Goal: Task Accomplishment & Management: Complete application form

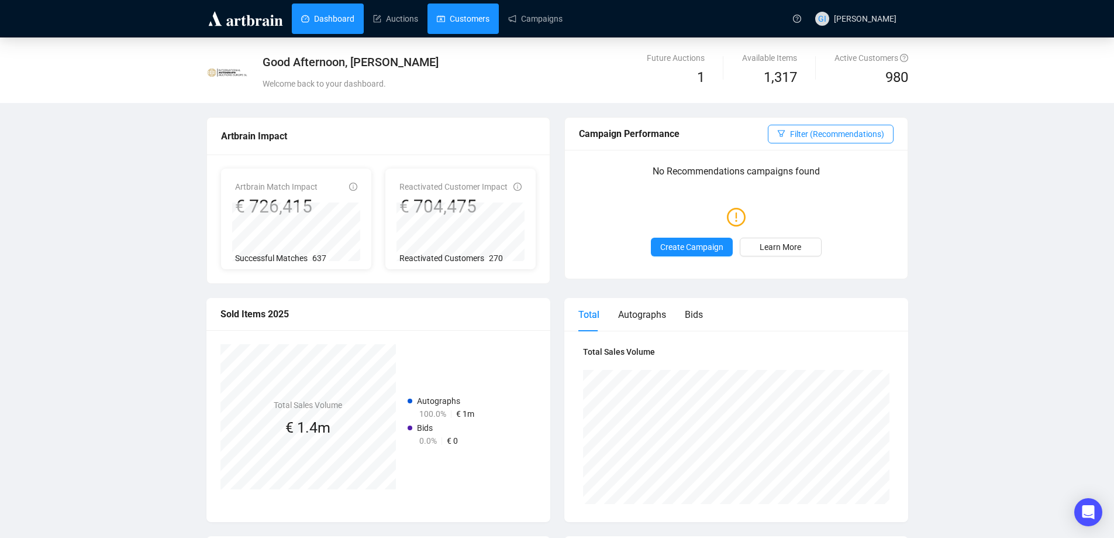
click at [463, 18] on link "Customers" at bounding box center [463, 19] width 53 height 30
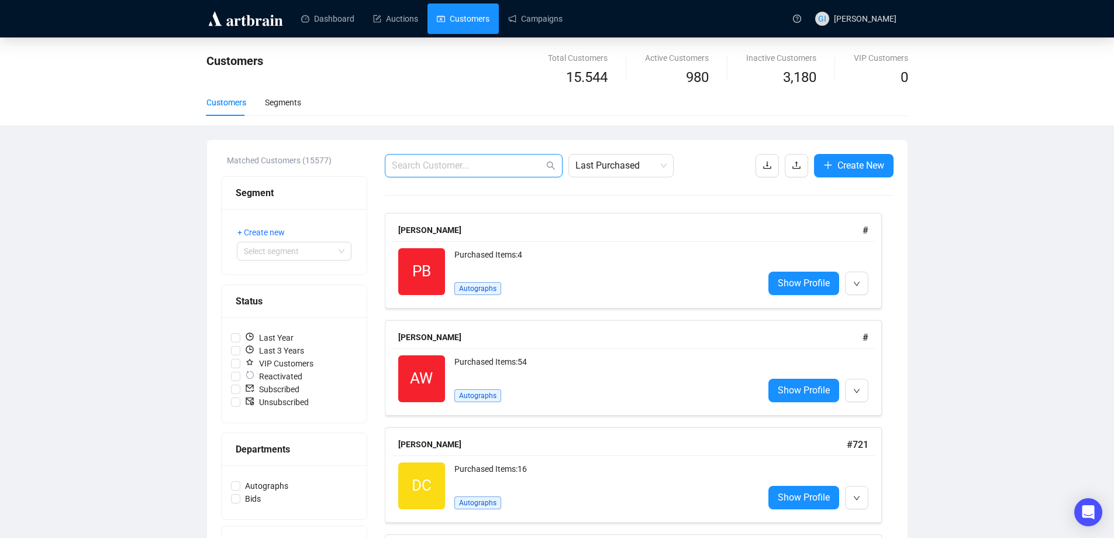
click at [462, 164] on input "text" at bounding box center [468, 166] width 152 height 14
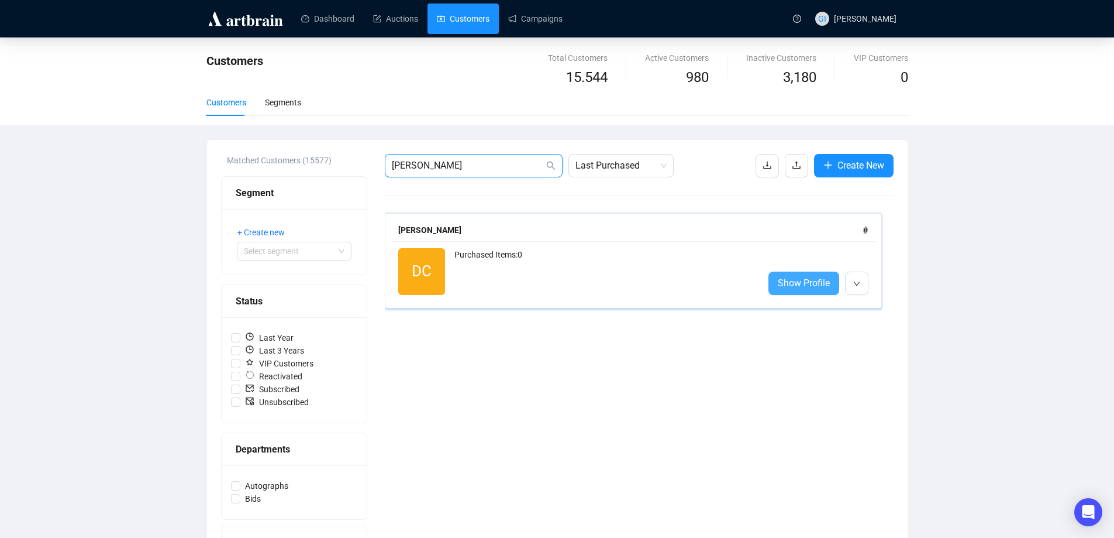
type input "[PERSON_NAME]"
click at [789, 282] on span "Show Profile" at bounding box center [804, 283] width 52 height 15
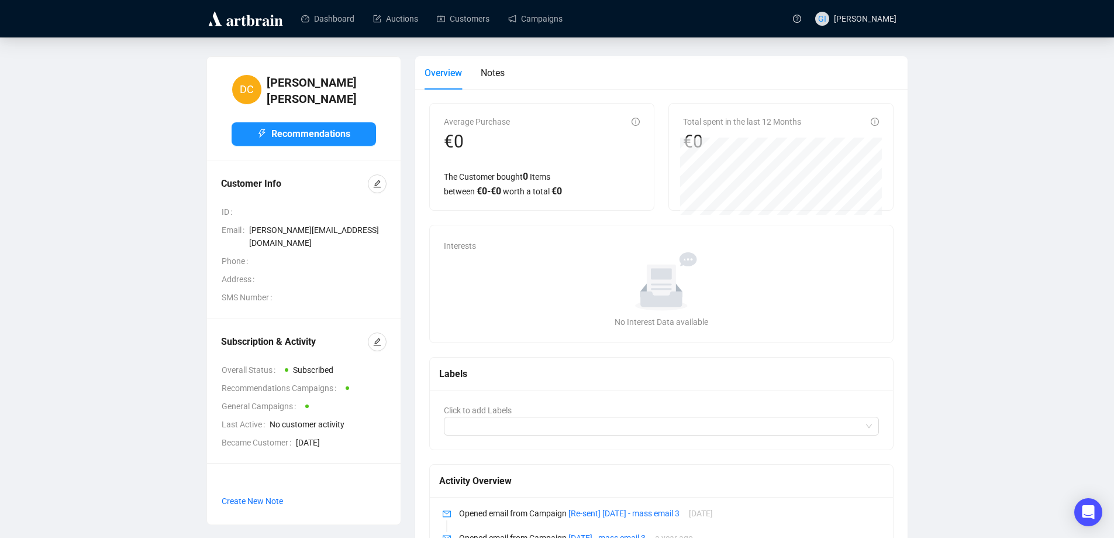
click at [510, 67] on div "Overview Notes" at bounding box center [662, 72] width 474 height 33
click at [381, 332] on button "button" at bounding box center [377, 341] width 19 height 19
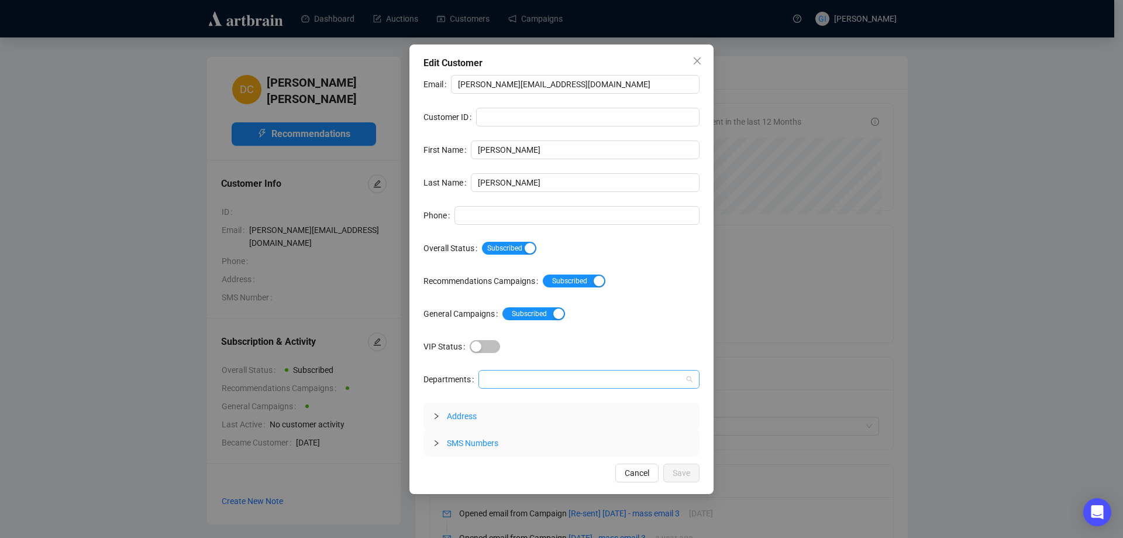
click at [490, 373] on div at bounding box center [583, 379] width 204 height 16
click at [511, 401] on div "Autographs" at bounding box center [588, 402] width 203 height 13
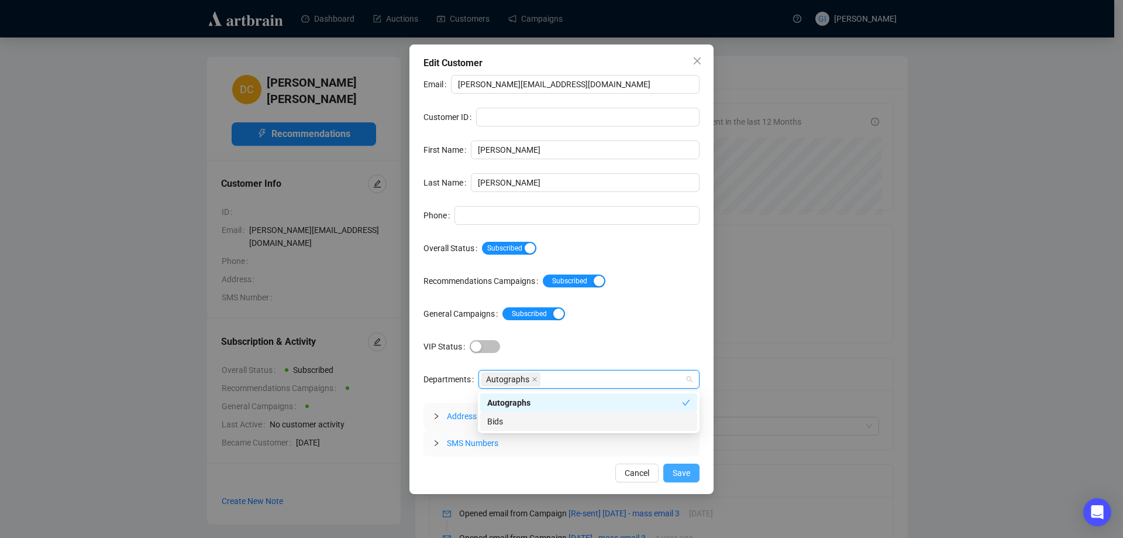
click at [682, 473] on span "Save" at bounding box center [682, 472] width 18 height 13
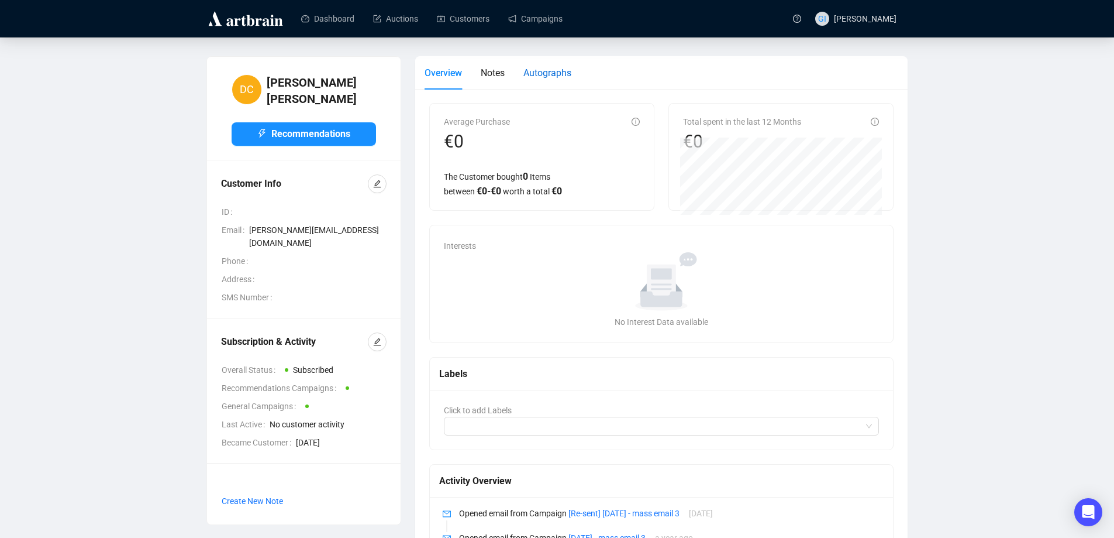
click at [555, 80] on div "Autographs" at bounding box center [548, 73] width 48 height 15
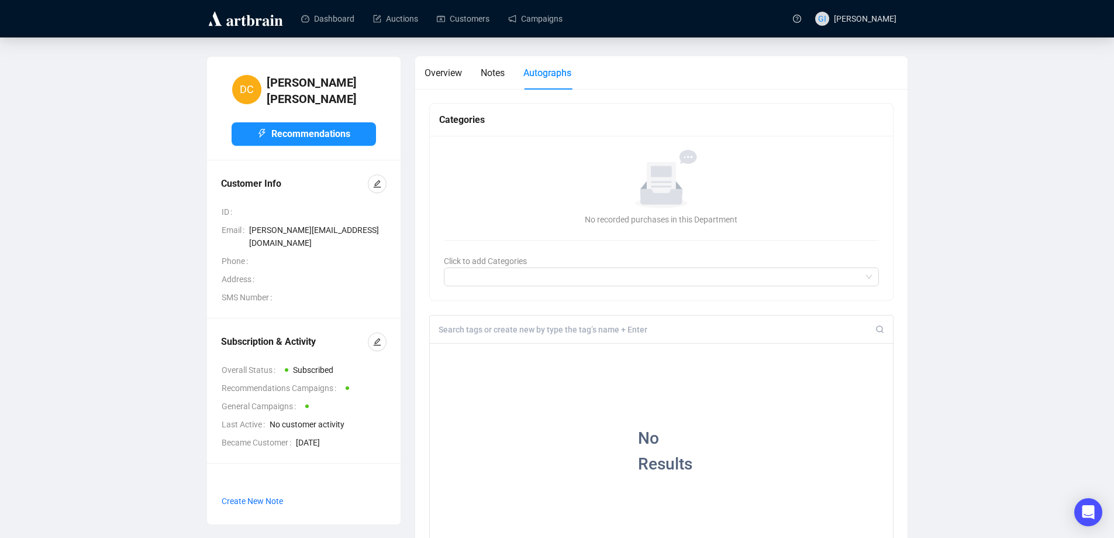
click at [483, 324] on div at bounding box center [662, 329] width 464 height 28
click at [493, 331] on input at bounding box center [658, 329] width 438 height 11
type input "[PERSON_NAME]"
click at [511, 353] on div "+" at bounding box center [517, 352] width 13 height 12
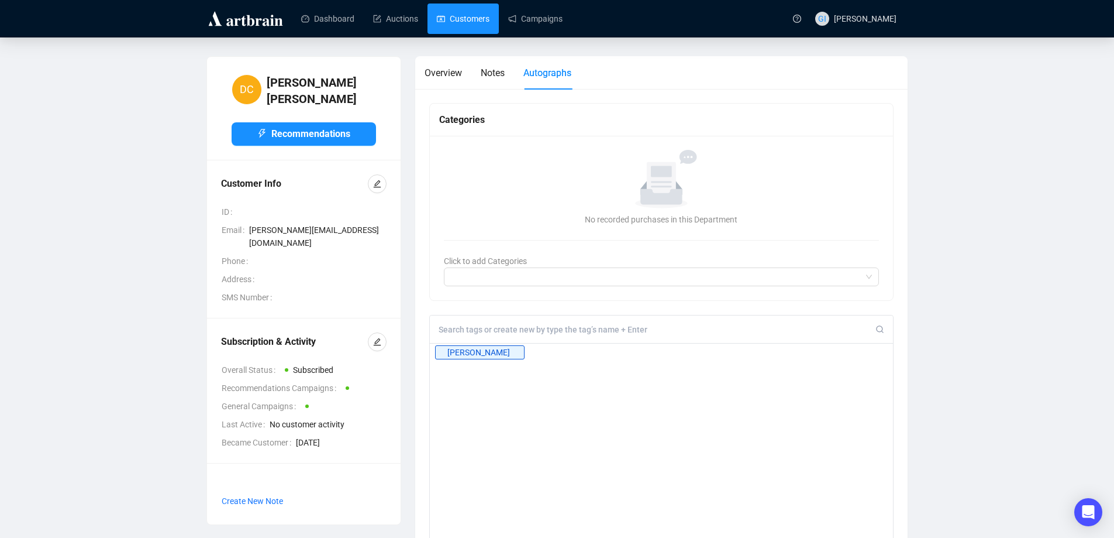
click at [463, 19] on link "Customers" at bounding box center [463, 19] width 53 height 30
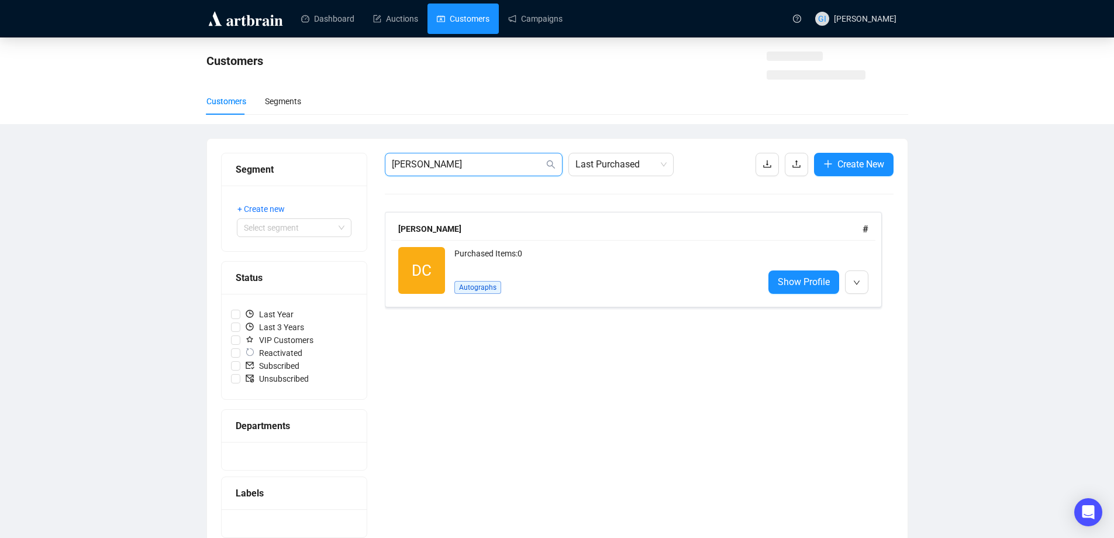
click at [472, 168] on input "[PERSON_NAME]" at bounding box center [468, 164] width 152 height 14
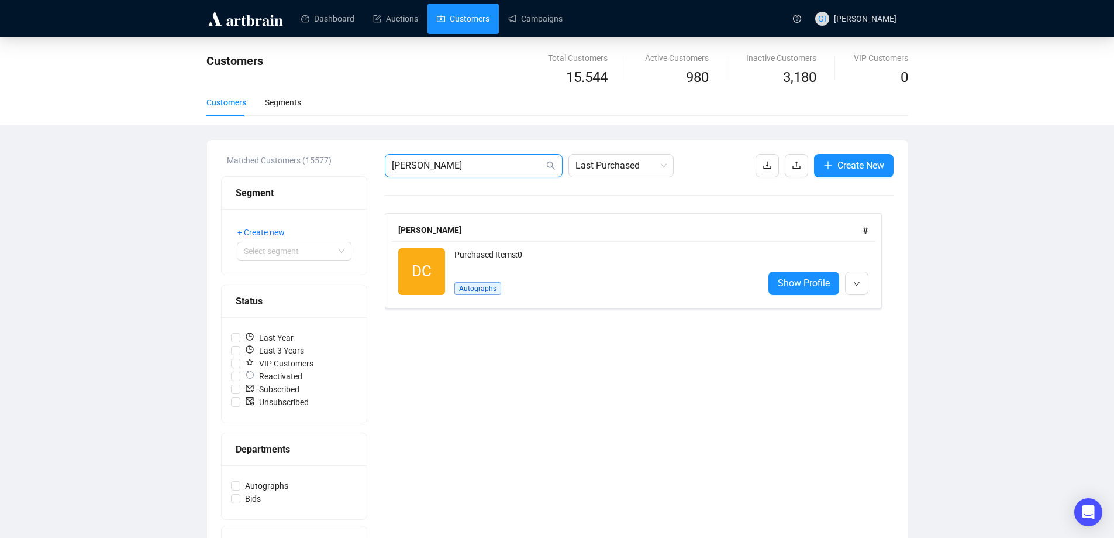
click at [472, 168] on input "[PERSON_NAME]" at bounding box center [468, 166] width 152 height 14
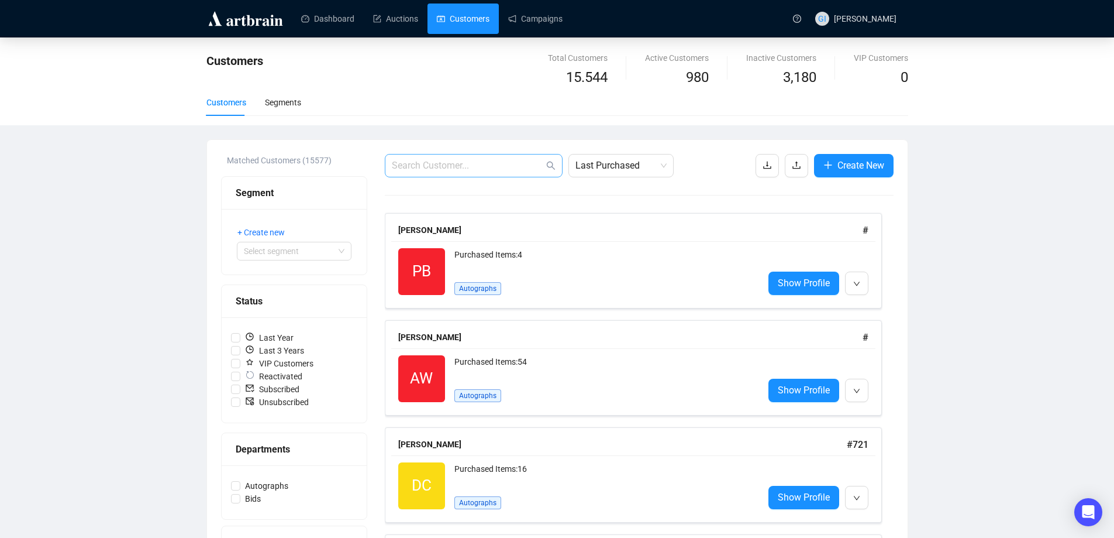
click at [391, 163] on span at bounding box center [474, 165] width 178 height 23
paste input "[EMAIL_ADDRESS][DOMAIN_NAME]"
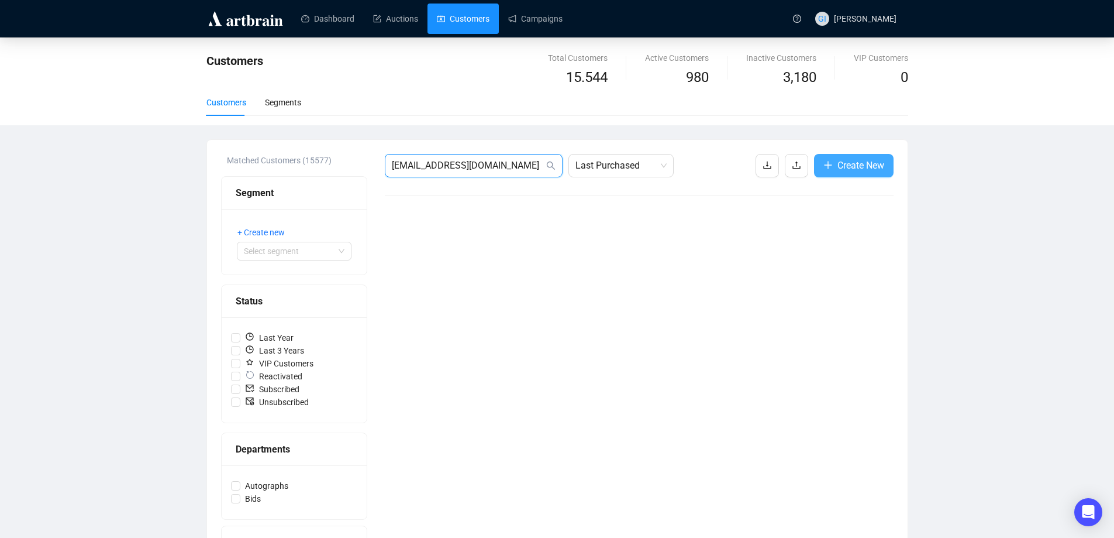
type input "[EMAIL_ADDRESS][DOMAIN_NAME]"
click at [857, 171] on span "Create New" at bounding box center [861, 165] width 47 height 15
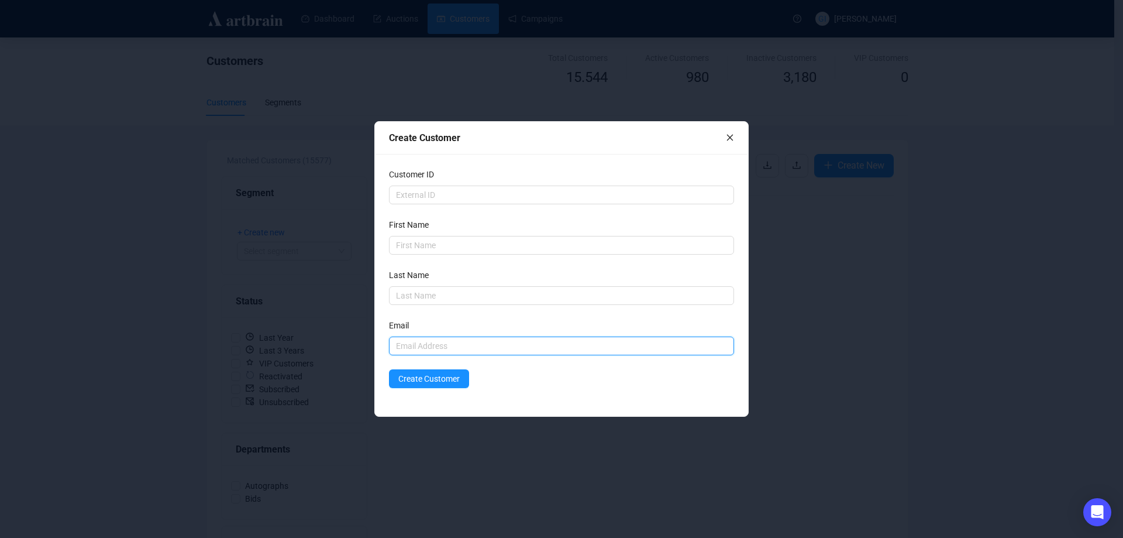
click at [413, 337] on input "text" at bounding box center [561, 345] width 345 height 19
paste input "[EMAIL_ADDRESS][DOMAIN_NAME]"
type input "[EMAIL_ADDRESS][DOMAIN_NAME]"
click at [457, 246] on input "text" at bounding box center [561, 245] width 345 height 19
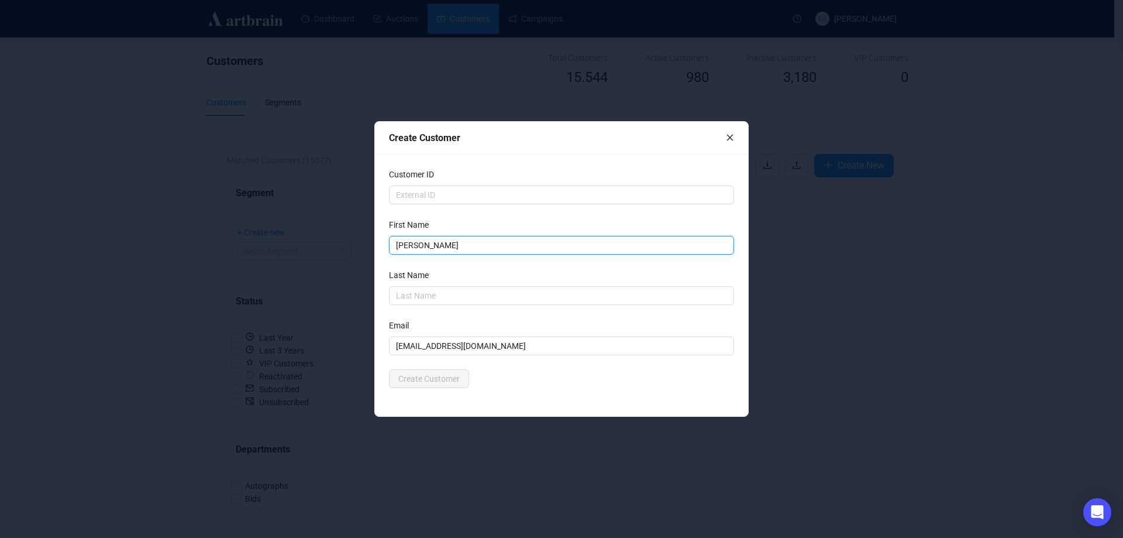
type input "[PERSON_NAME]"
drag, startPoint x: 405, startPoint y: 245, endPoint x: 436, endPoint y: 256, distance: 32.4
click at [405, 245] on input "[PERSON_NAME]" at bounding box center [561, 245] width 345 height 19
type input "[PERSON_NAME]"
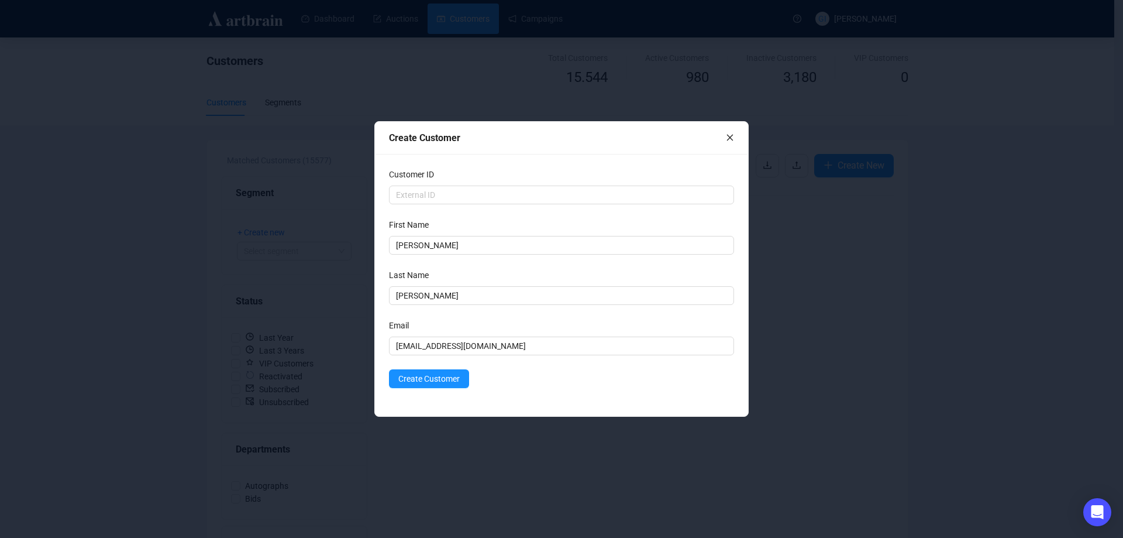
click at [525, 380] on div "Create Customer" at bounding box center [561, 378] width 345 height 19
click at [457, 377] on span "Create Customer" at bounding box center [428, 378] width 61 height 13
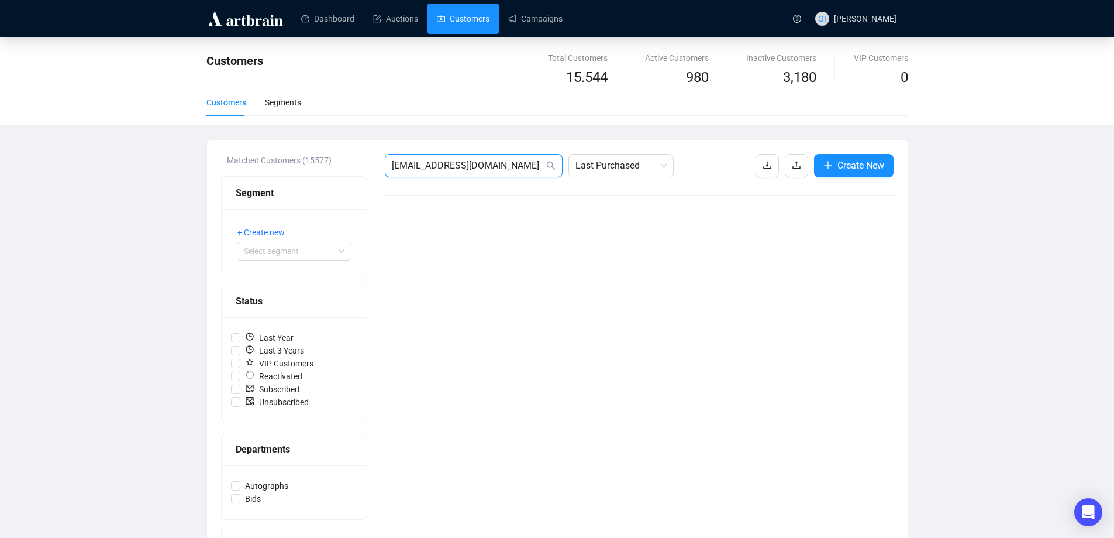
click at [515, 167] on input "[EMAIL_ADDRESS][DOMAIN_NAME]" at bounding box center [468, 166] width 152 height 14
type input "[EMAIL_ADDRESS][DOMAIN_NAME]"
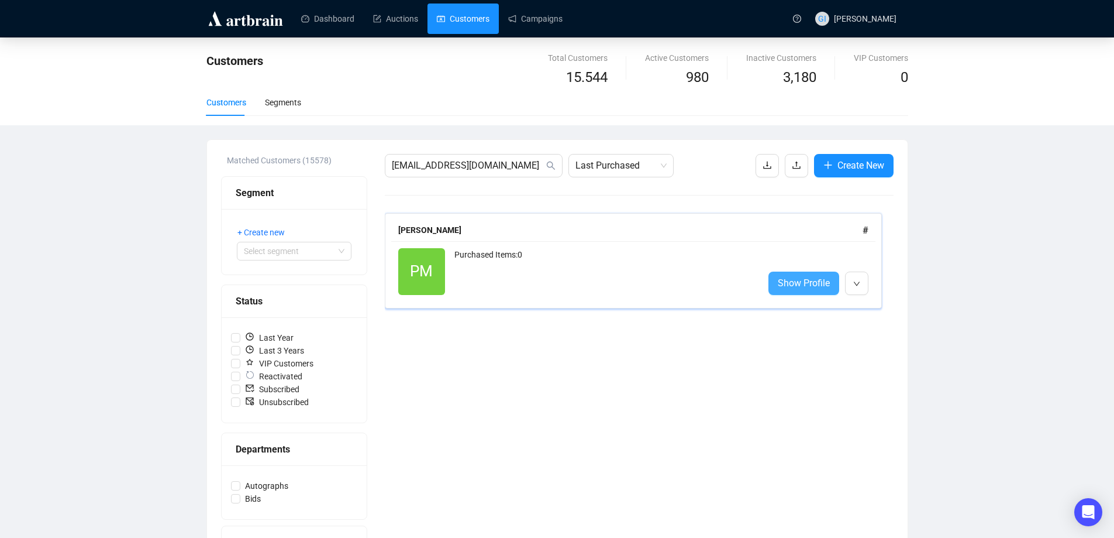
click at [806, 277] on span "Show Profile" at bounding box center [804, 283] width 52 height 15
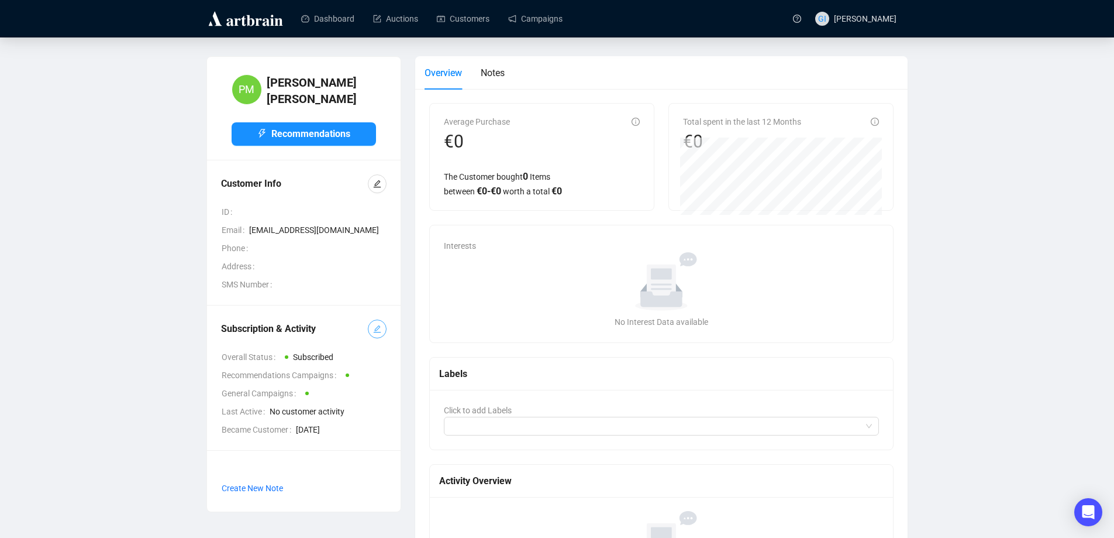
click at [374, 325] on icon "edit" at bounding box center [377, 329] width 8 height 8
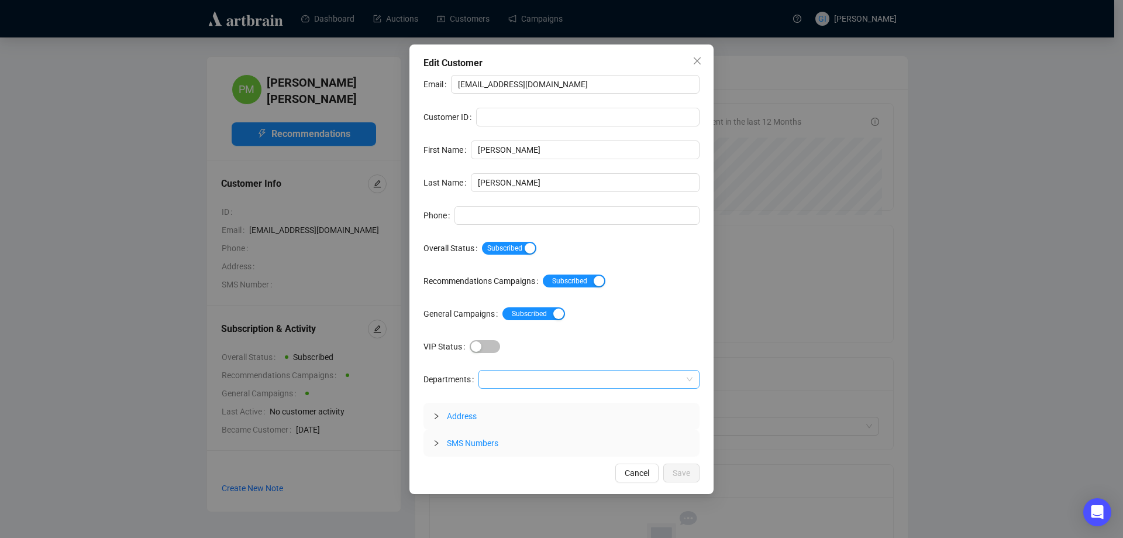
click at [499, 373] on div at bounding box center [583, 379] width 204 height 16
drag, startPoint x: 499, startPoint y: 401, endPoint x: 562, endPoint y: 402, distance: 63.2
click at [499, 402] on div "Autographs" at bounding box center [588, 402] width 203 height 13
click at [672, 471] on button "Save" at bounding box center [681, 472] width 36 height 19
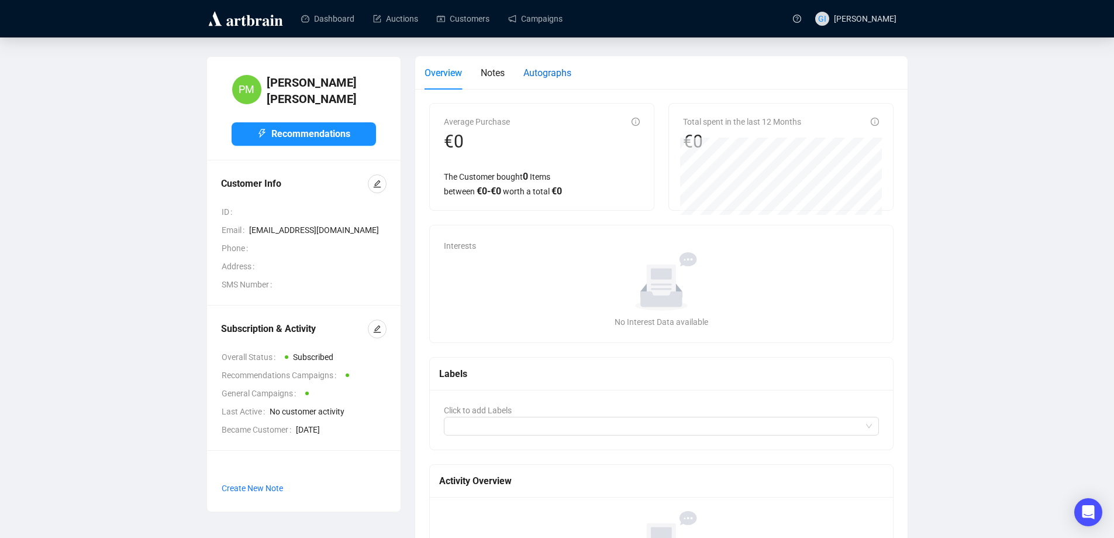
click at [555, 66] on div "Autographs" at bounding box center [548, 73] width 48 height 15
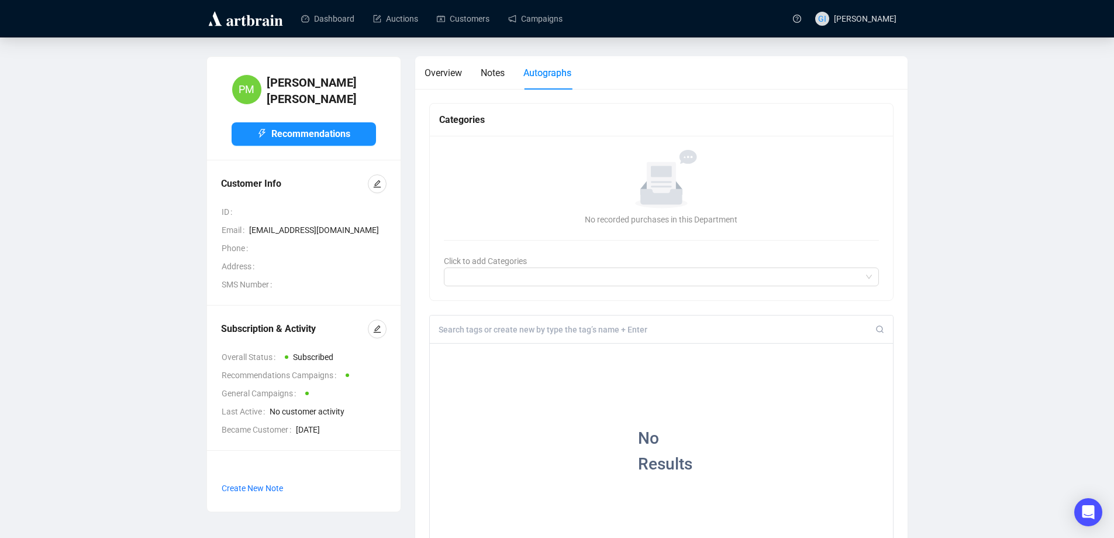
click at [487, 335] on div at bounding box center [662, 329] width 464 height 28
click at [487, 324] on div at bounding box center [662, 329] width 464 height 28
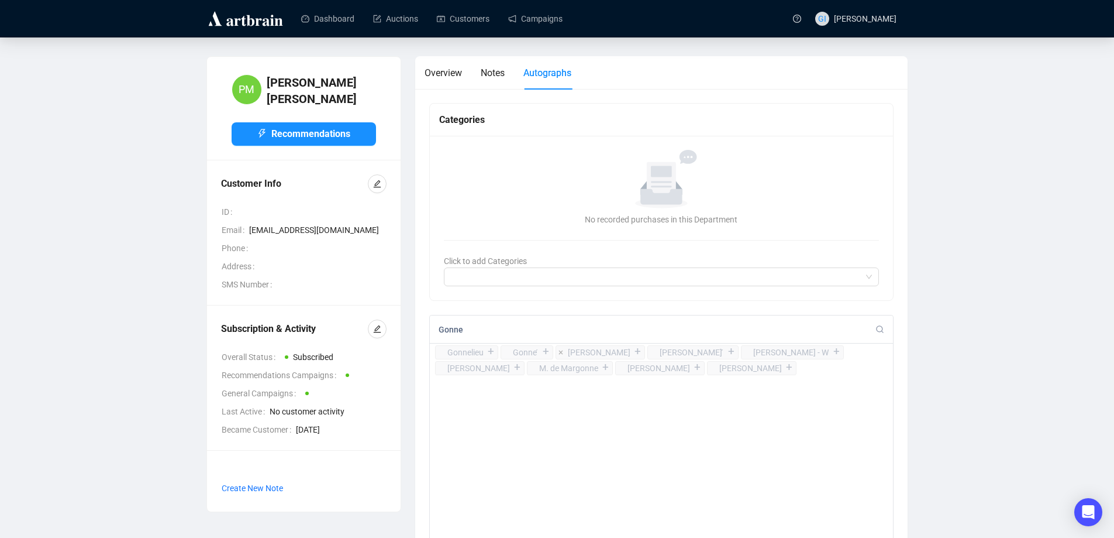
type input "Gonne"
click at [632, 352] on div "+" at bounding box center [638, 352] width 13 height 12
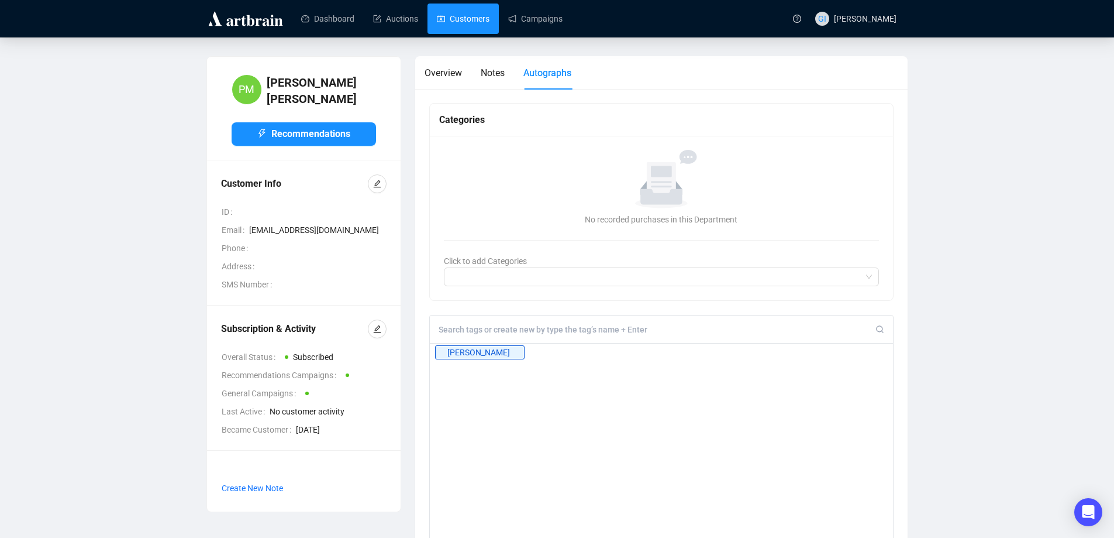
click at [476, 25] on link "Customers" at bounding box center [463, 19] width 53 height 30
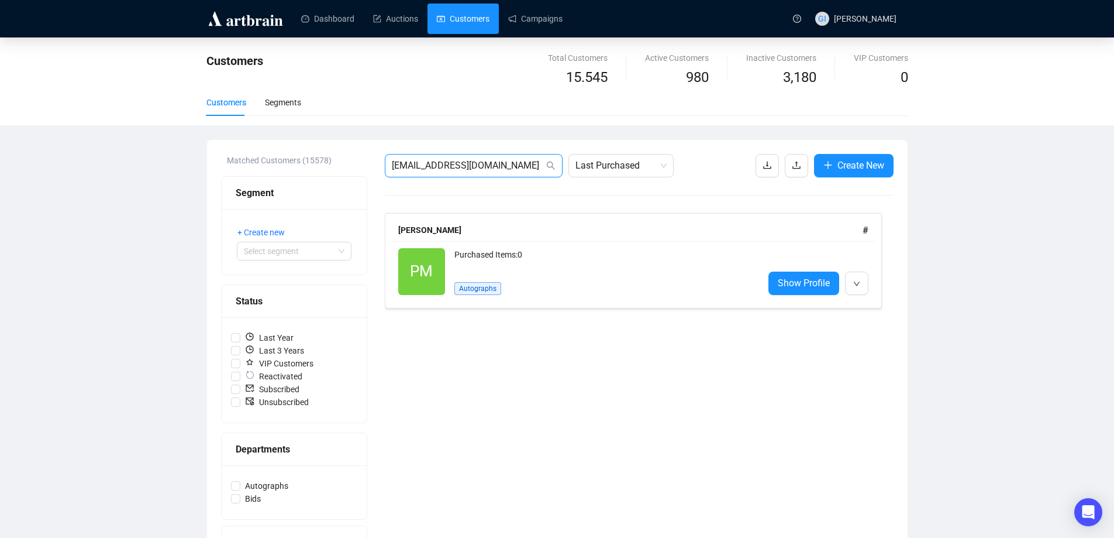
click at [494, 161] on input "[EMAIL_ADDRESS][DOMAIN_NAME]" at bounding box center [468, 166] width 152 height 14
click at [495, 161] on input "[EMAIL_ADDRESS][DOMAIN_NAME]" at bounding box center [468, 166] width 152 height 14
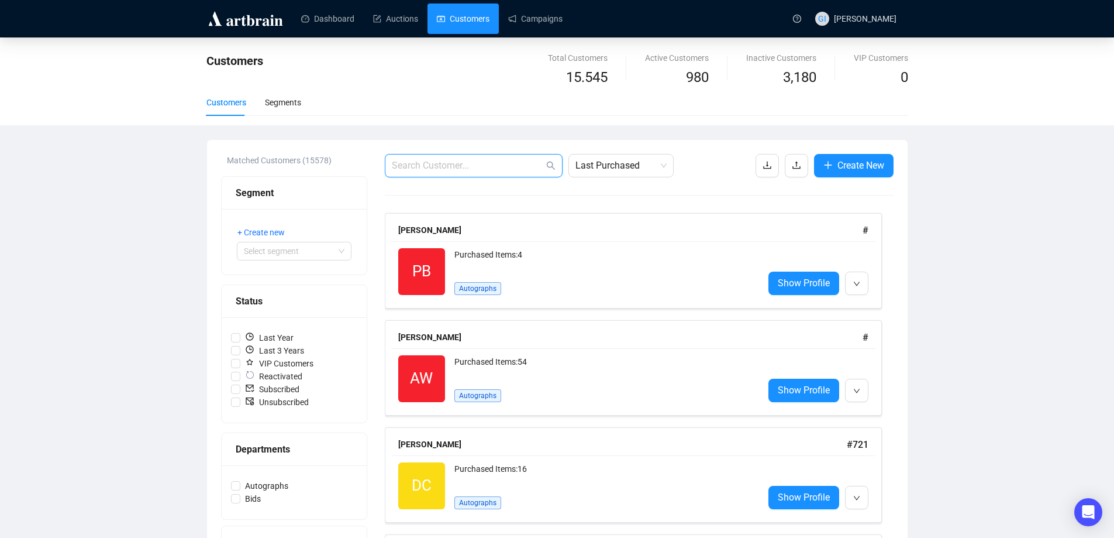
click at [421, 168] on input "text" at bounding box center [468, 166] width 152 height 14
click at [514, 159] on input "text" at bounding box center [468, 166] width 152 height 14
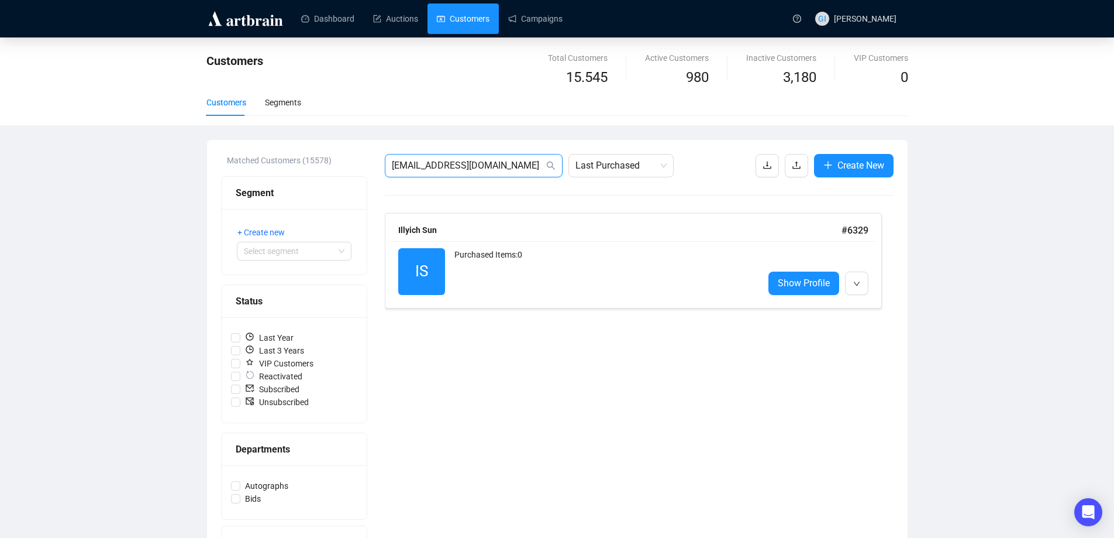
drag, startPoint x: 532, startPoint y: 166, endPoint x: 302, endPoint y: 166, distance: 229.9
click at [302, 166] on div "Matched Customers (15578) Segment + Create new Select segment Status Last Year …" at bounding box center [557, 388] width 673 height 468
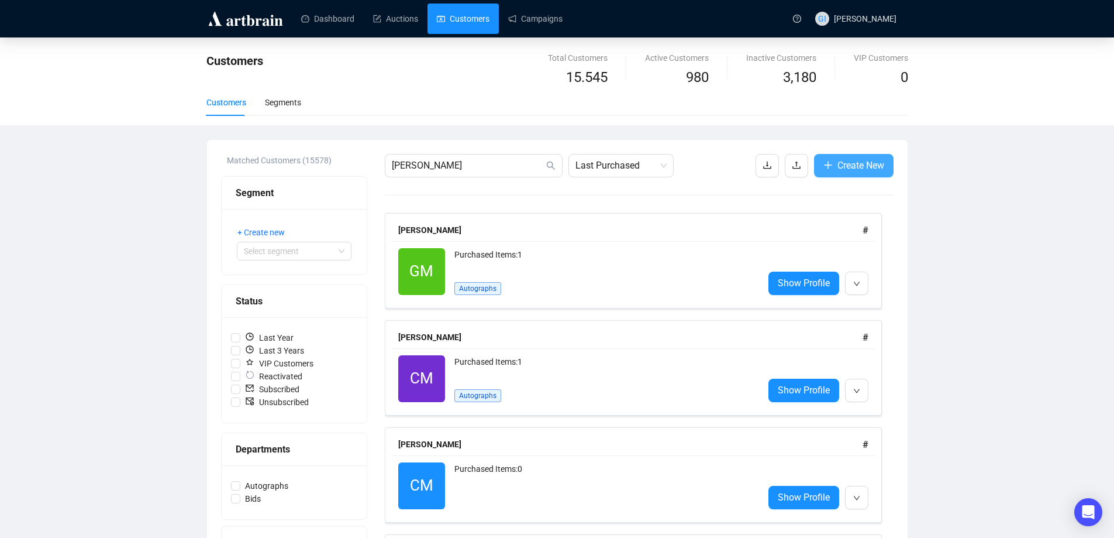
click at [856, 173] on button "Create New" at bounding box center [854, 165] width 80 height 23
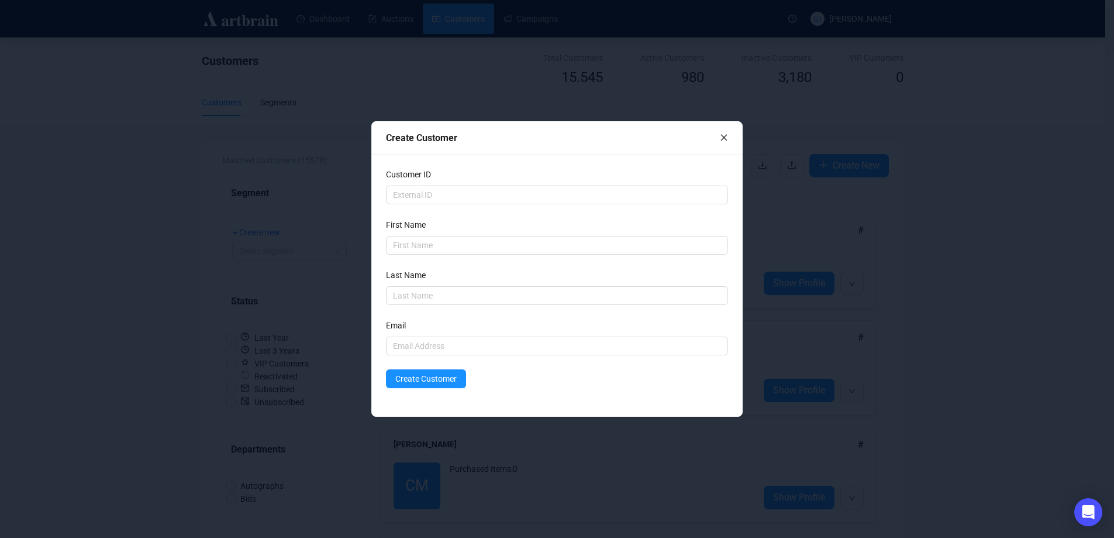
click at [856, 160] on div "Create Customer Customer ID First Name Last Name Email Create Customer" at bounding box center [557, 269] width 1114 height 538
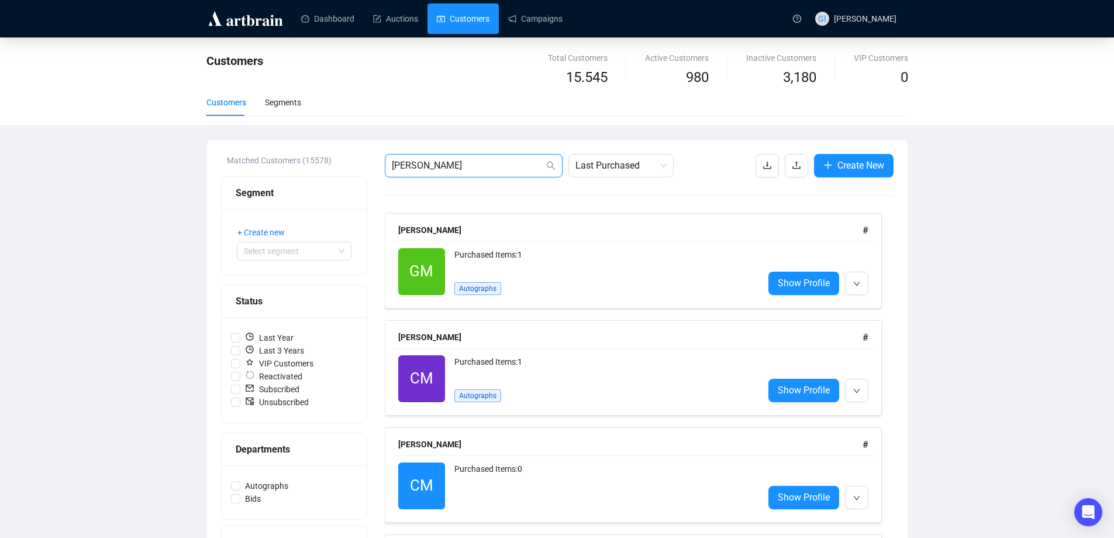
drag, startPoint x: 456, startPoint y: 166, endPoint x: 281, endPoint y: 162, distance: 175.5
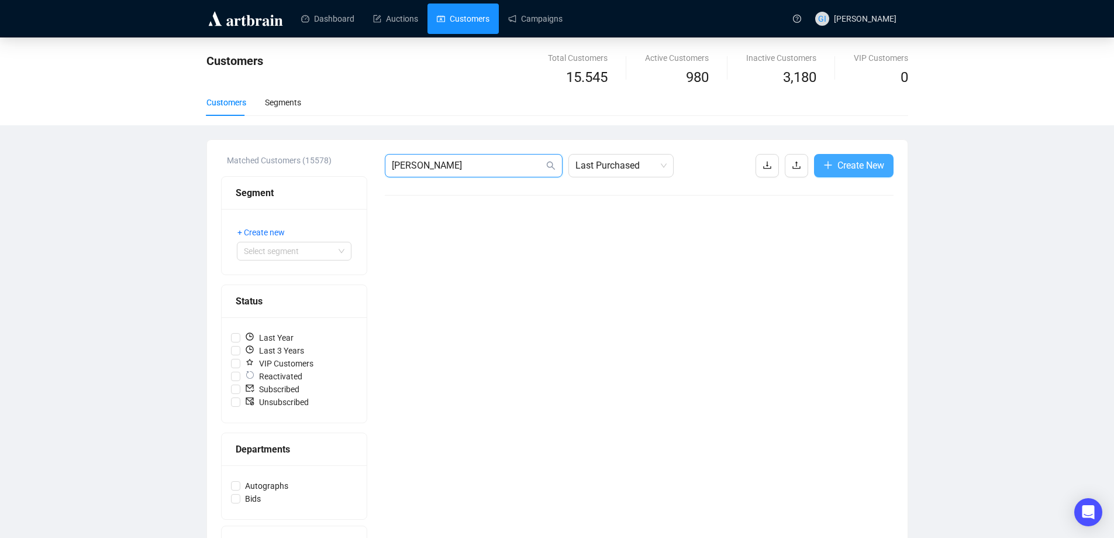
type input "[PERSON_NAME]"
click at [858, 164] on span "Create New" at bounding box center [861, 165] width 47 height 15
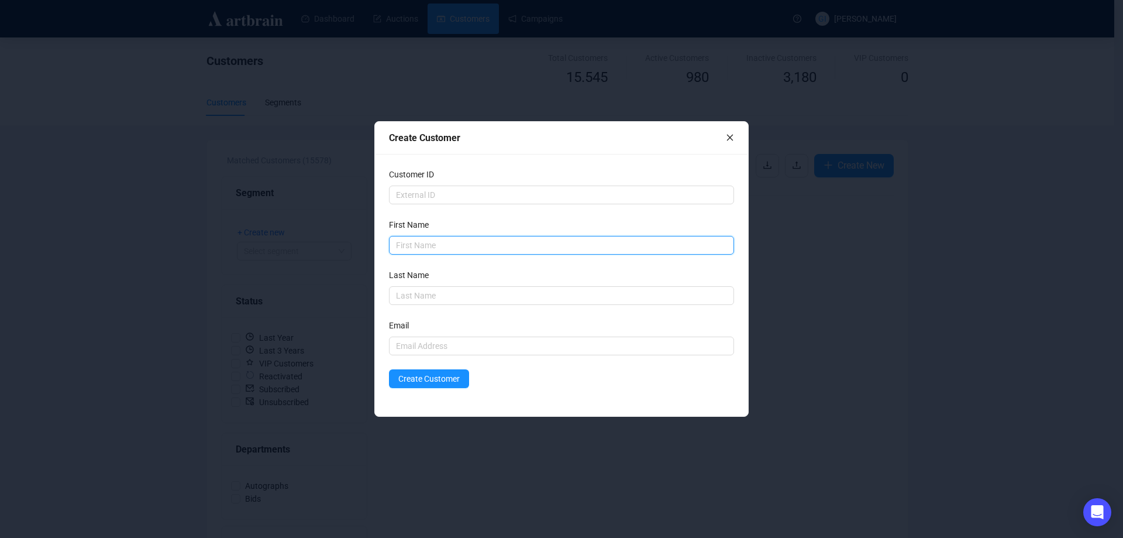
click at [463, 246] on input "text" at bounding box center [561, 245] width 345 height 19
type input "[PERSON_NAME]"
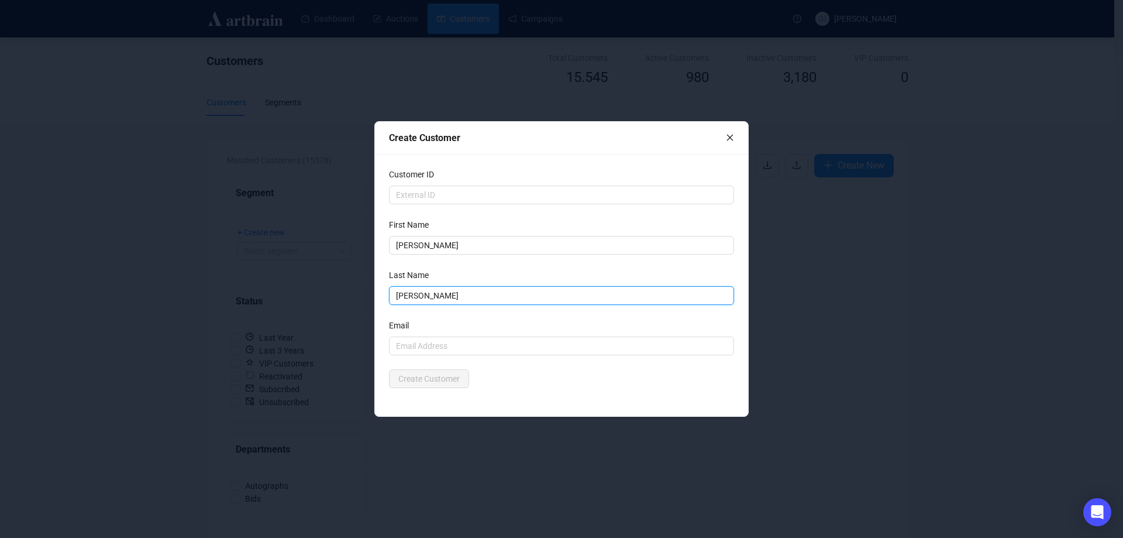
type input "[PERSON_NAME]"
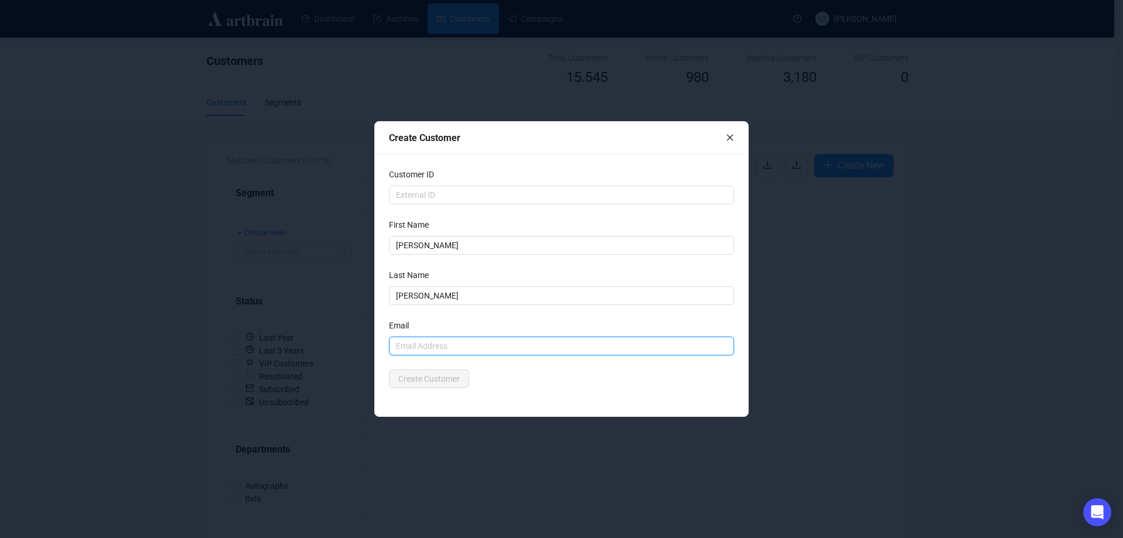
drag, startPoint x: 407, startPoint y: 338, endPoint x: 400, endPoint y: 338, distance: 6.4
click at [407, 338] on input "text" at bounding box center [561, 345] width 345 height 19
type input "[EMAIL_ADDRESS][DOMAIN_NAME]"
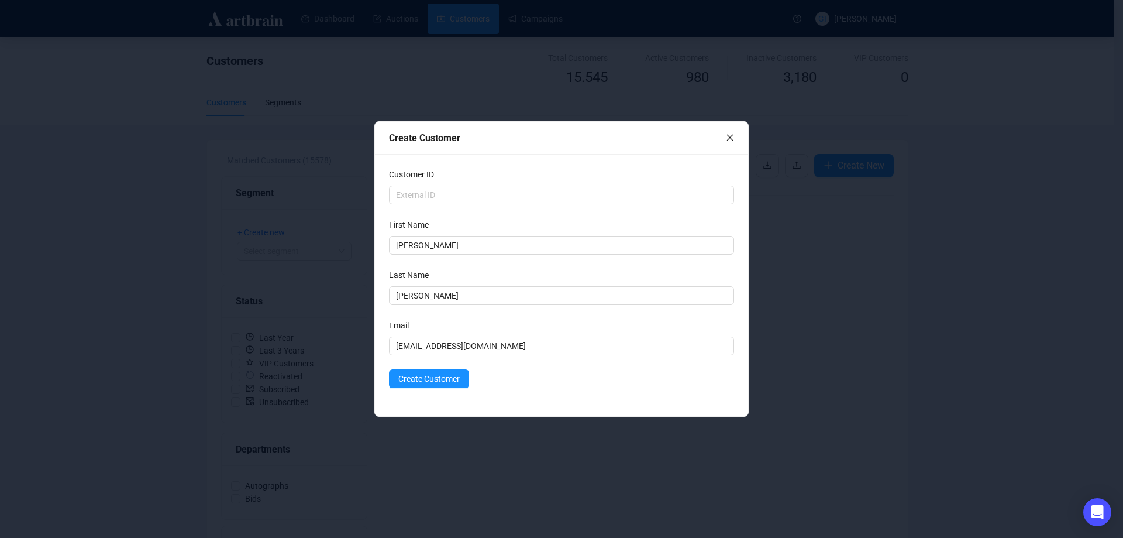
click at [405, 367] on form "Customer ID First Name [PERSON_NAME] Name [PERSON_NAME] Email [EMAIL_ADDRESS][D…" at bounding box center [561, 278] width 345 height 220
click at [407, 376] on span "Create Customer" at bounding box center [428, 378] width 61 height 13
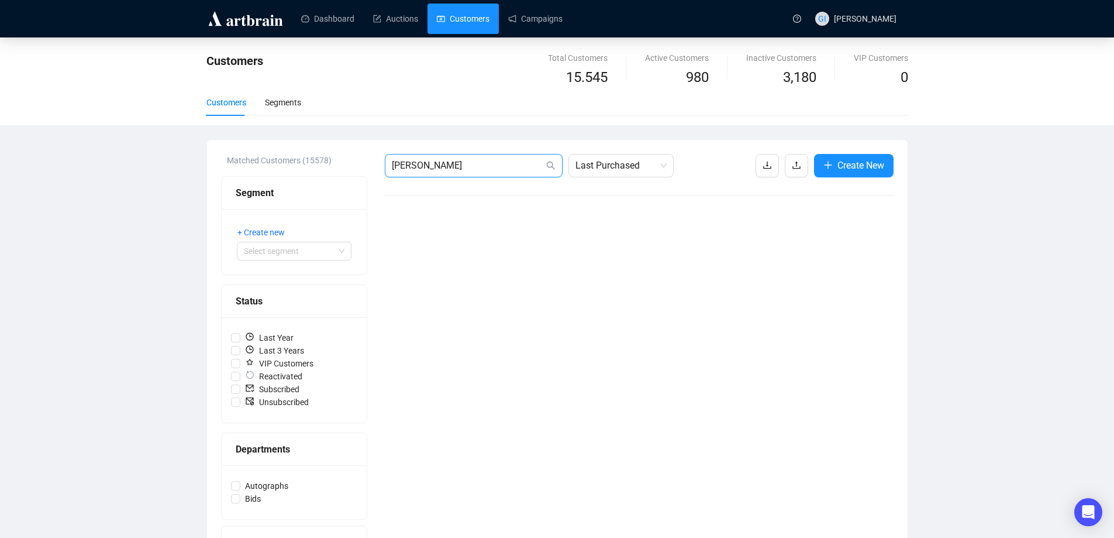
click at [441, 164] on input "[PERSON_NAME]" at bounding box center [468, 166] width 152 height 14
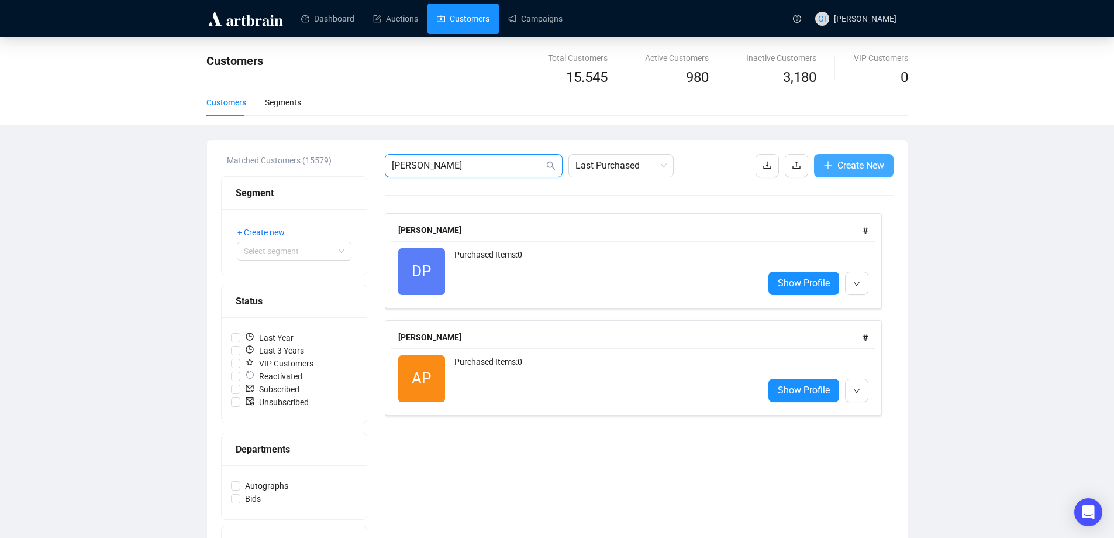
type input "[PERSON_NAME]"
click at [866, 162] on span "Create New" at bounding box center [861, 165] width 47 height 15
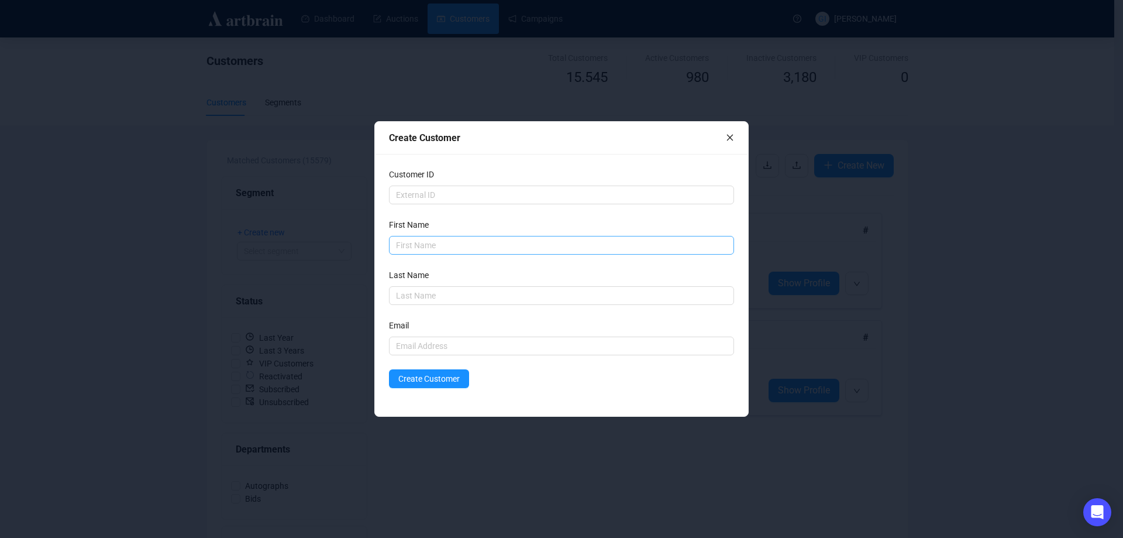
drag, startPoint x: 499, startPoint y: 256, endPoint x: 498, endPoint y: 242, distance: 14.1
click at [498, 254] on form "Customer ID First Name Last Name Email Create Customer" at bounding box center [561, 278] width 345 height 220
click at [498, 241] on input "text" at bounding box center [561, 245] width 345 height 19
click at [500, 236] on input "text" at bounding box center [561, 245] width 345 height 19
drag, startPoint x: 462, startPoint y: 258, endPoint x: 460, endPoint y: 250, distance: 8.4
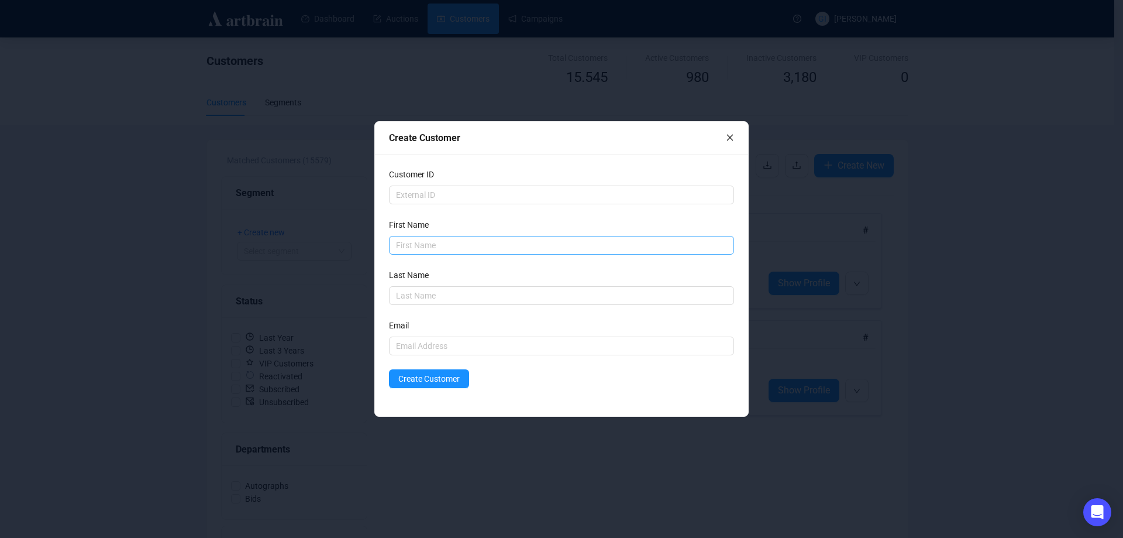
click at [462, 256] on form "Customer ID First Name Last Name Email Create Customer" at bounding box center [561, 278] width 345 height 220
click at [460, 249] on input "text" at bounding box center [561, 245] width 345 height 19
drag, startPoint x: 460, startPoint y: 249, endPoint x: 422, endPoint y: 249, distance: 38.6
click at [422, 249] on input "[PERSON_NAME]" at bounding box center [561, 245] width 345 height 19
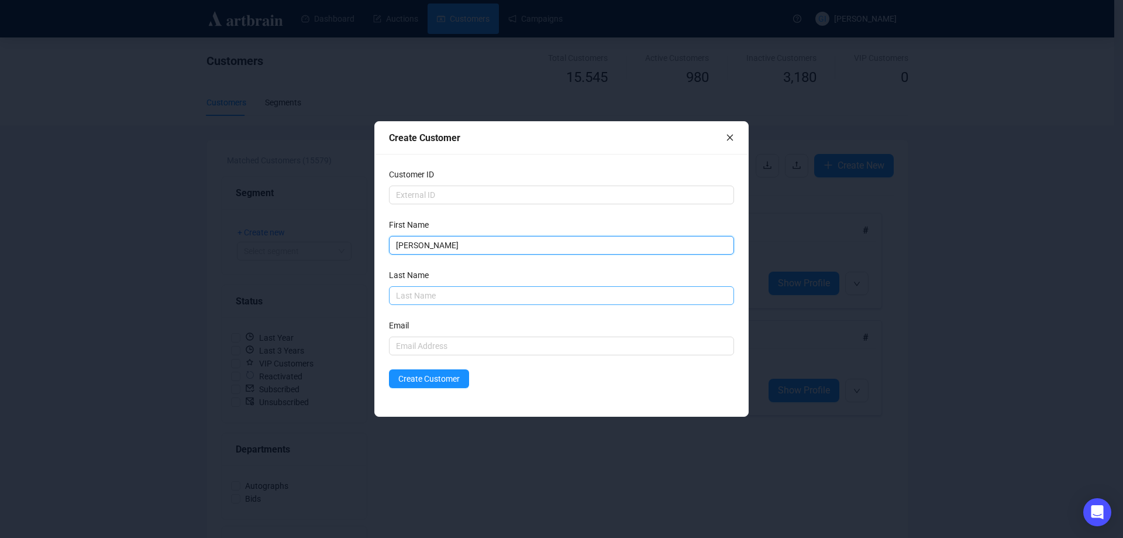
type input "[PERSON_NAME]"
click at [413, 296] on input "text" at bounding box center [561, 295] width 345 height 19
paste input "[PERSON_NAME]"
type input "[PERSON_NAME]"
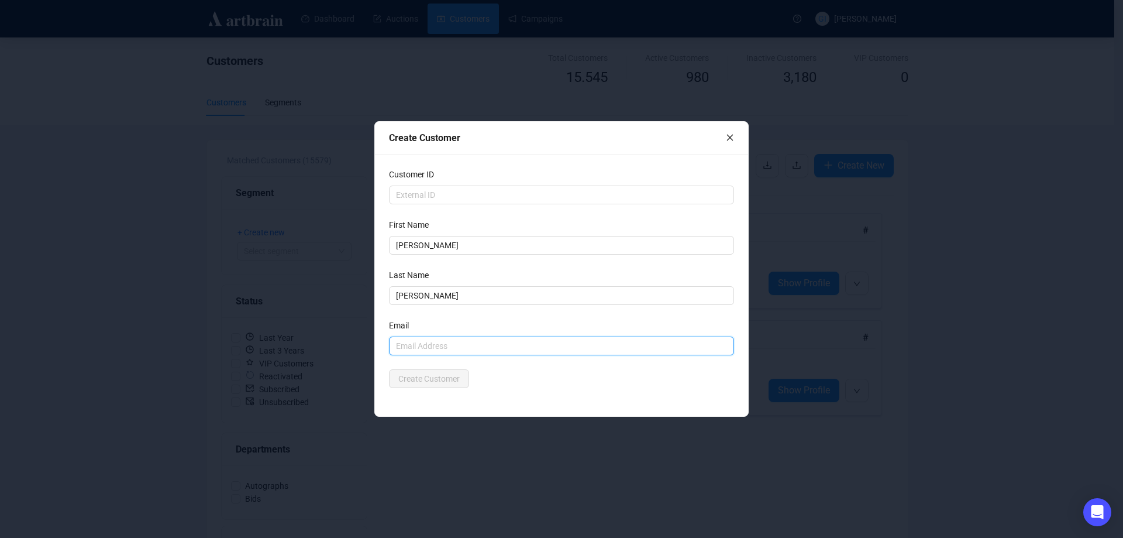
click at [436, 342] on input "text" at bounding box center [561, 345] width 345 height 19
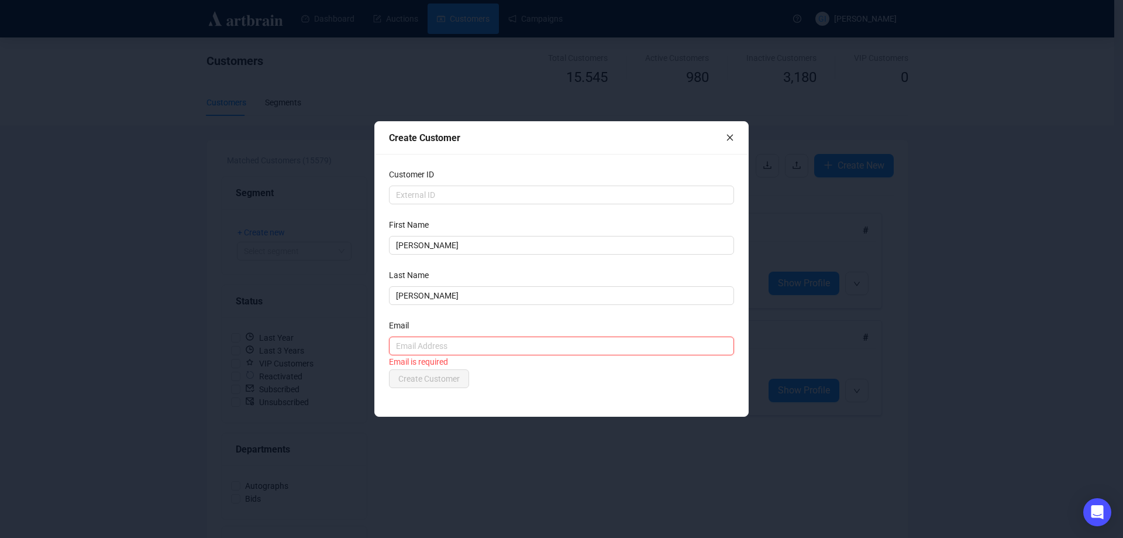
click at [534, 343] on input "text" at bounding box center [561, 345] width 345 height 19
drag, startPoint x: 452, startPoint y: 349, endPoint x: 453, endPoint y: 338, distance: 11.8
click at [452, 349] on input "[PERSON_NAME]" at bounding box center [561, 345] width 345 height 19
click at [473, 341] on input "Andre_211" at bounding box center [561, 345] width 345 height 19
type input "[EMAIL_ADDRESS][DOMAIN_NAME]"
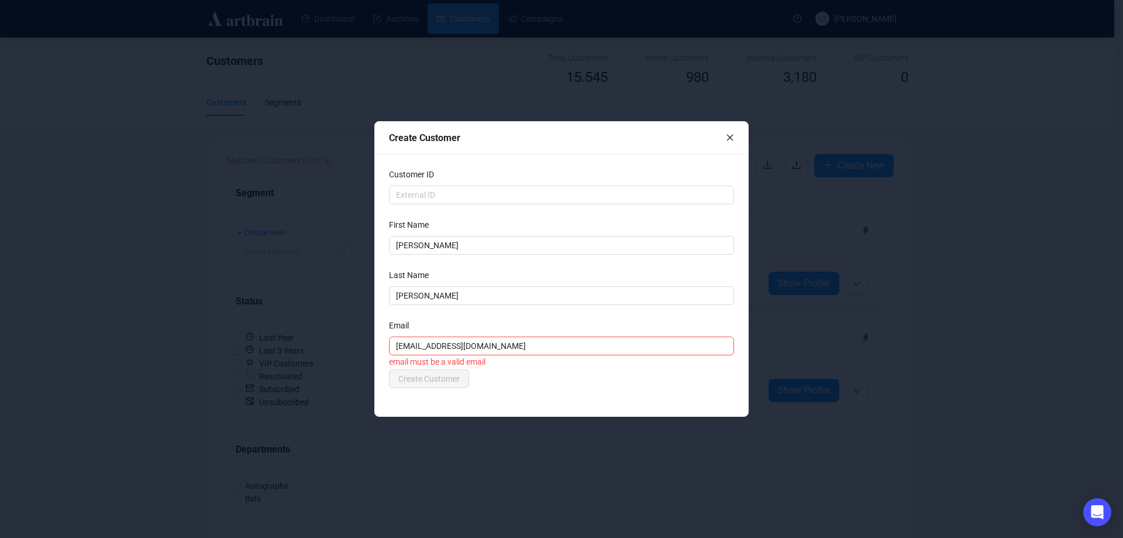
click at [581, 380] on div "Create Customer" at bounding box center [561, 378] width 345 height 19
click at [562, 378] on div "Create Customer" at bounding box center [561, 378] width 345 height 19
click at [443, 384] on span "Create Customer" at bounding box center [428, 378] width 61 height 13
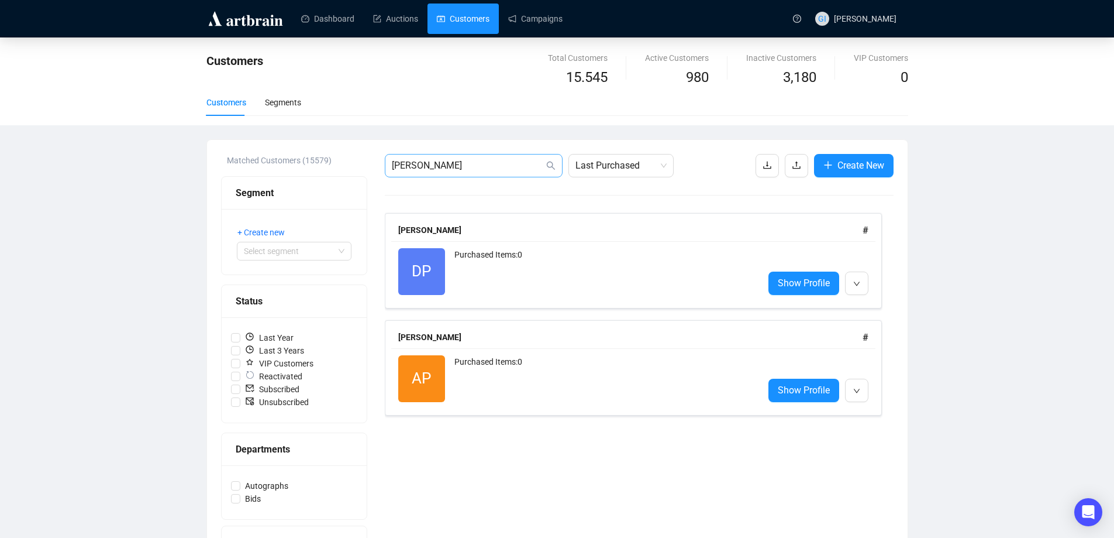
click at [470, 157] on span "[PERSON_NAME]" at bounding box center [474, 165] width 178 height 23
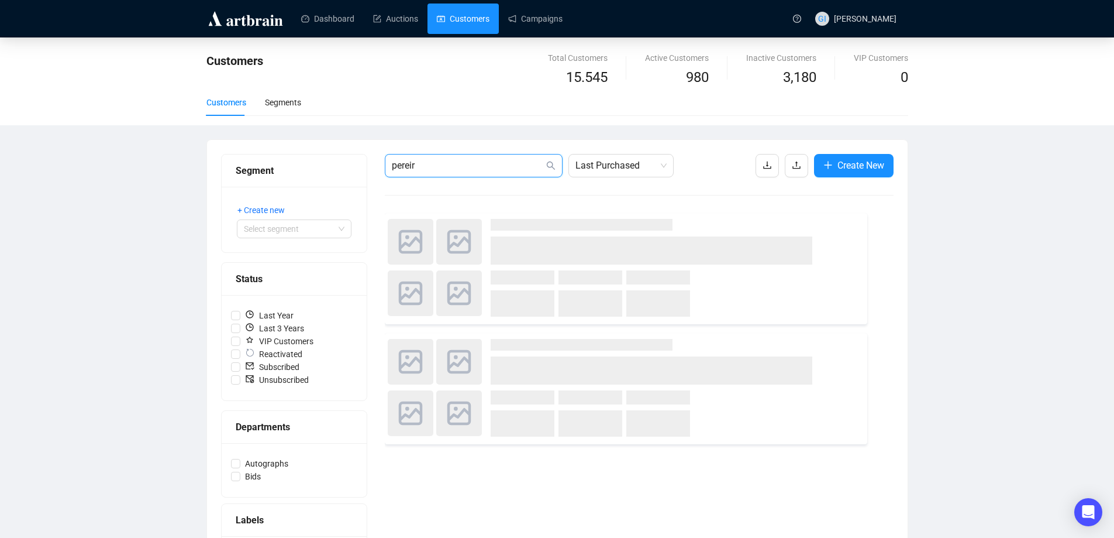
type input "[PERSON_NAME]"
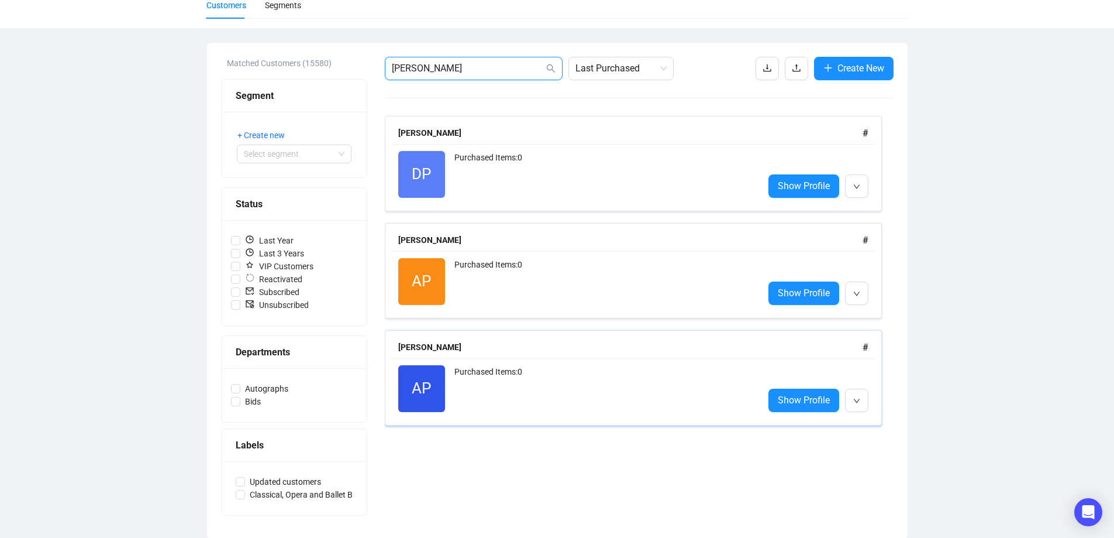
scroll to position [99, 0]
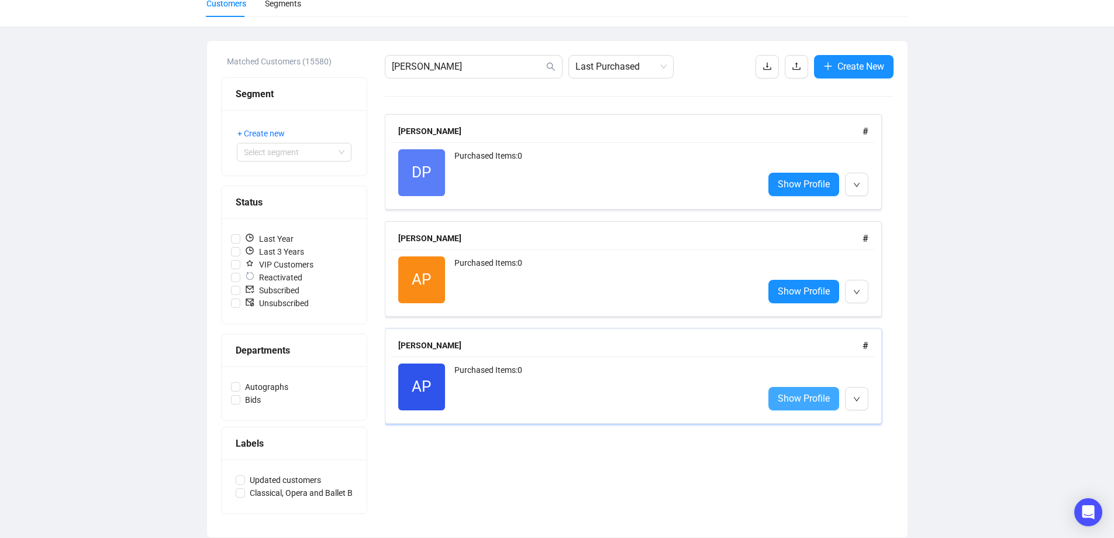
click at [810, 393] on span "Show Profile" at bounding box center [804, 398] width 52 height 15
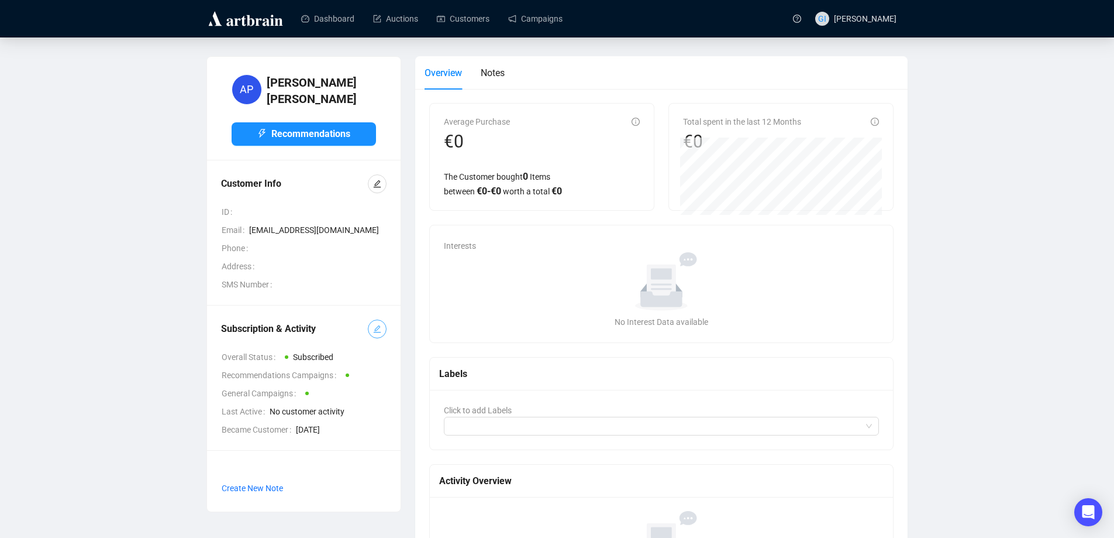
click at [373, 325] on icon "edit" at bounding box center [377, 329] width 8 height 8
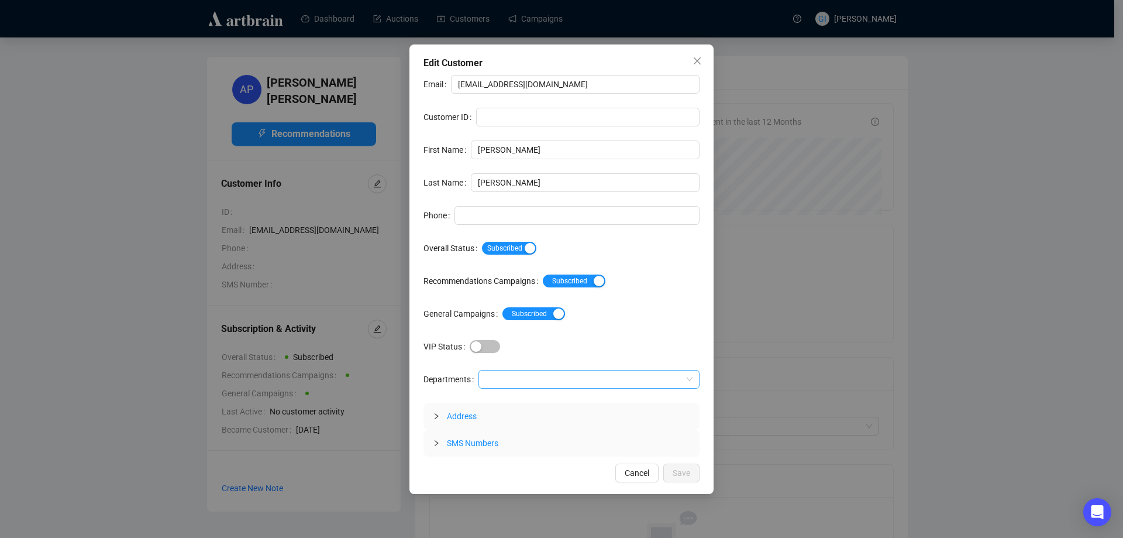
click at [497, 376] on div at bounding box center [583, 379] width 204 height 16
click at [522, 405] on div "Autographs" at bounding box center [588, 402] width 203 height 13
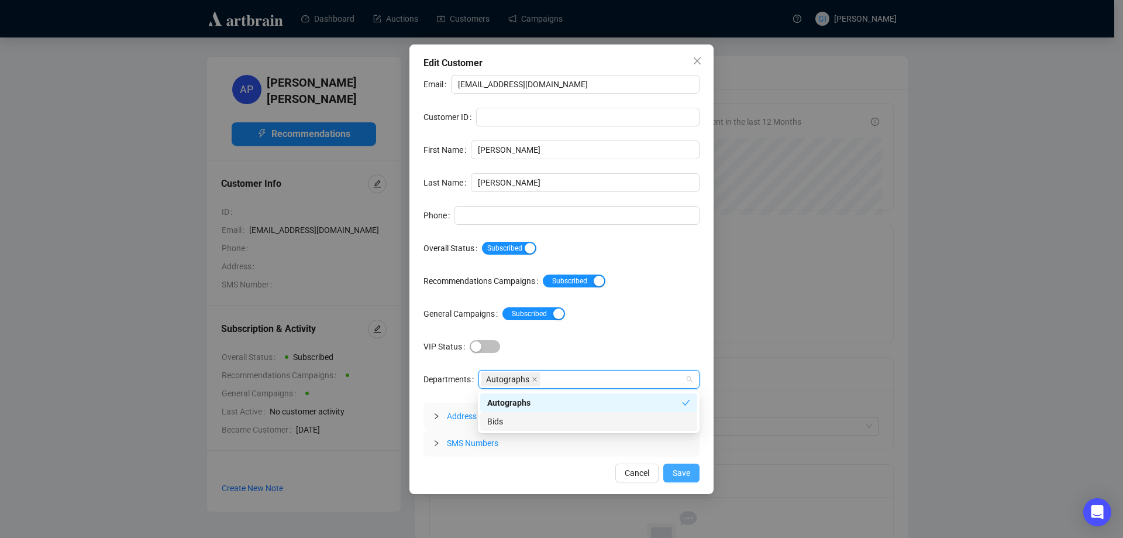
click at [692, 472] on button "Save" at bounding box center [681, 472] width 36 height 19
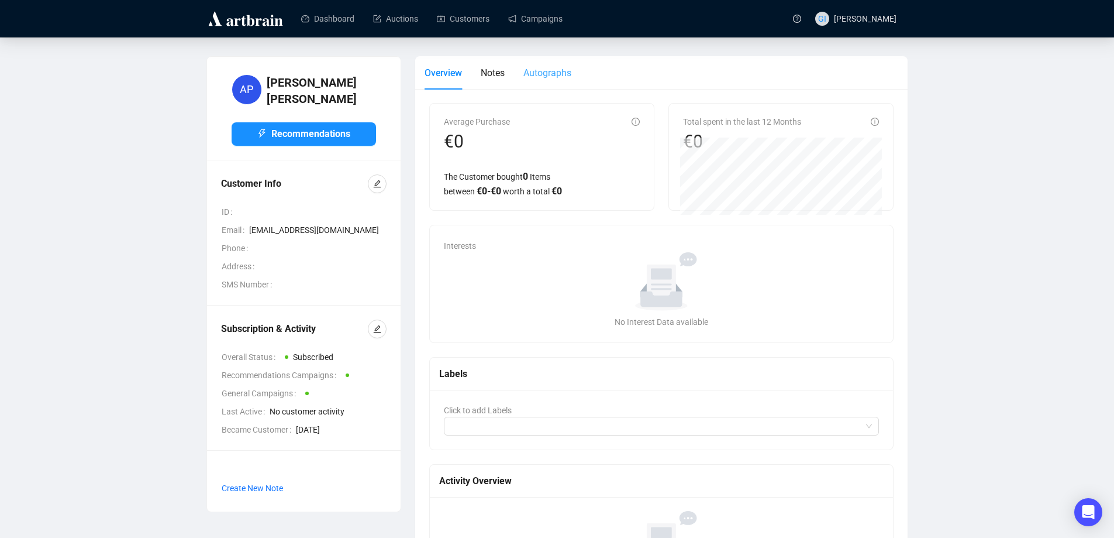
click at [539, 82] on div "Autographs" at bounding box center [548, 72] width 48 height 33
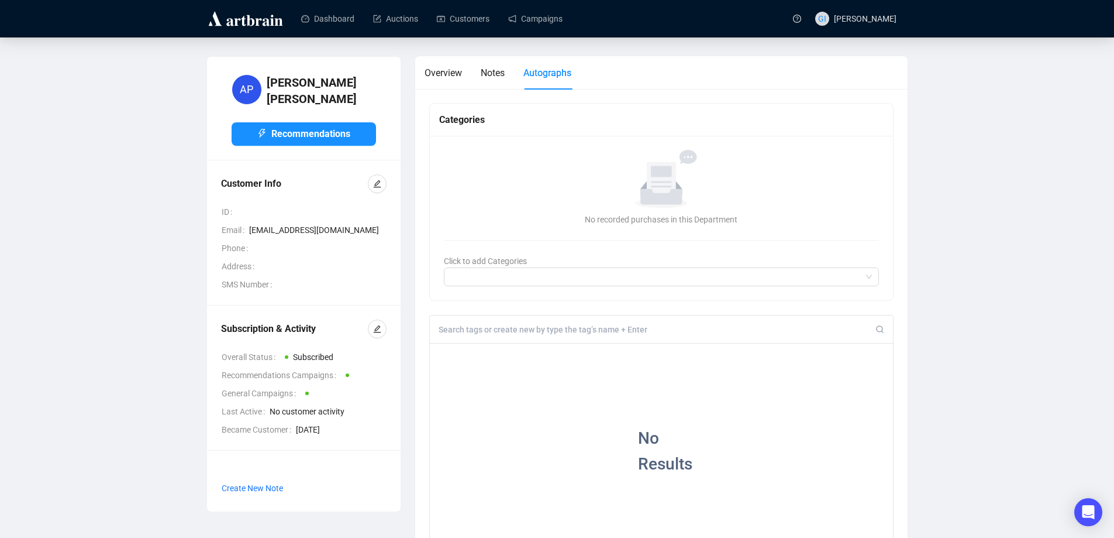
click at [501, 332] on input at bounding box center [658, 329] width 438 height 11
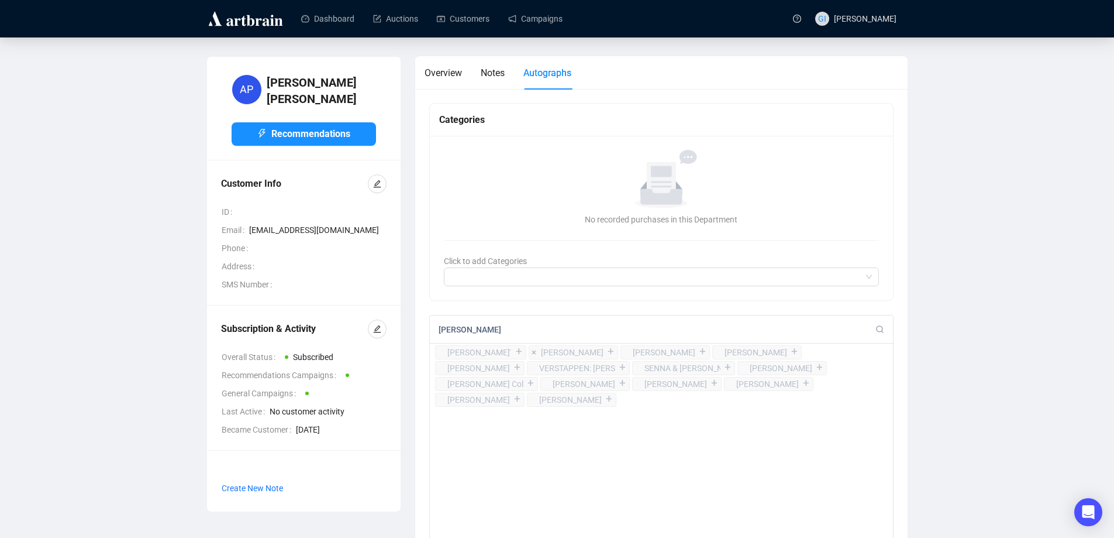
type input "[PERSON_NAME]"
click at [608, 352] on div "+" at bounding box center [611, 352] width 13 height 12
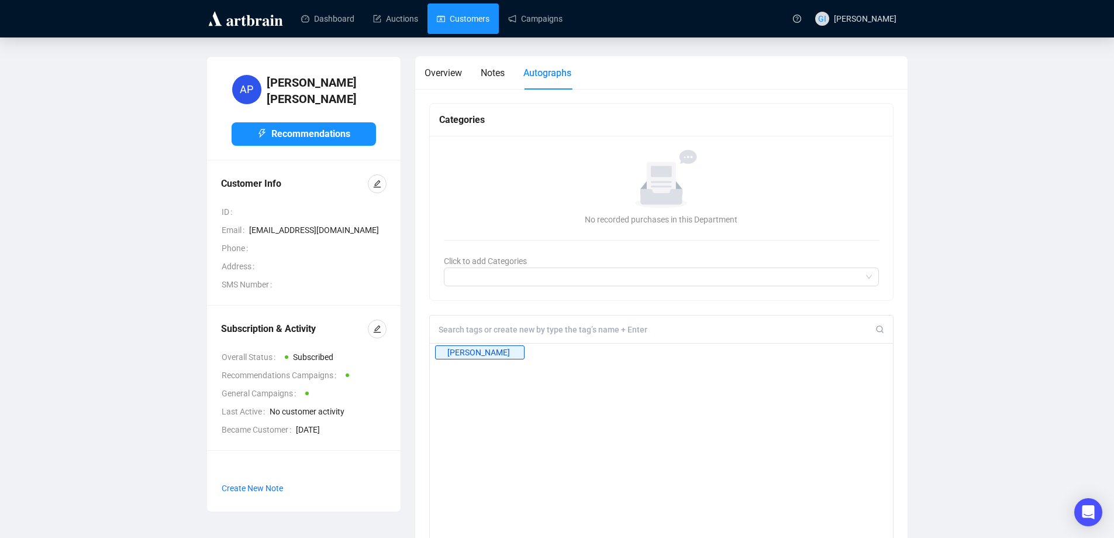
click at [490, 21] on link "Customers" at bounding box center [463, 19] width 53 height 30
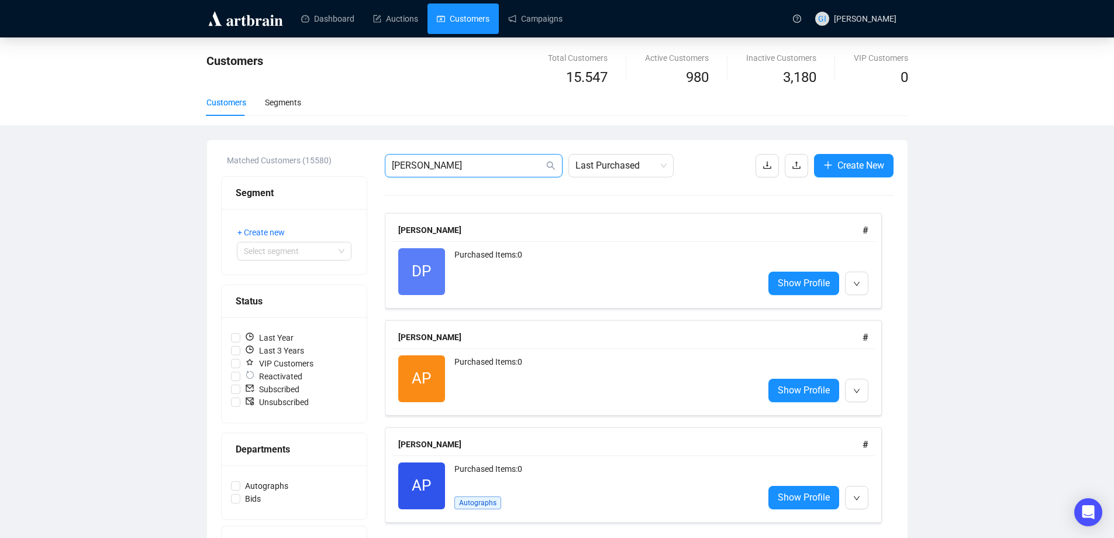
click at [450, 160] on input "[PERSON_NAME]" at bounding box center [468, 166] width 152 height 14
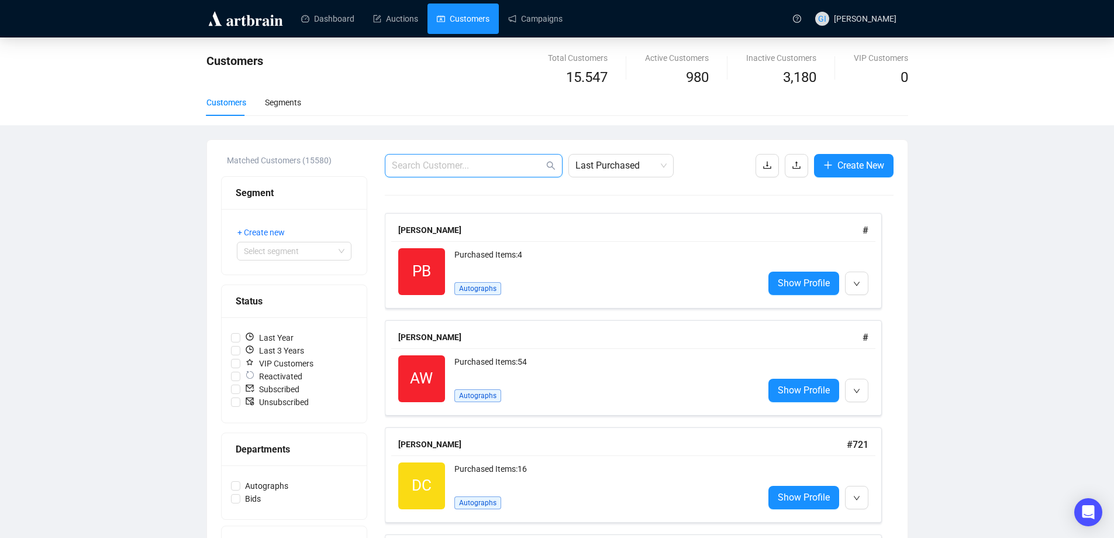
click at [464, 164] on input "text" at bounding box center [468, 166] width 152 height 14
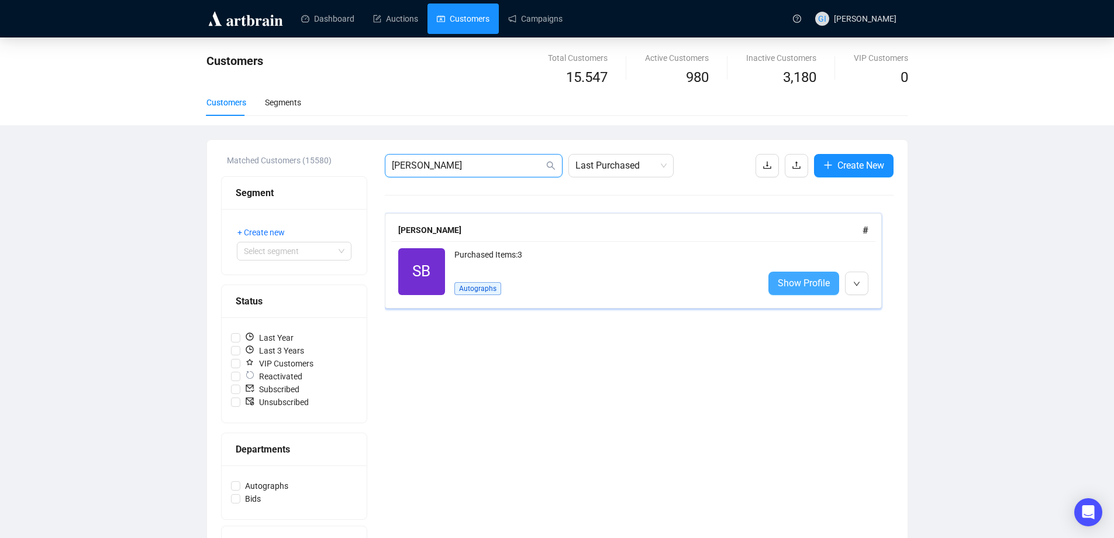
type input "[PERSON_NAME]"
click at [792, 281] on span "Show Profile" at bounding box center [804, 283] width 52 height 15
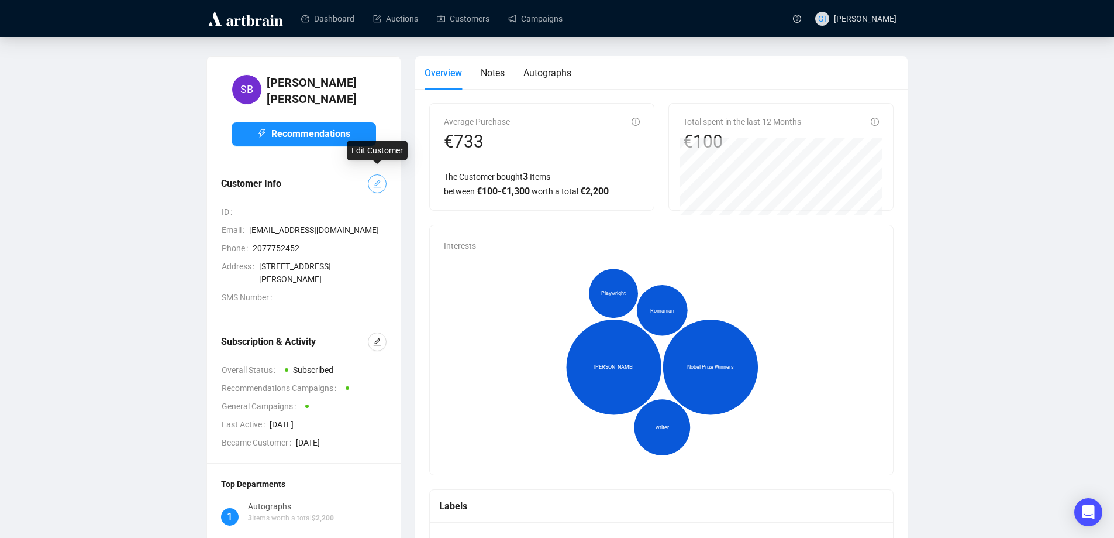
click at [377, 180] on icon "edit" at bounding box center [377, 184] width 8 height 8
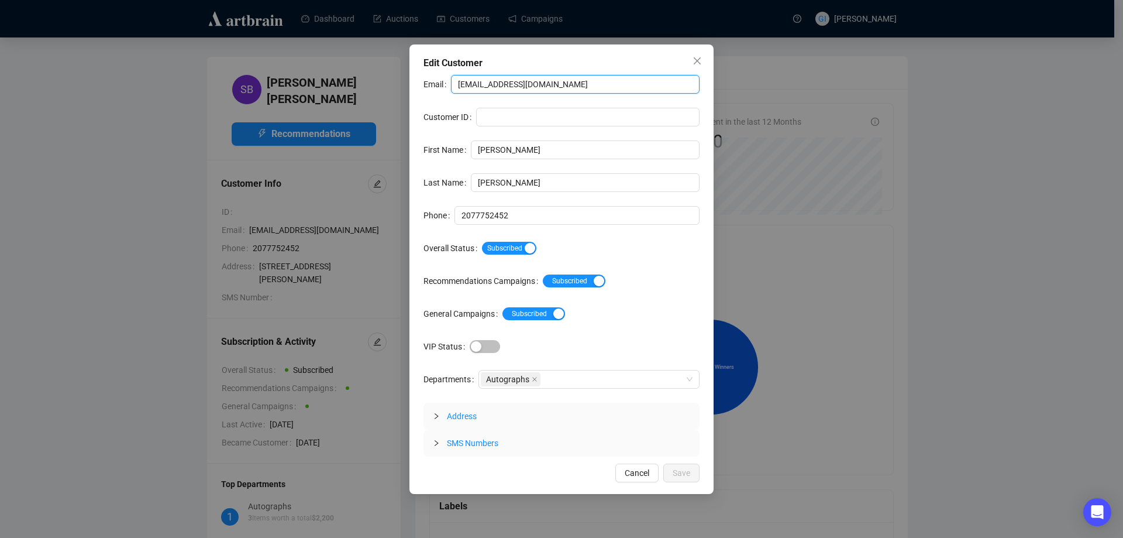
drag, startPoint x: 531, startPoint y: 84, endPoint x: 381, endPoint y: 76, distance: 150.5
click at [381, 76] on div "Edit Customer Email [EMAIL_ADDRESS][DOMAIN_NAME] Customer ID First Name [PERSON…" at bounding box center [561, 269] width 1123 height 538
paste input "[DOMAIN_NAME]."
type input "[EMAIL_ADDRESS][DOMAIN_NAME]"
click at [679, 469] on span "Save" at bounding box center [682, 472] width 18 height 13
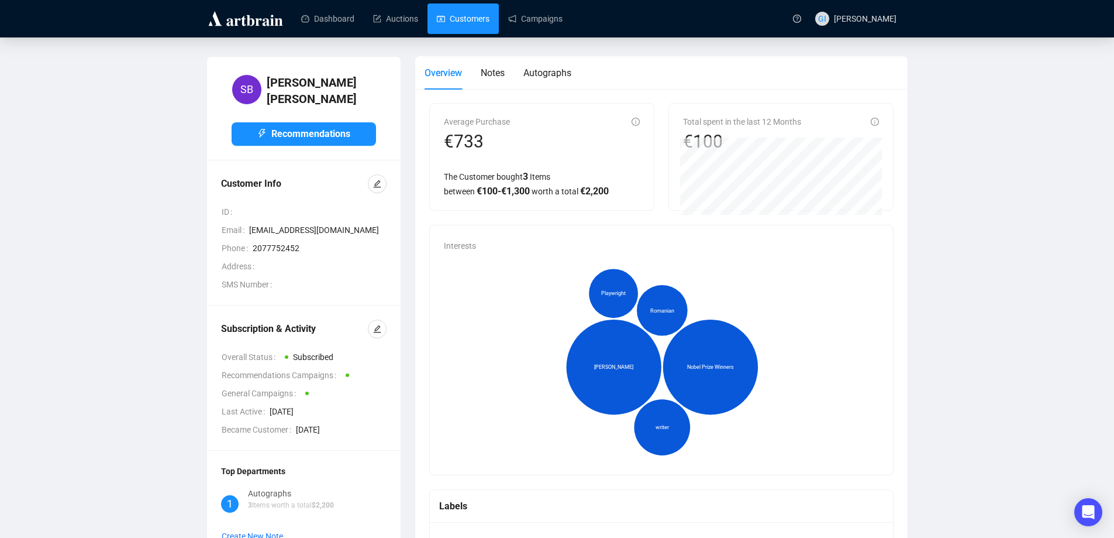
click at [468, 28] on link "Customers" at bounding box center [463, 19] width 53 height 30
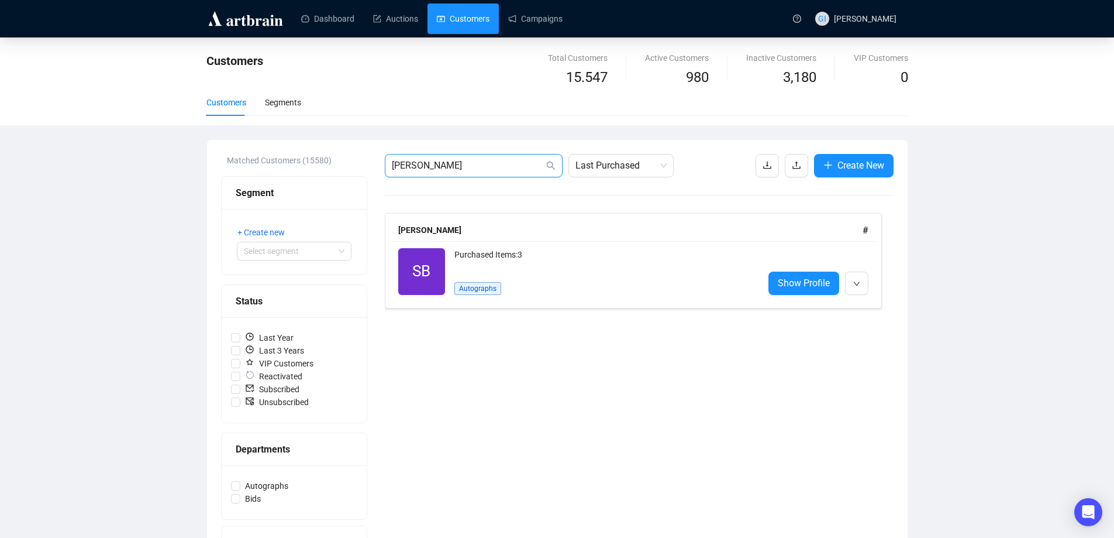
click at [497, 162] on input "[PERSON_NAME]" at bounding box center [468, 166] width 152 height 14
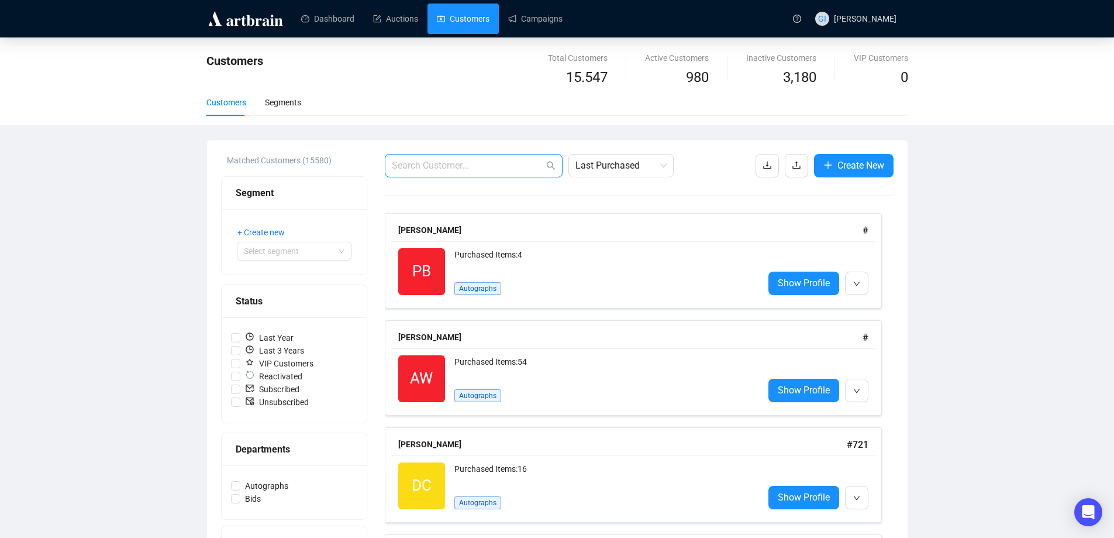
paste input "[EMAIL_ADDRESS][DOMAIN_NAME]"
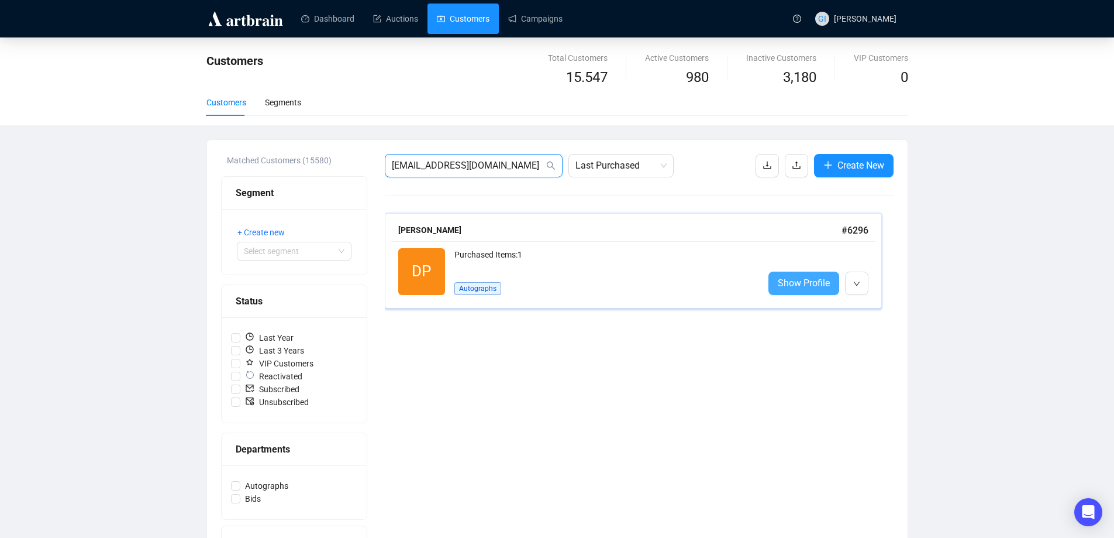
type input "[EMAIL_ADDRESS][DOMAIN_NAME]"
click at [820, 276] on span "Show Profile" at bounding box center [804, 283] width 52 height 15
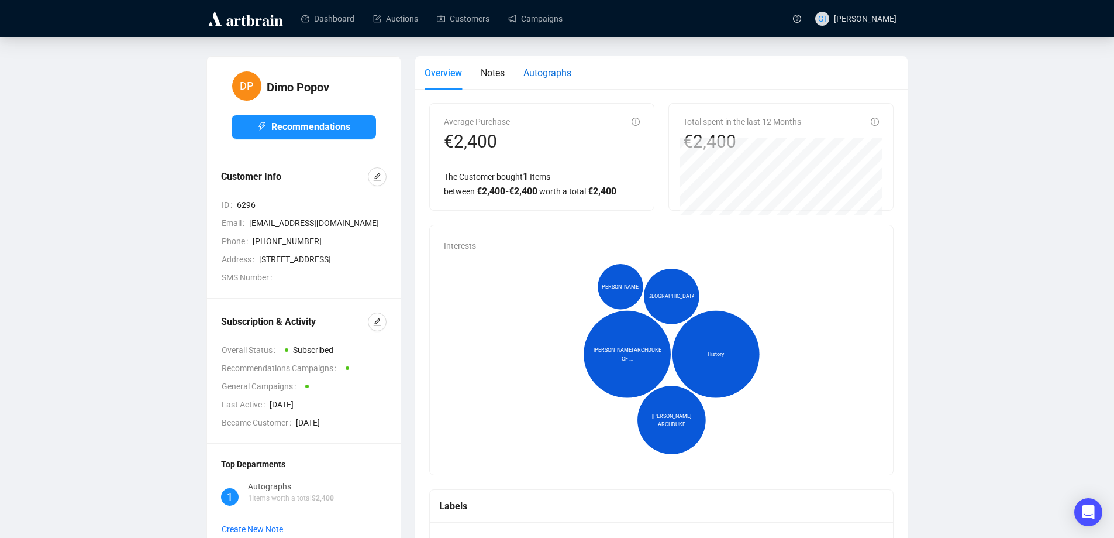
click at [562, 75] on span "Autographs" at bounding box center [548, 72] width 48 height 11
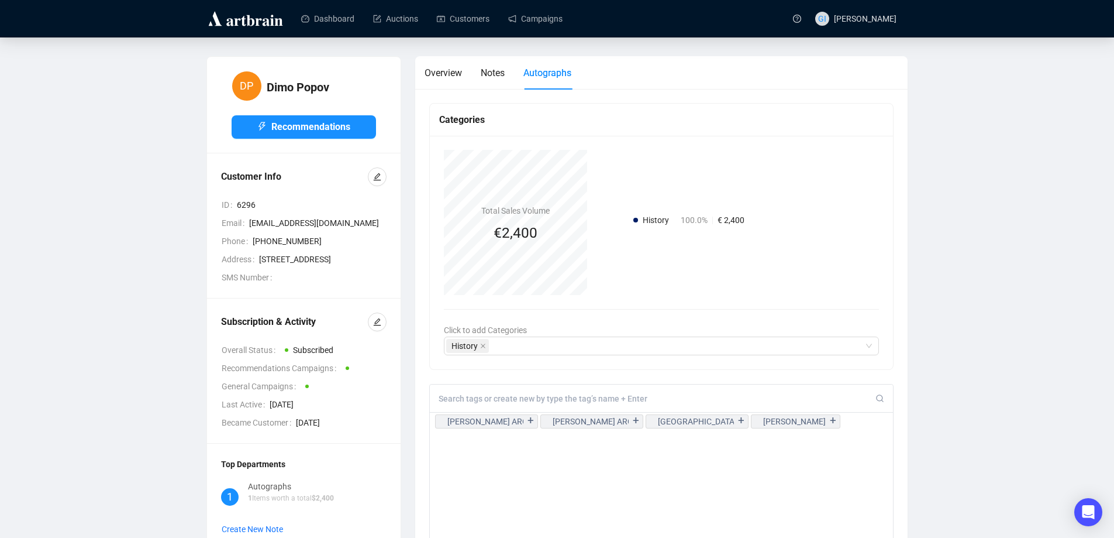
click at [517, 395] on input at bounding box center [658, 398] width 438 height 11
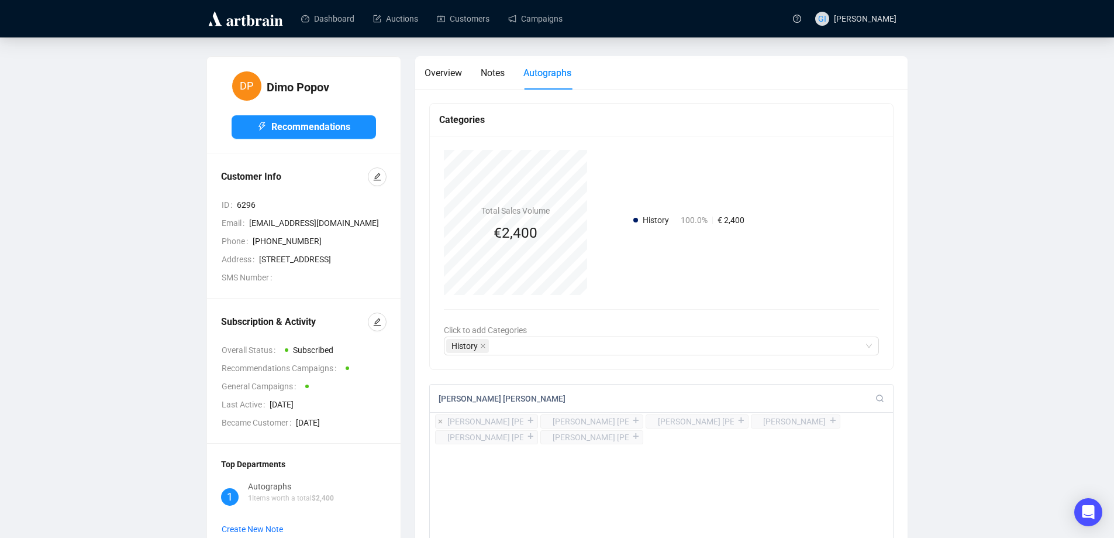
type input "[PERSON_NAME] [PERSON_NAME]"
click at [529, 422] on div "+" at bounding box center [531, 421] width 13 height 12
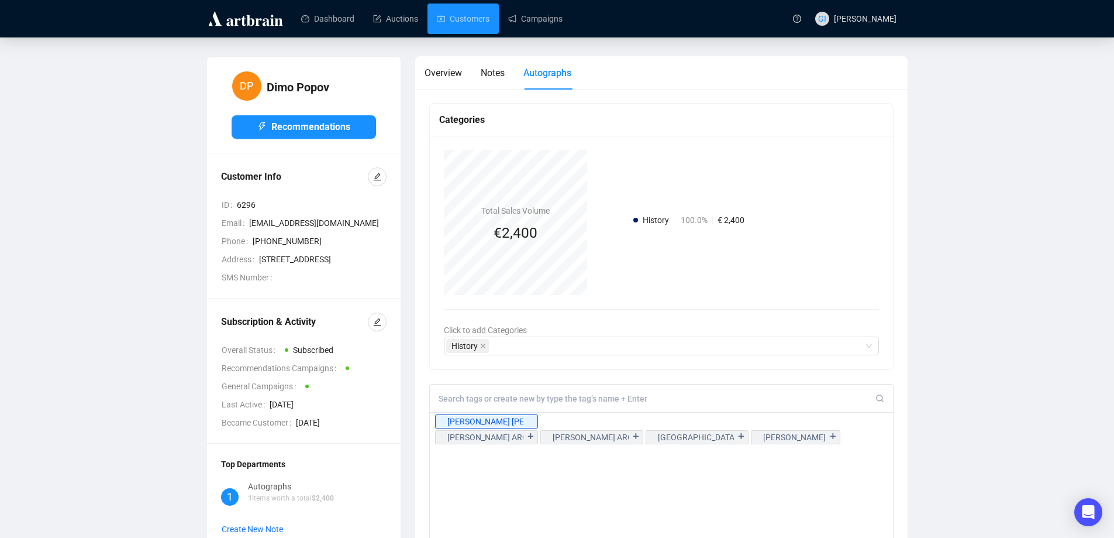
click at [458, 22] on link "Customers" at bounding box center [463, 19] width 53 height 30
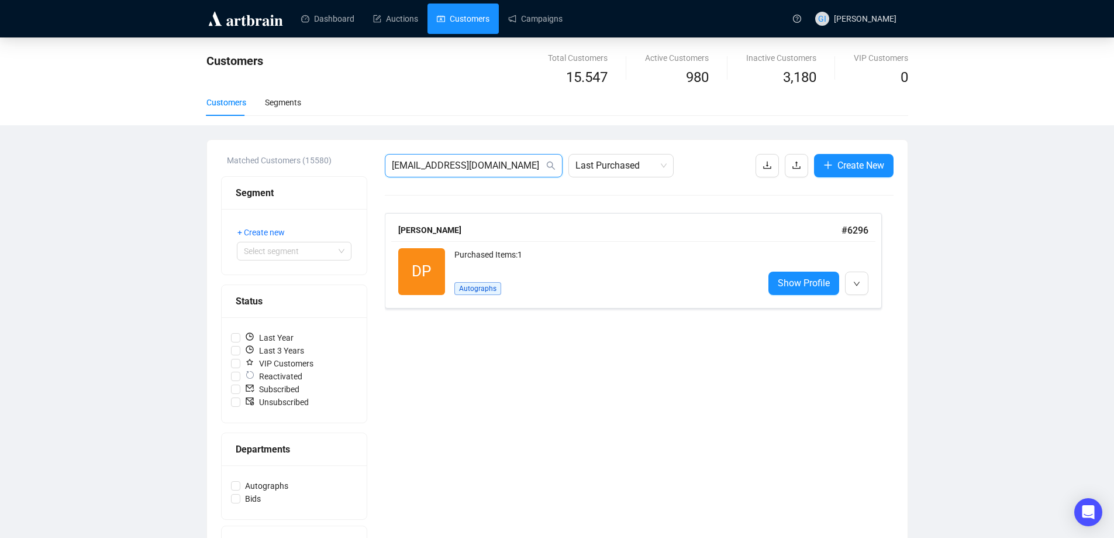
click at [512, 164] on input "[EMAIL_ADDRESS][DOMAIN_NAME]" at bounding box center [468, 166] width 152 height 14
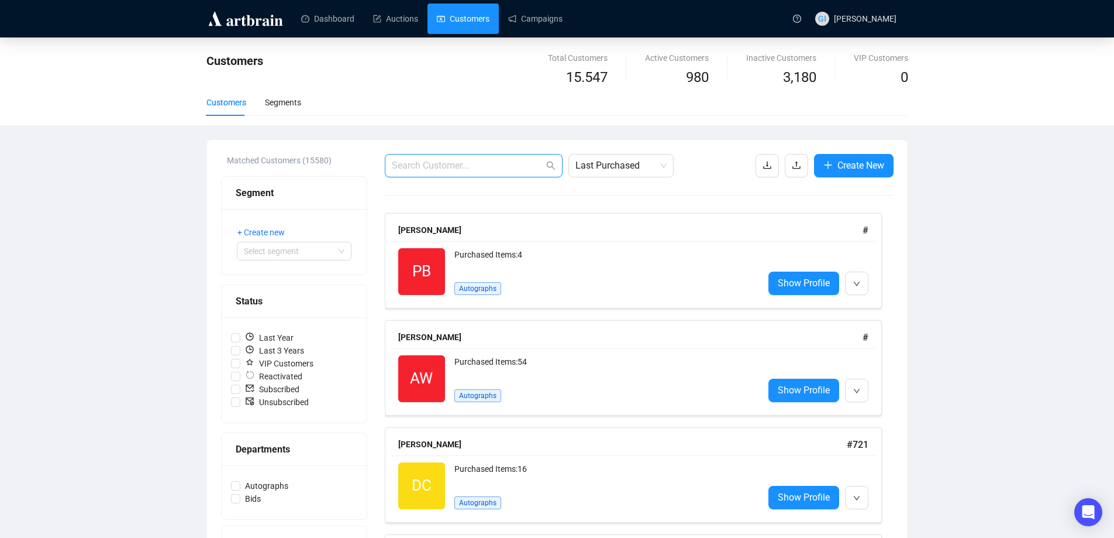
click at [424, 160] on input "text" at bounding box center [468, 166] width 152 height 14
click at [827, 161] on icon "plus" at bounding box center [828, 164] width 9 height 9
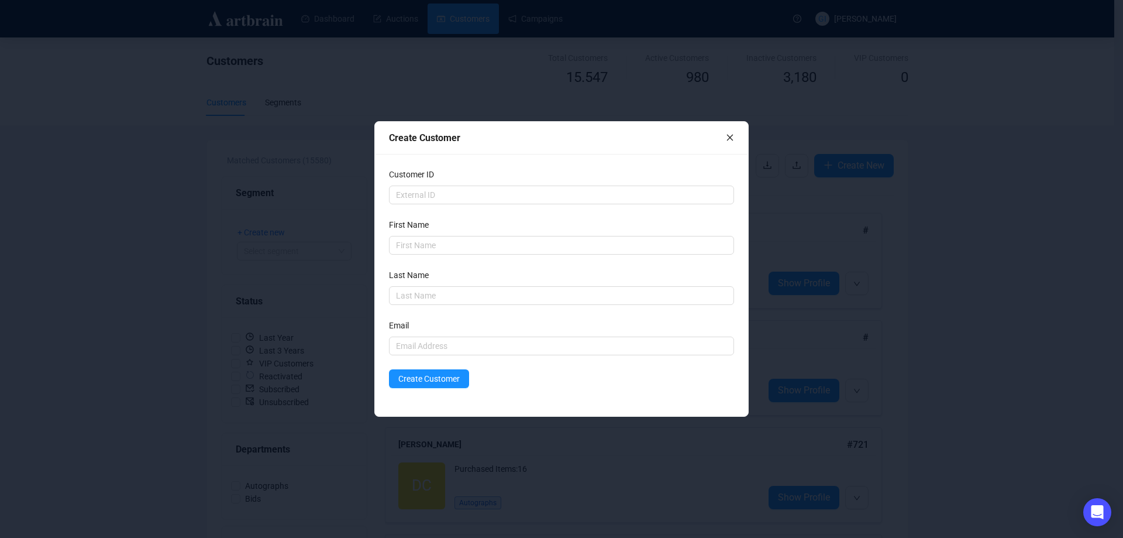
click at [730, 135] on icon "close" at bounding box center [730, 137] width 8 height 8
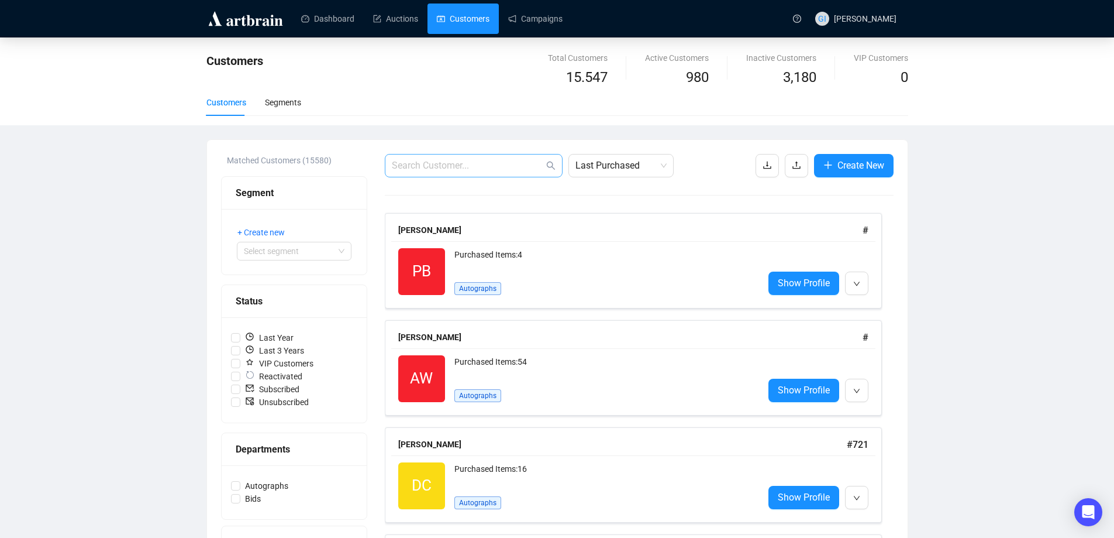
click at [538, 172] on span at bounding box center [474, 165] width 178 height 23
click at [513, 159] on input "text" at bounding box center [468, 166] width 152 height 14
paste input "[EMAIL_ADDRESS][DOMAIN_NAME]"
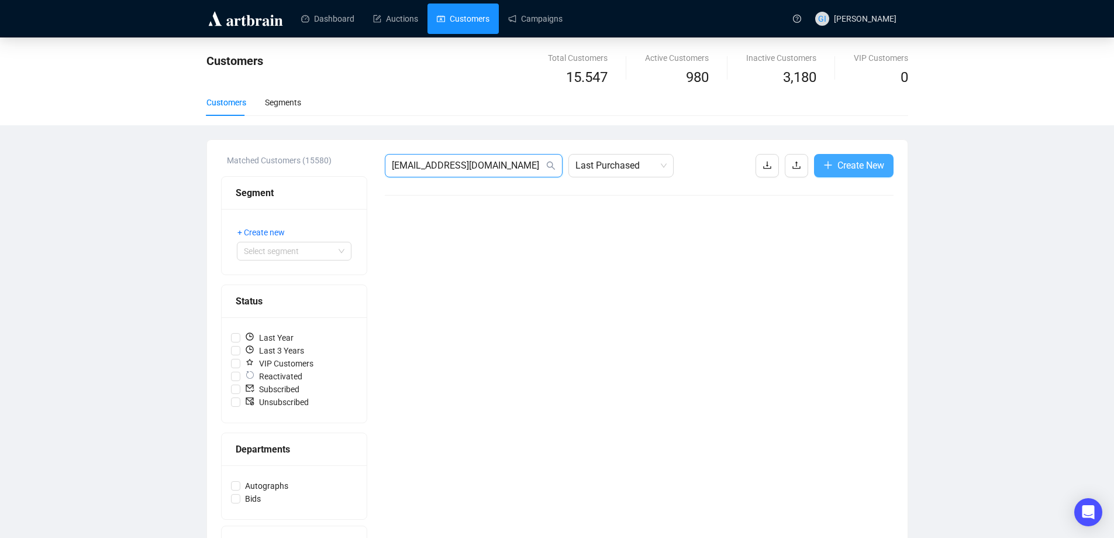
type input "[EMAIL_ADDRESS][DOMAIN_NAME]"
click at [830, 158] on span "button" at bounding box center [828, 165] width 9 height 15
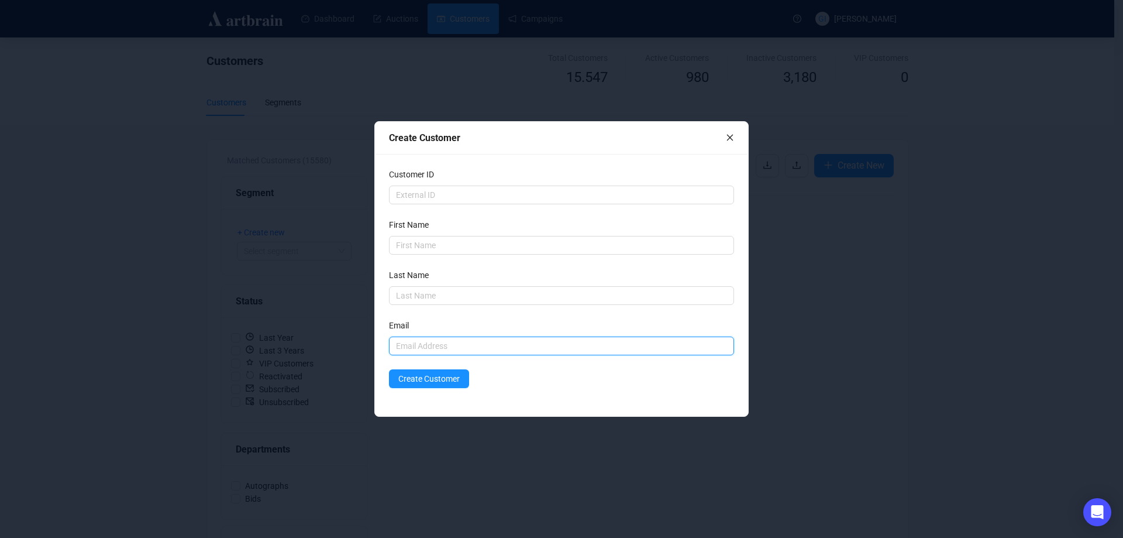
click at [401, 345] on input "text" at bounding box center [561, 345] width 345 height 19
paste input "[EMAIL_ADDRESS][DOMAIN_NAME]"
type input "[EMAIL_ADDRESS][DOMAIN_NAME]"
click at [423, 244] on input "text" at bounding box center [561, 245] width 345 height 19
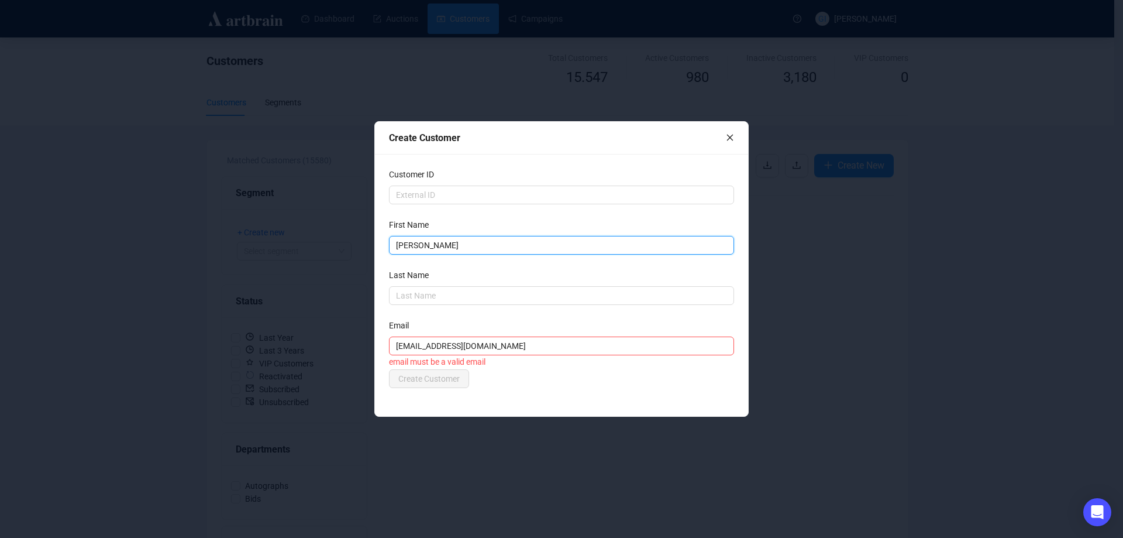
type input "[PERSON_NAME]"
click at [636, 371] on div "Create Customer" at bounding box center [561, 378] width 345 height 19
click at [507, 323] on div "Email" at bounding box center [561, 328] width 345 height 18
click at [487, 343] on input "[EMAIL_ADDRESS][DOMAIN_NAME]" at bounding box center [561, 345] width 345 height 19
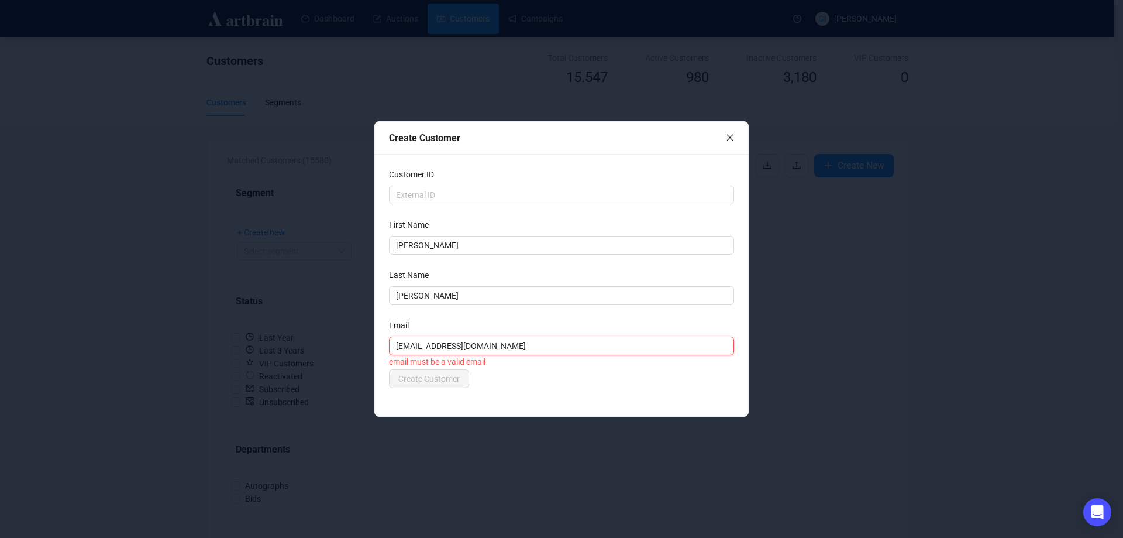
type input "[EMAIL_ADDRESS][DOMAIN_NAME]"
click at [496, 379] on div "Create Customer" at bounding box center [561, 378] width 345 height 19
click at [445, 379] on span "Create Customer" at bounding box center [428, 378] width 61 height 13
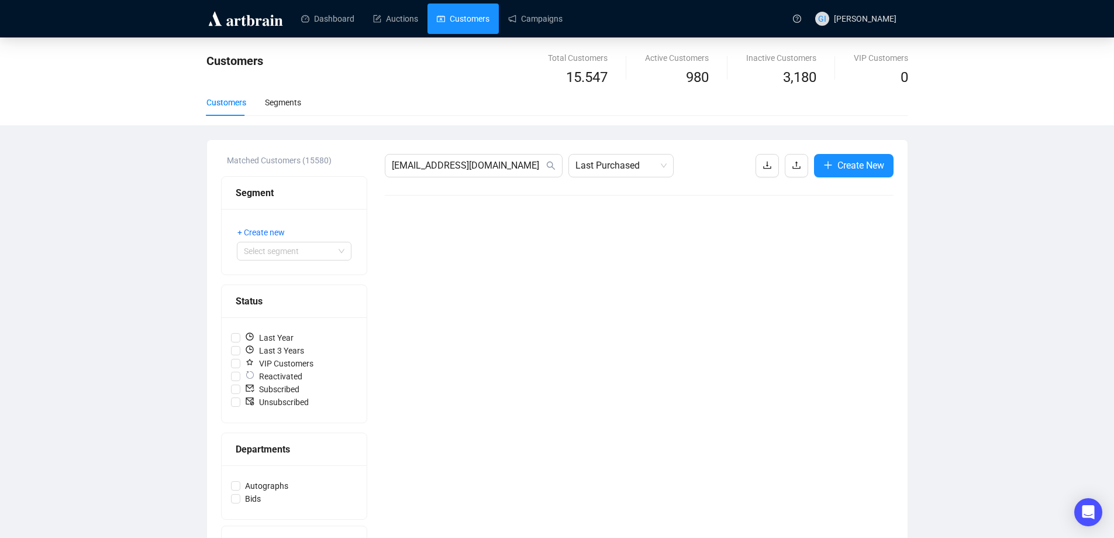
click at [473, 179] on div "[EMAIL_ADDRESS][DOMAIN_NAME] Last Purchased Create New" at bounding box center [639, 388] width 509 height 468
click at [474, 167] on input "[EMAIL_ADDRESS][DOMAIN_NAME]" at bounding box center [468, 166] width 152 height 14
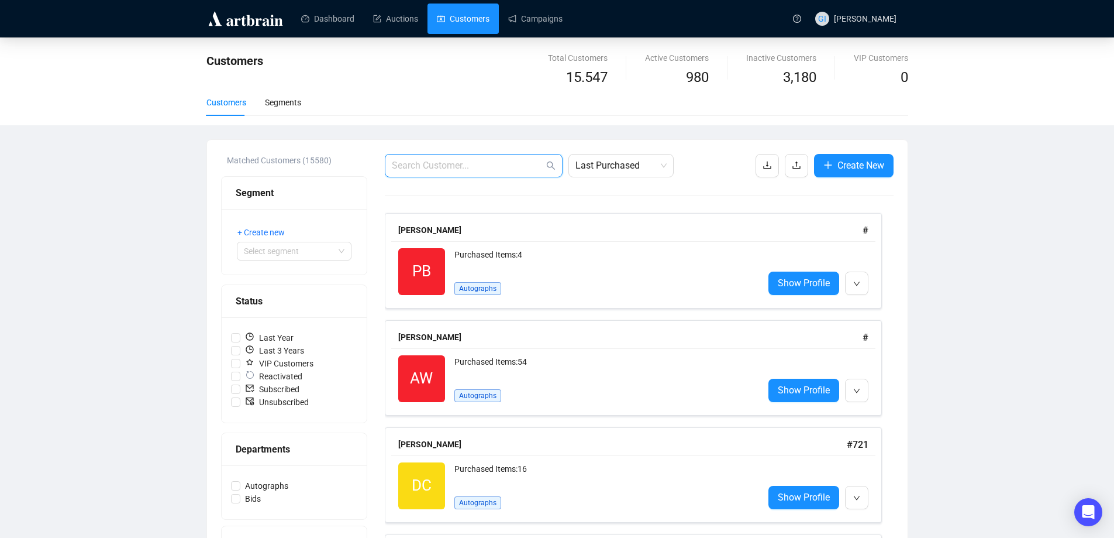
click at [527, 159] on input "text" at bounding box center [468, 166] width 152 height 14
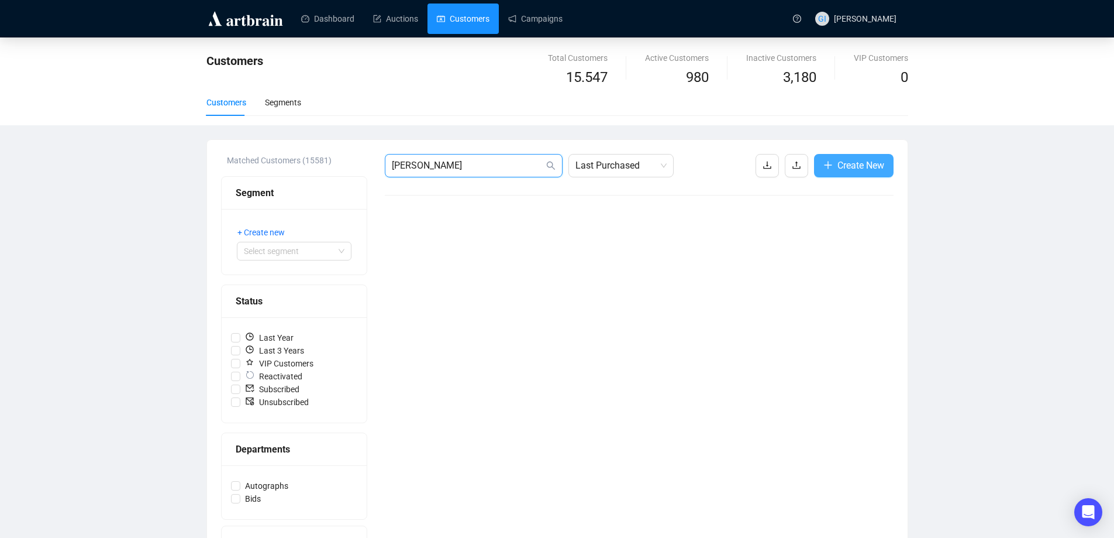
type input "[PERSON_NAME]"
click at [832, 162] on button "Create New" at bounding box center [854, 165] width 80 height 23
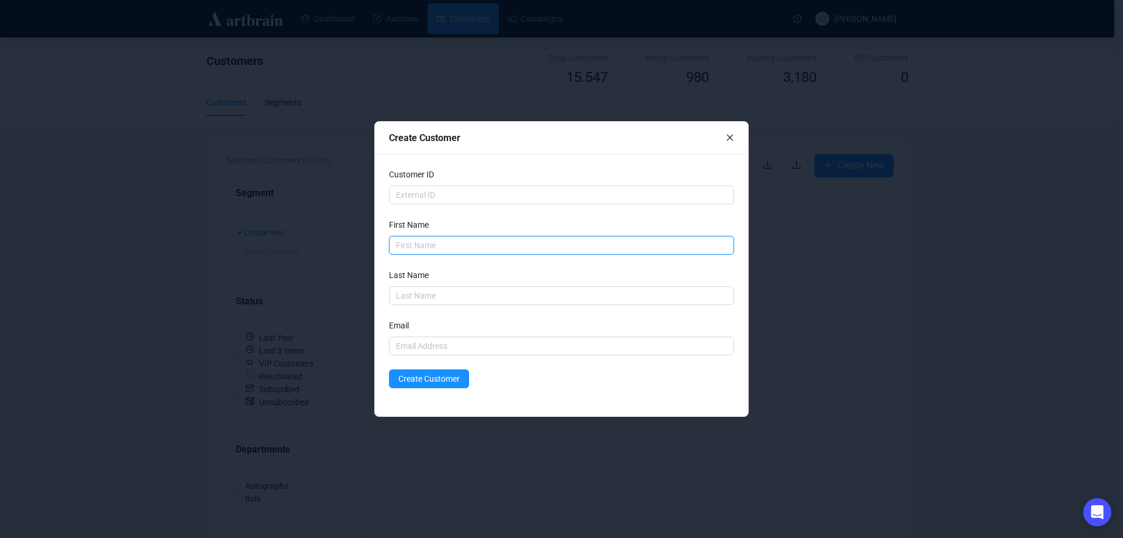
click at [515, 241] on input "text" at bounding box center [561, 245] width 345 height 19
type input "[PERSON_NAME]"
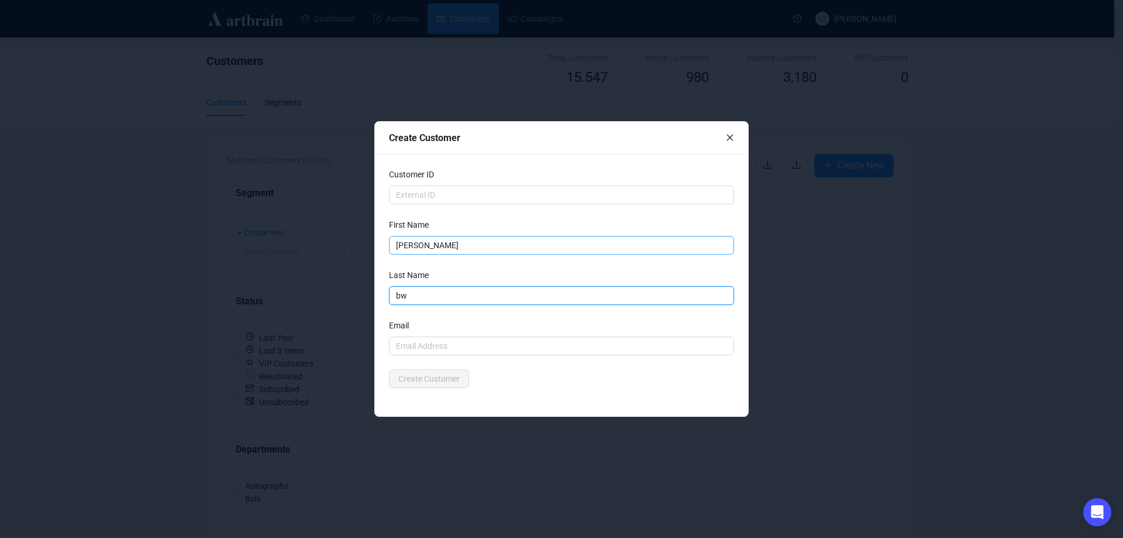
type input "b"
type input "[PERSON_NAME]"
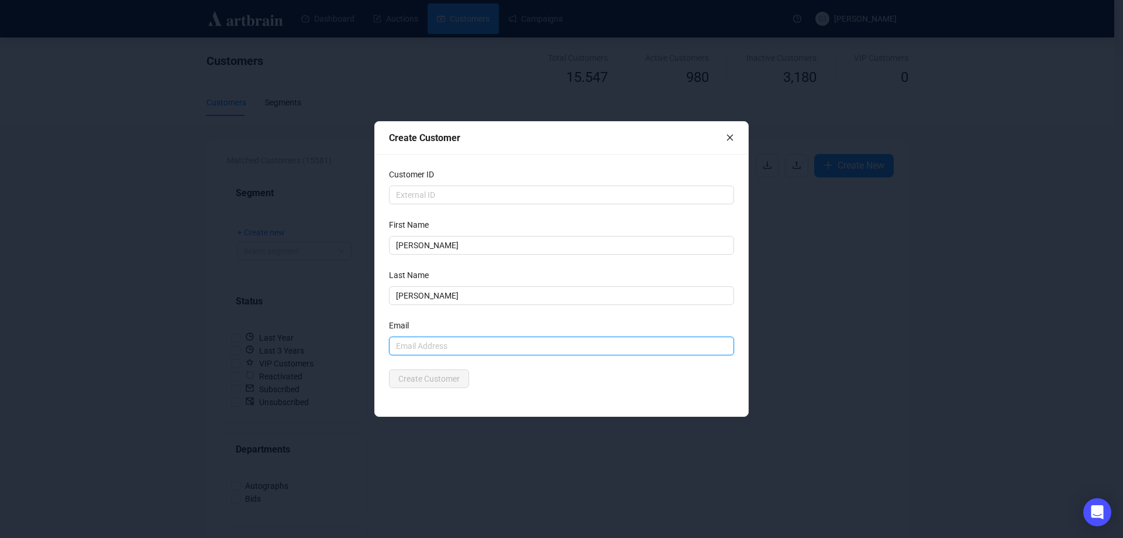
click at [508, 346] on input "text" at bounding box center [561, 345] width 345 height 19
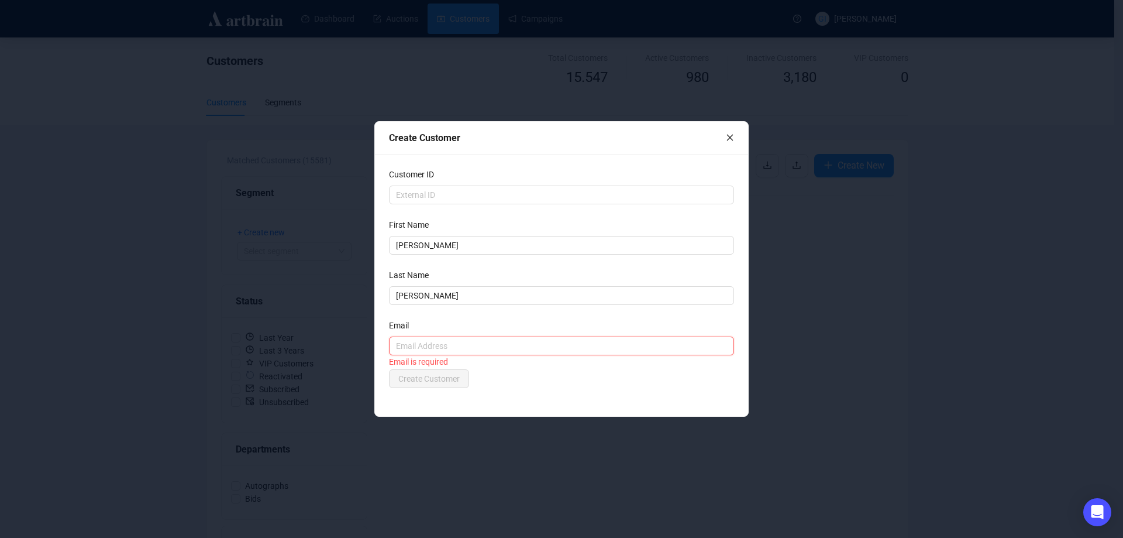
click at [431, 344] on input "text" at bounding box center [561, 345] width 345 height 19
click at [468, 342] on input "bb08ent" at bounding box center [561, 345] width 345 height 19
type input "[EMAIL_ADDRESS][DOMAIN_NAME]"
click at [476, 318] on form "Customer ID First Name [PERSON_NAME] Last Name [PERSON_NAME] Email [EMAIL_ADDRE…" at bounding box center [561, 278] width 345 height 220
click at [467, 379] on button "Create Customer" at bounding box center [429, 378] width 80 height 19
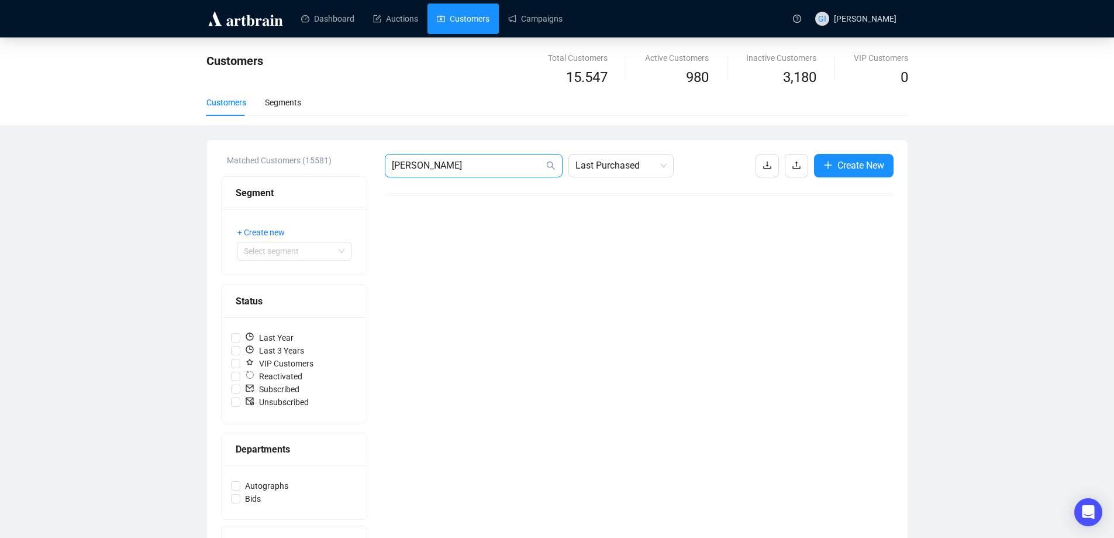
click at [498, 162] on input "[PERSON_NAME]" at bounding box center [468, 166] width 152 height 14
type input "[PERSON_NAME]"
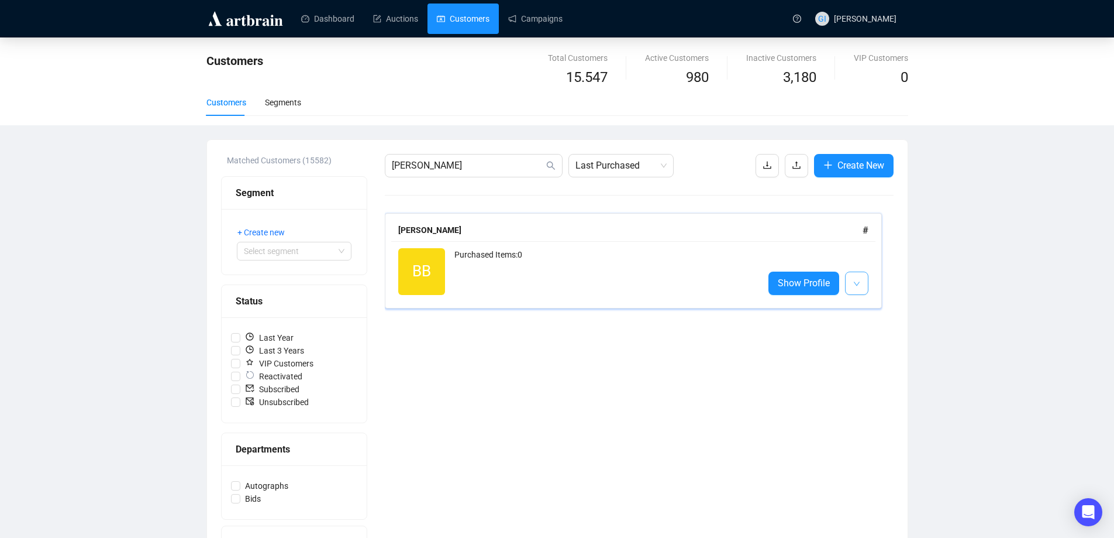
click at [854, 275] on button "button" at bounding box center [856, 282] width 23 height 23
click at [821, 284] on span "Show Profile" at bounding box center [804, 283] width 52 height 15
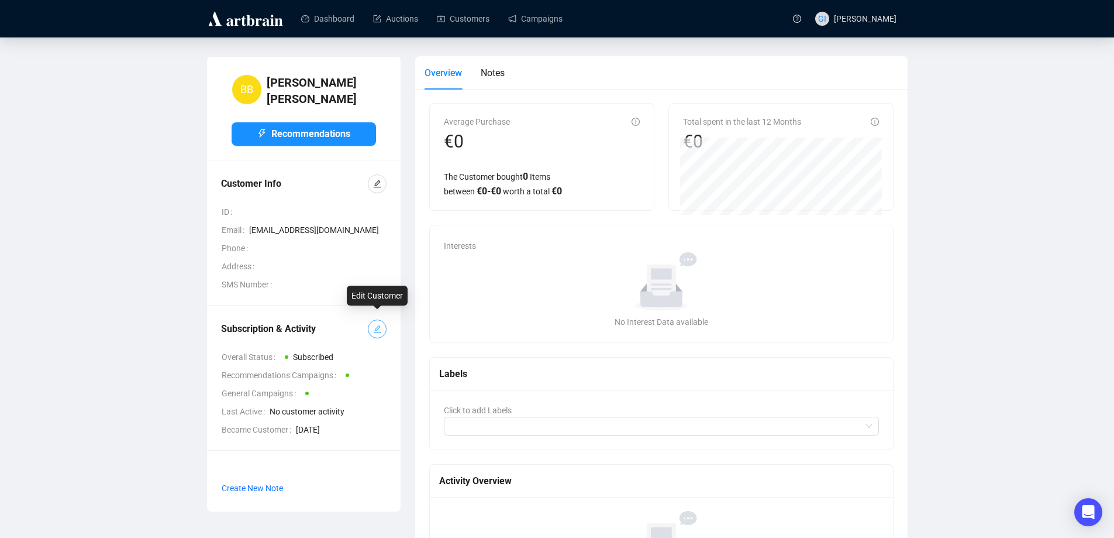
click at [384, 319] on button "button" at bounding box center [377, 328] width 19 height 19
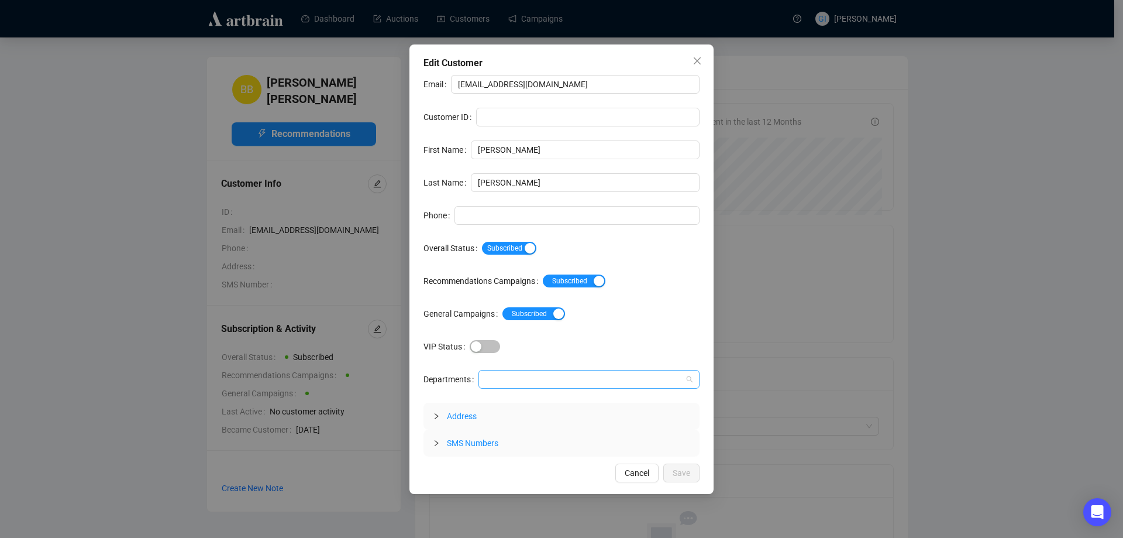
click at [514, 380] on div at bounding box center [583, 379] width 204 height 16
click at [513, 398] on div "Autographs" at bounding box center [588, 402] width 203 height 13
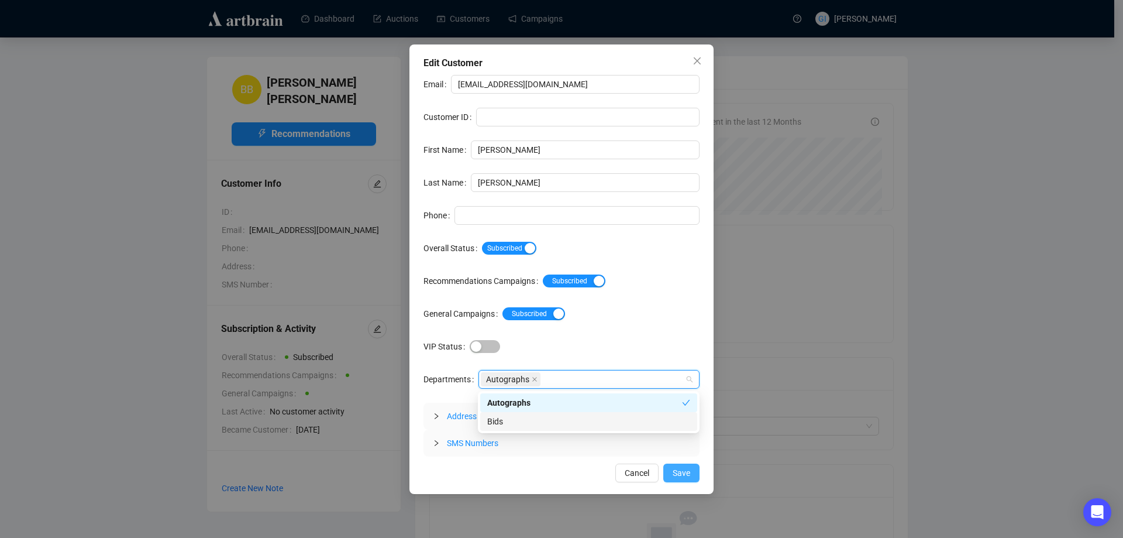
click at [690, 471] on button "Save" at bounding box center [681, 472] width 36 height 19
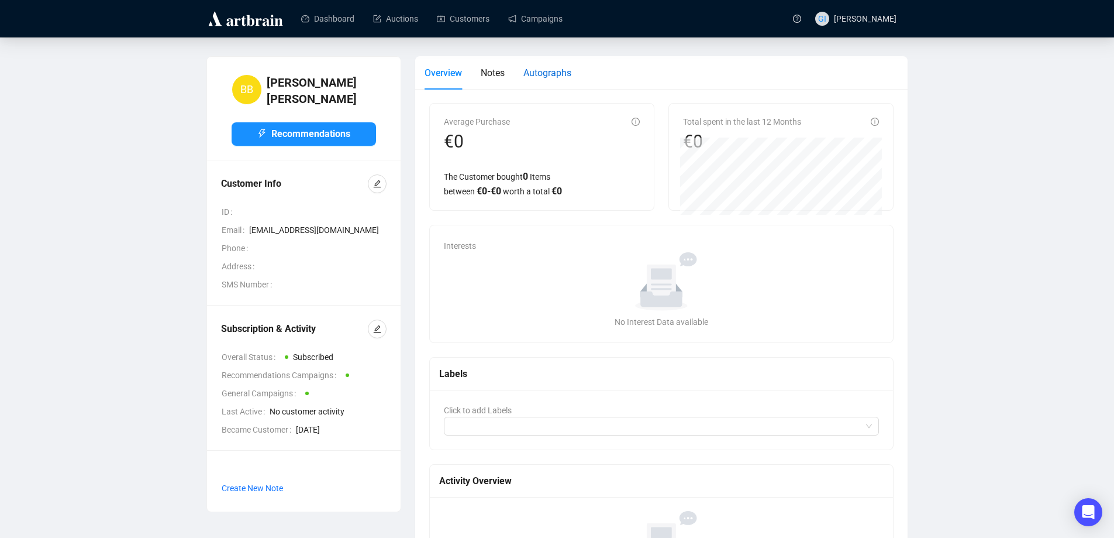
click at [554, 75] on span "Autographs" at bounding box center [548, 72] width 48 height 11
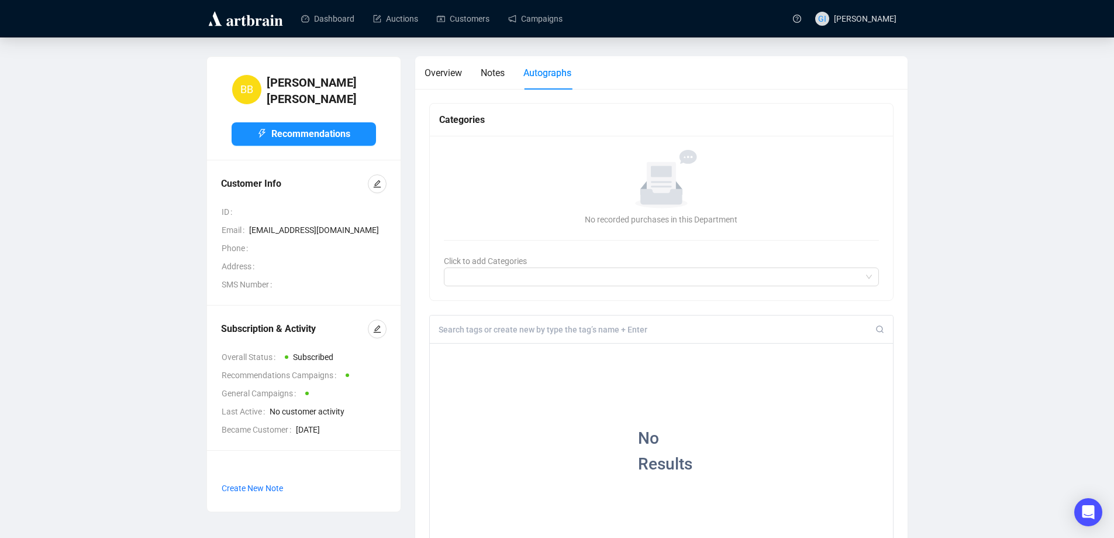
click at [472, 329] on input at bounding box center [658, 329] width 438 height 11
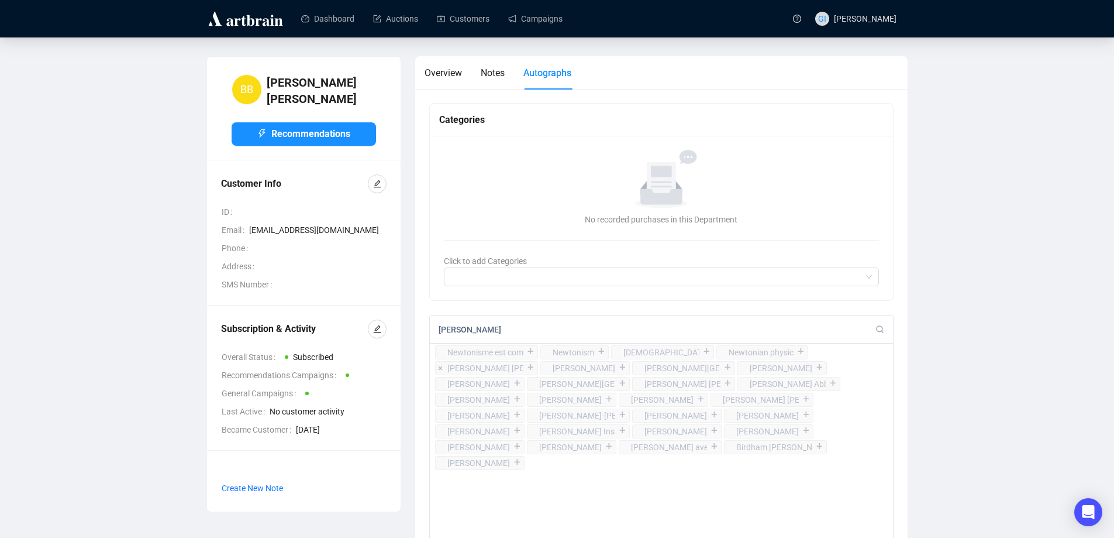
type input "[PERSON_NAME]"
click at [526, 366] on div "+" at bounding box center [531, 368] width 13 height 12
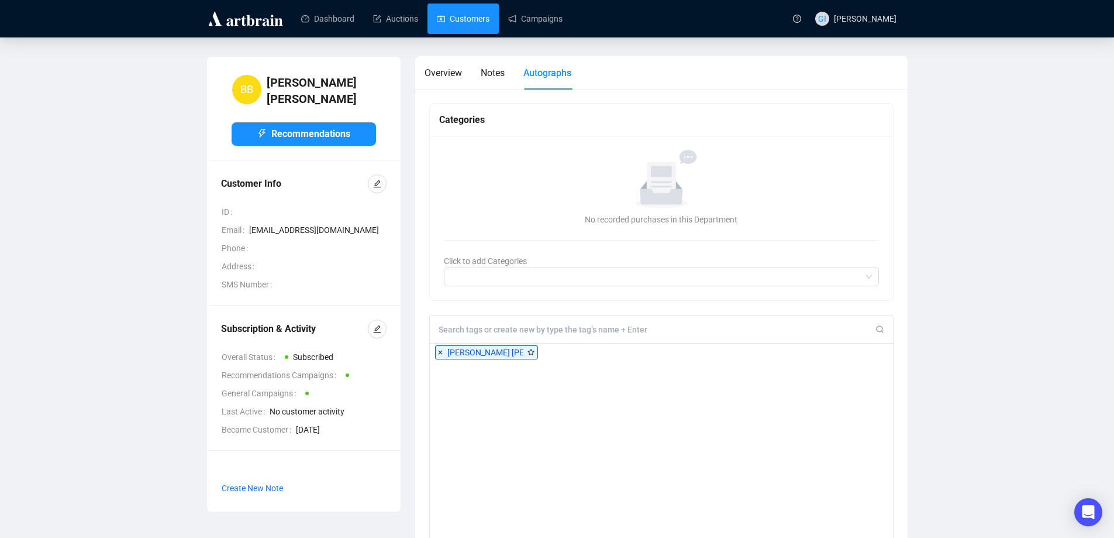
click at [470, 20] on link "Customers" at bounding box center [463, 19] width 53 height 30
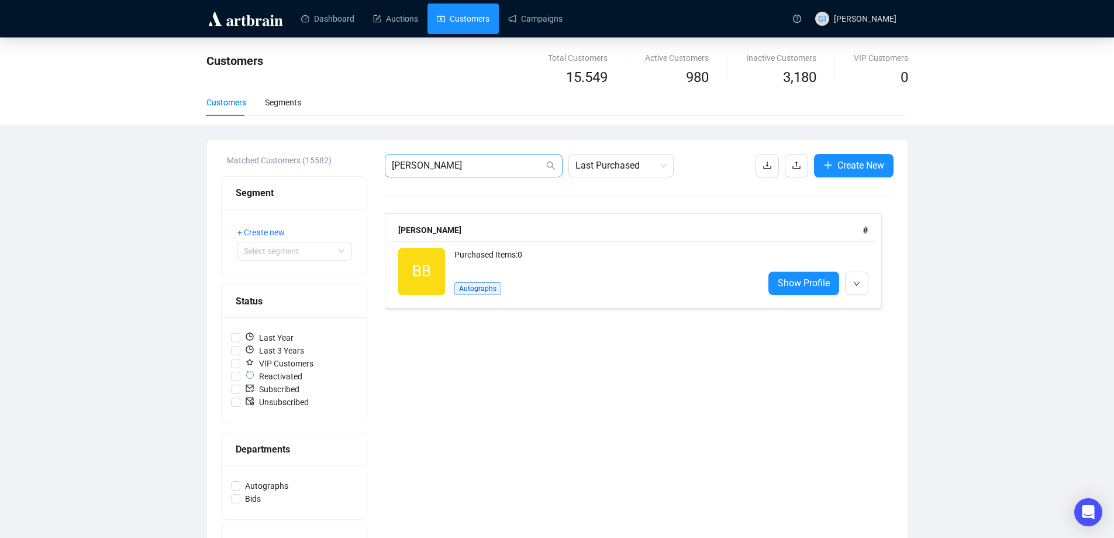
click at [456, 174] on span "[PERSON_NAME]" at bounding box center [474, 165] width 178 height 23
click at [453, 167] on input "[PERSON_NAME]" at bounding box center [468, 166] width 152 height 14
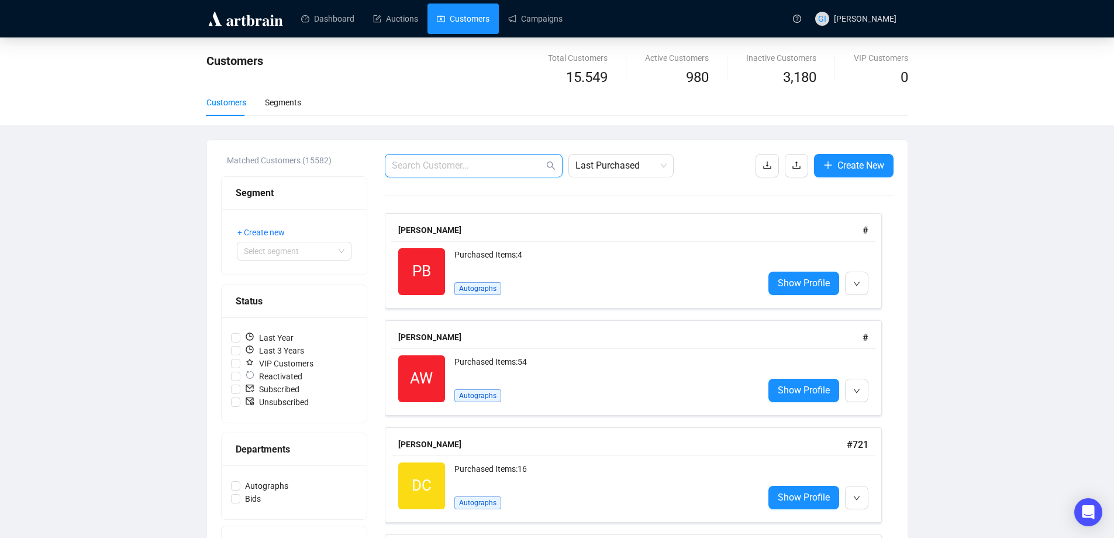
click at [477, 170] on input "text" at bounding box center [468, 166] width 152 height 14
paste input "[EMAIL_ADDRESS][DOMAIN_NAME]"
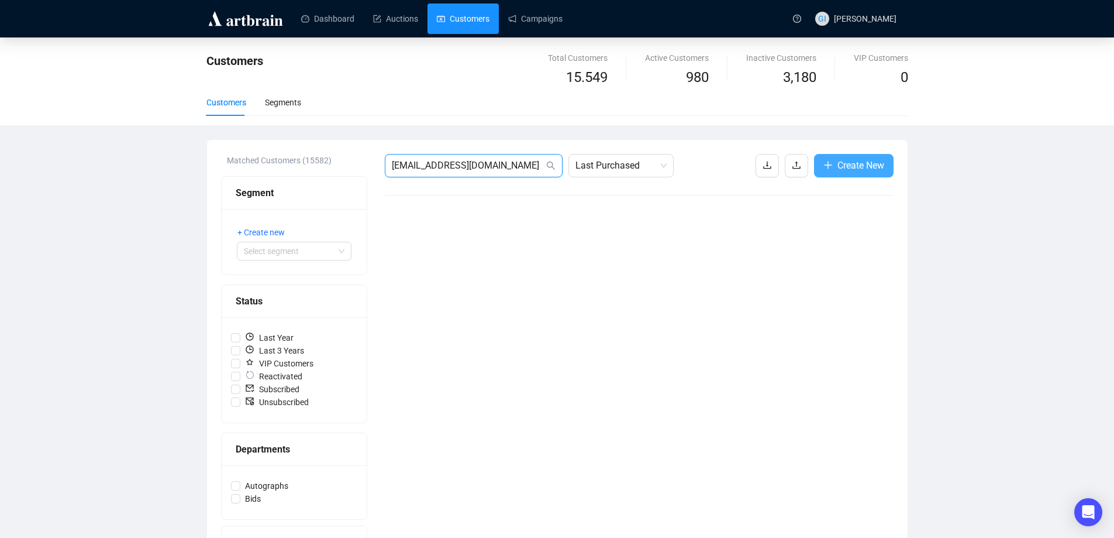
type input "[EMAIL_ADDRESS][DOMAIN_NAME]"
click at [832, 166] on button "Create New" at bounding box center [854, 165] width 80 height 23
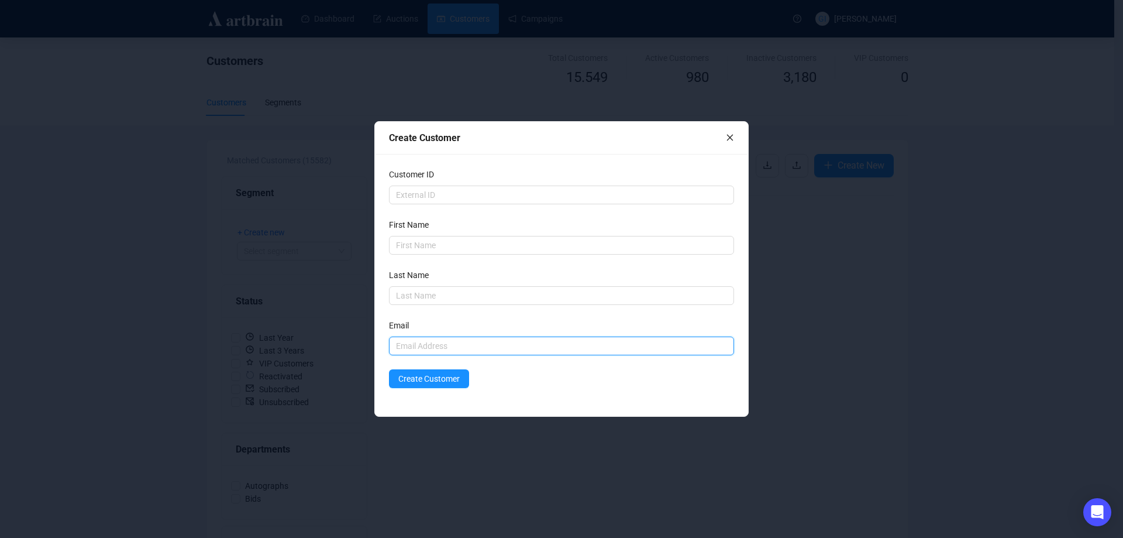
click at [460, 341] on input "text" at bounding box center [561, 345] width 345 height 19
paste input "[EMAIL_ADDRESS][DOMAIN_NAME]"
type input "[EMAIL_ADDRESS][DOMAIN_NAME]"
click at [426, 242] on input "text" at bounding box center [561, 245] width 345 height 19
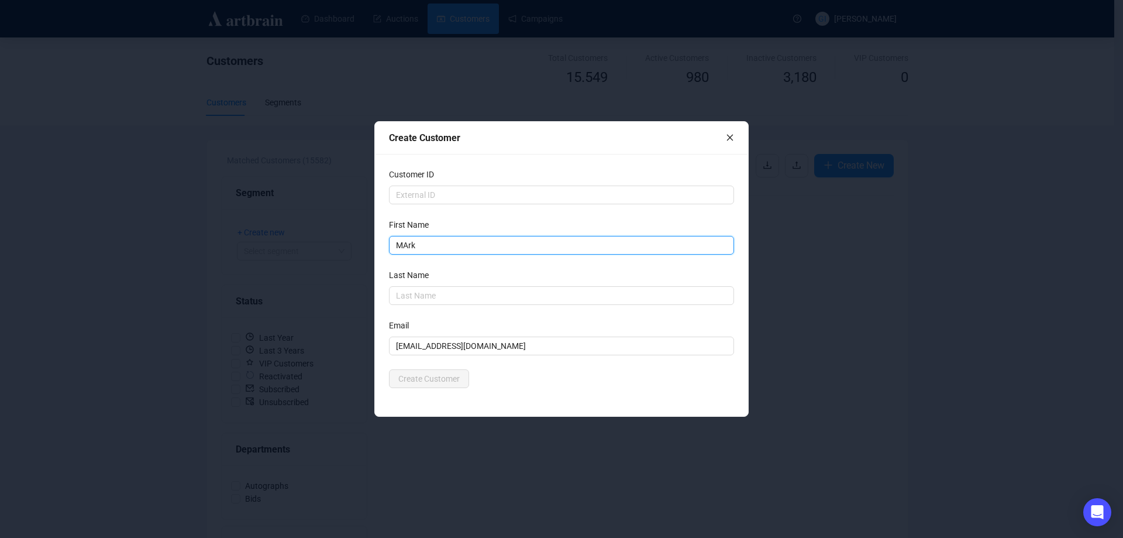
type input "MArk"
type input "Pitcher"
click at [528, 388] on div "Customer ID First Name MArk Last Name Pitcher Last Name is required Email [EMAI…" at bounding box center [561, 285] width 373 height 262
drag, startPoint x: 405, startPoint y: 246, endPoint x: 425, endPoint y: 269, distance: 30.7
click at [405, 246] on input "MArk" at bounding box center [561, 245] width 345 height 19
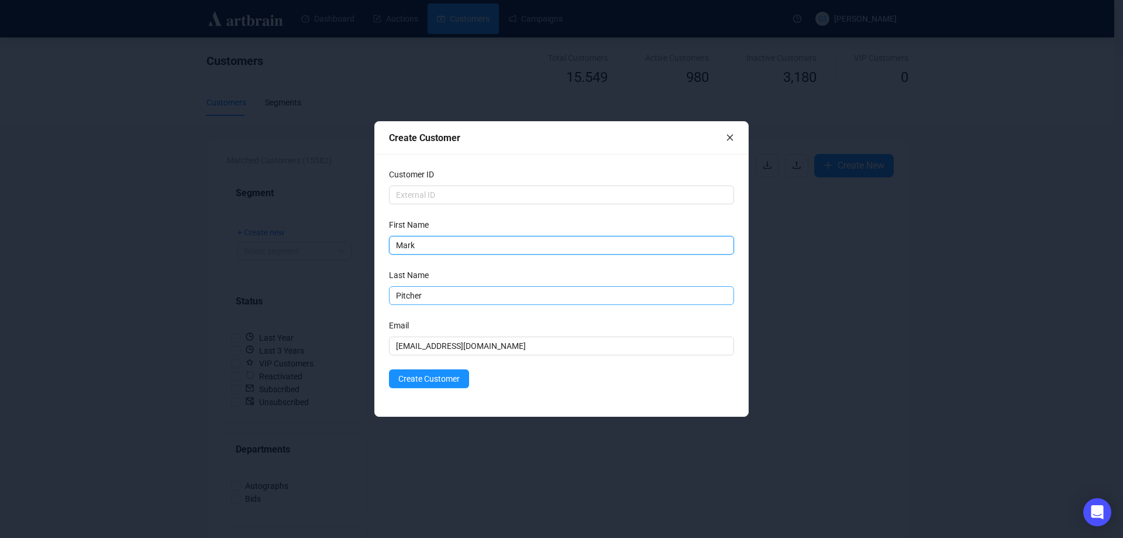
type input "Mark"
click at [524, 304] on input "Pitcher" at bounding box center [561, 295] width 345 height 19
click at [417, 369] on button "Create Customer" at bounding box center [429, 378] width 80 height 19
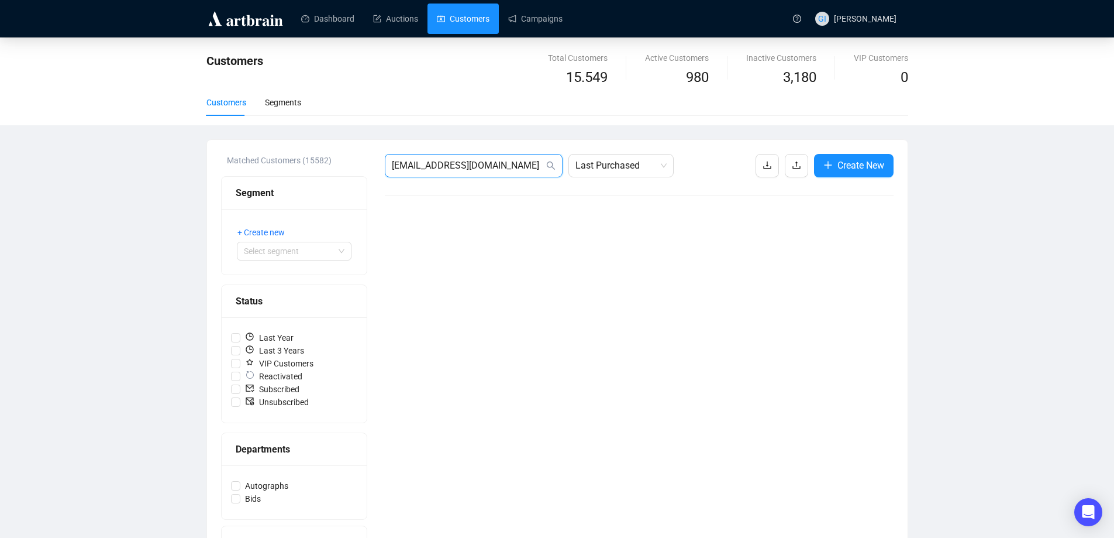
click at [510, 163] on input "[EMAIL_ADDRESS][DOMAIN_NAME]" at bounding box center [468, 166] width 152 height 14
click at [534, 161] on input "[EMAIL_ADDRESS][DOMAIN_NAME]" at bounding box center [468, 166] width 152 height 14
type input "[EMAIL_ADDRESS][DOMAIN_NAME]"
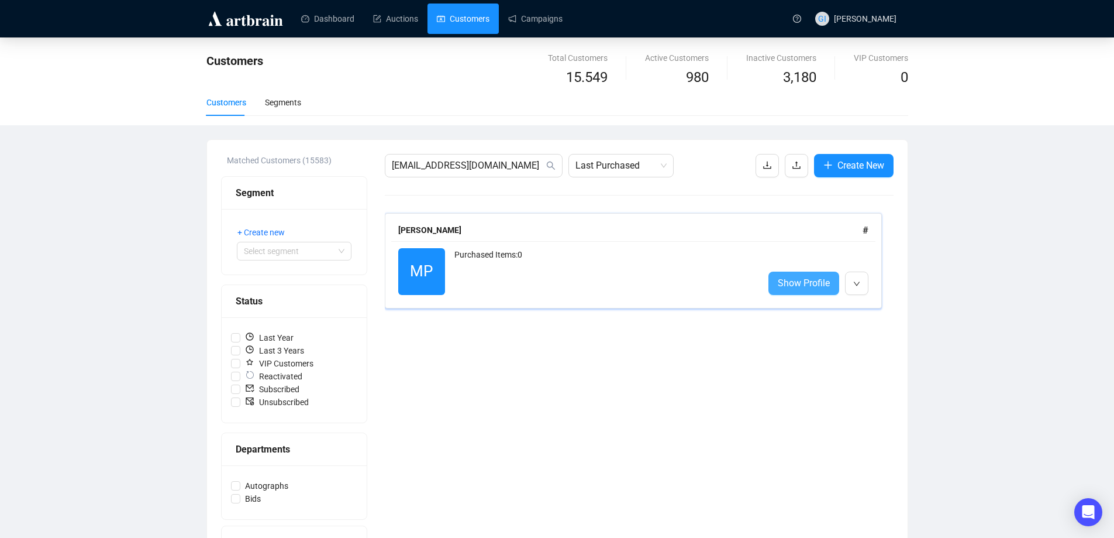
click at [816, 279] on span "Show Profile" at bounding box center [804, 283] width 52 height 15
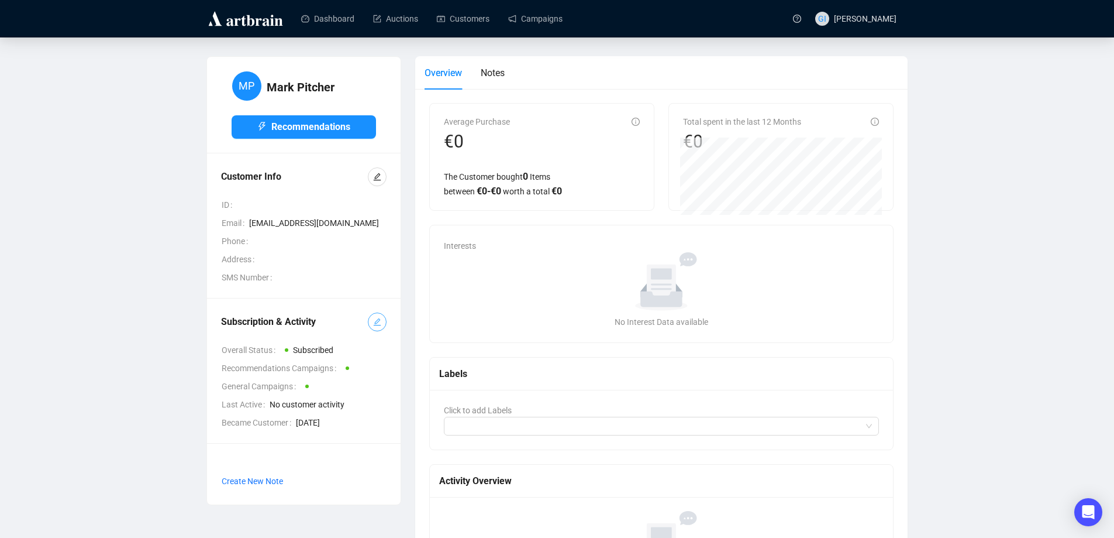
click at [384, 319] on button "button" at bounding box center [377, 321] width 19 height 19
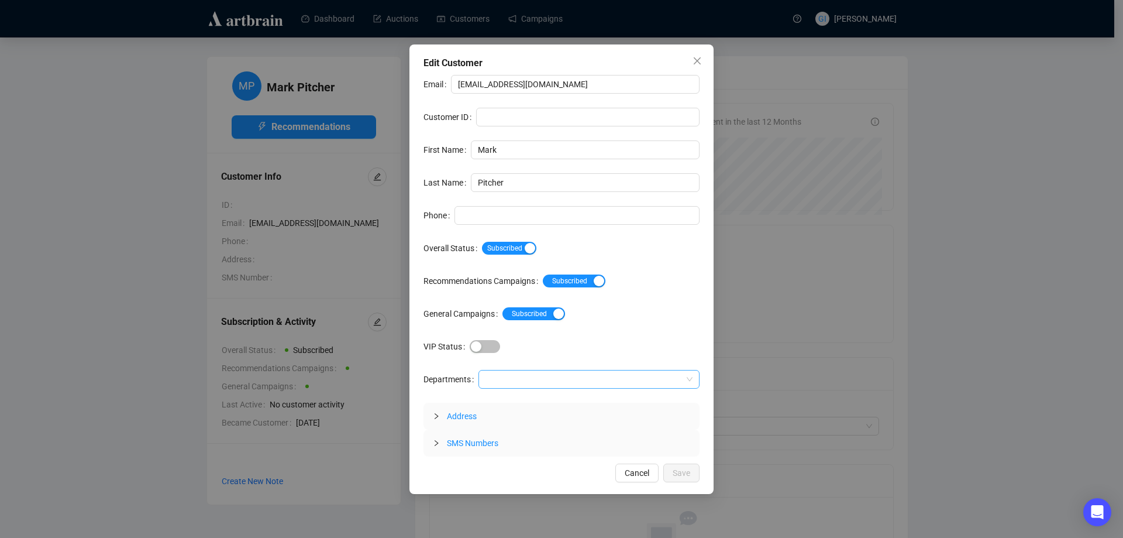
click at [508, 373] on div at bounding box center [583, 379] width 204 height 16
click at [515, 398] on div "Autographs" at bounding box center [588, 402] width 203 height 13
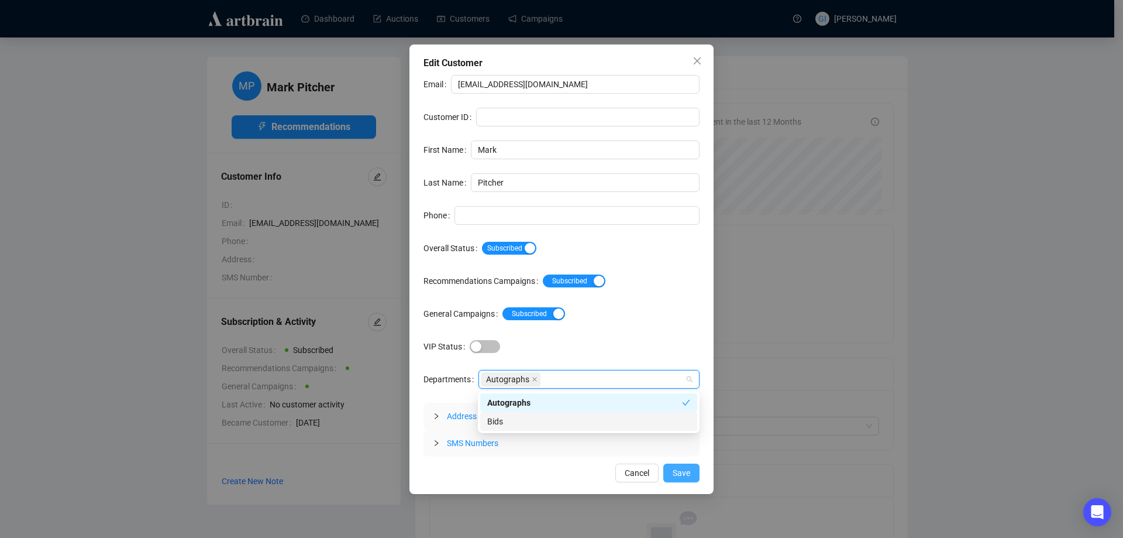
click at [689, 479] on span "Save" at bounding box center [682, 472] width 18 height 13
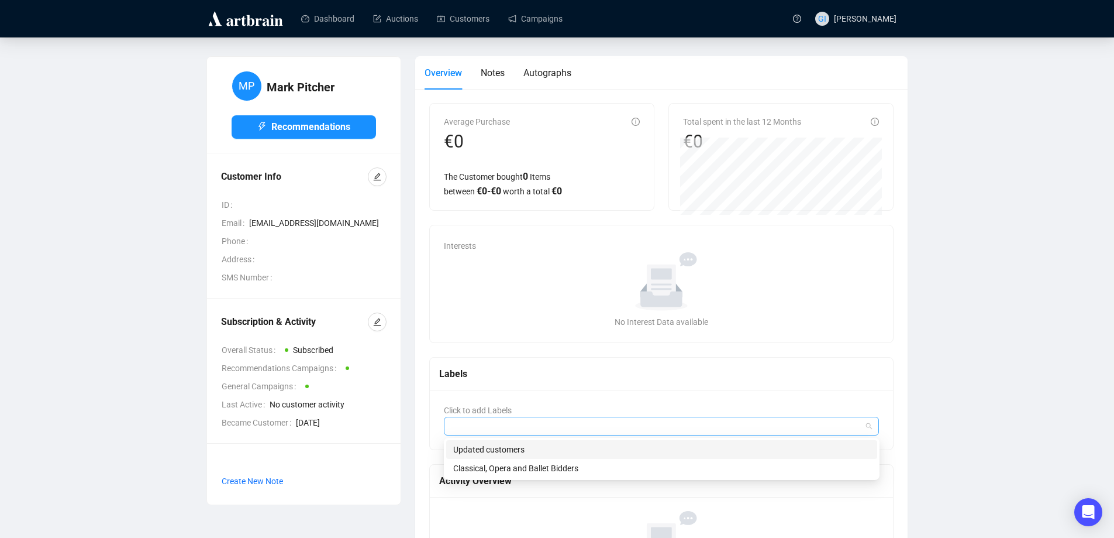
click at [633, 429] on div at bounding box center [655, 426] width 419 height 16
click at [538, 80] on div "Autographs" at bounding box center [548, 73] width 48 height 15
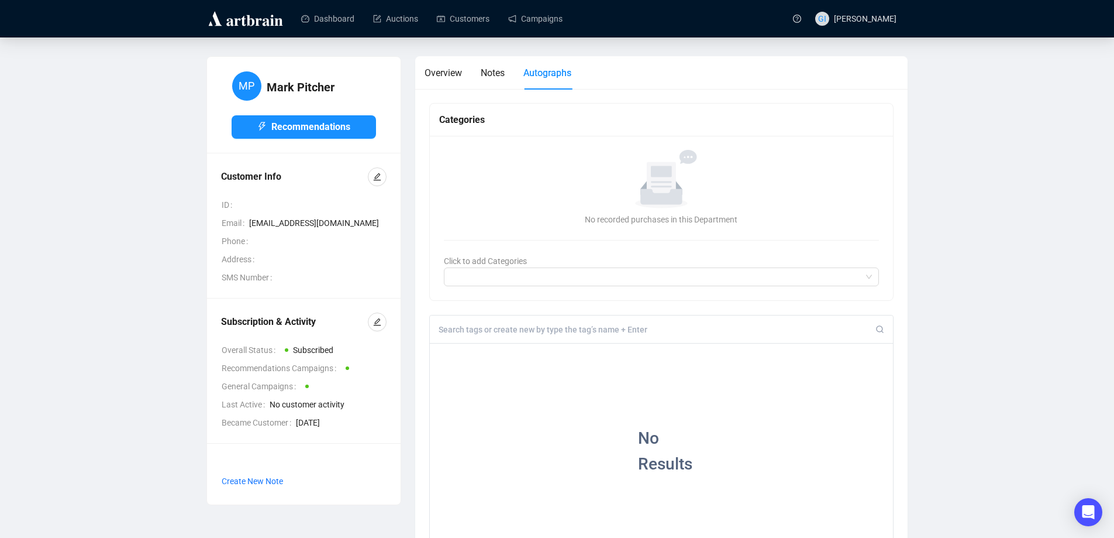
click at [493, 335] on div at bounding box center [662, 329] width 464 height 28
click at [492, 330] on input at bounding box center [658, 329] width 438 height 11
type input "[PERSON_NAME]"
click at [631, 350] on div "+" at bounding box center [636, 352] width 13 height 12
click at [457, 23] on link "Customers" at bounding box center [463, 19] width 53 height 30
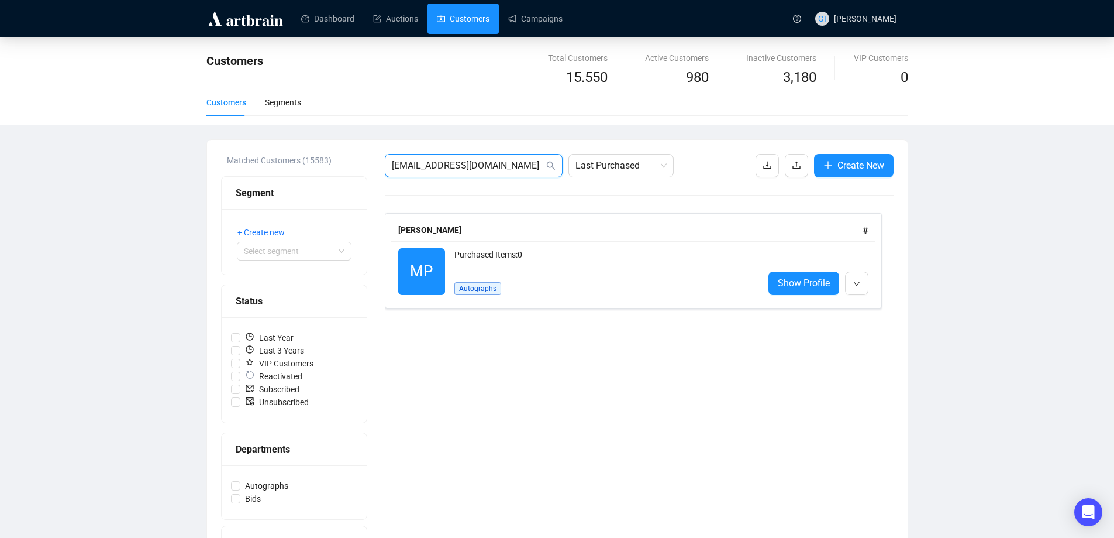
click at [481, 161] on input "[EMAIL_ADDRESS][DOMAIN_NAME]" at bounding box center [468, 166] width 152 height 14
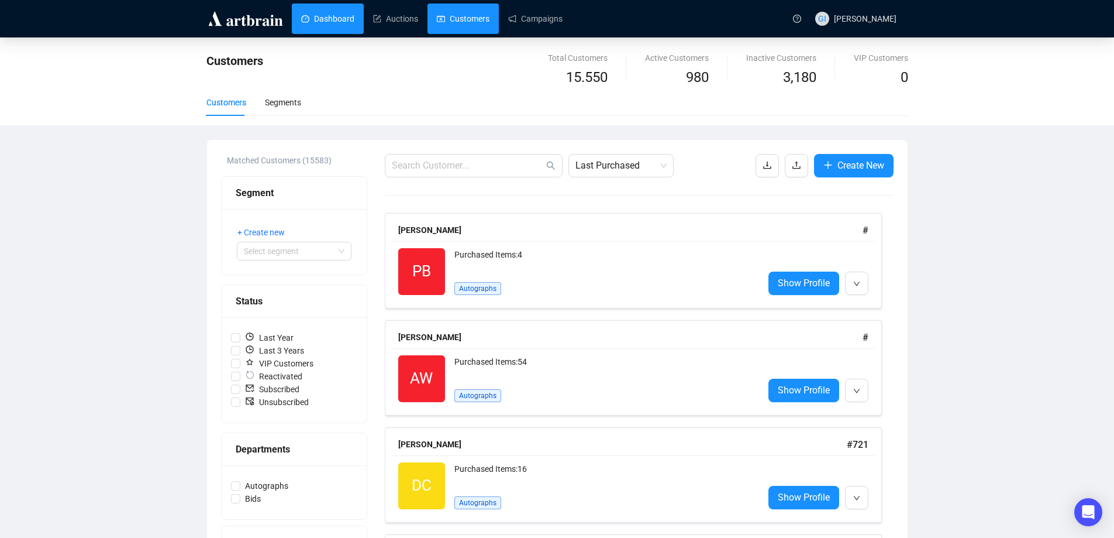
click at [325, 18] on link "Dashboard" at bounding box center [327, 19] width 53 height 30
